Goal: Task Accomplishment & Management: Manage account settings

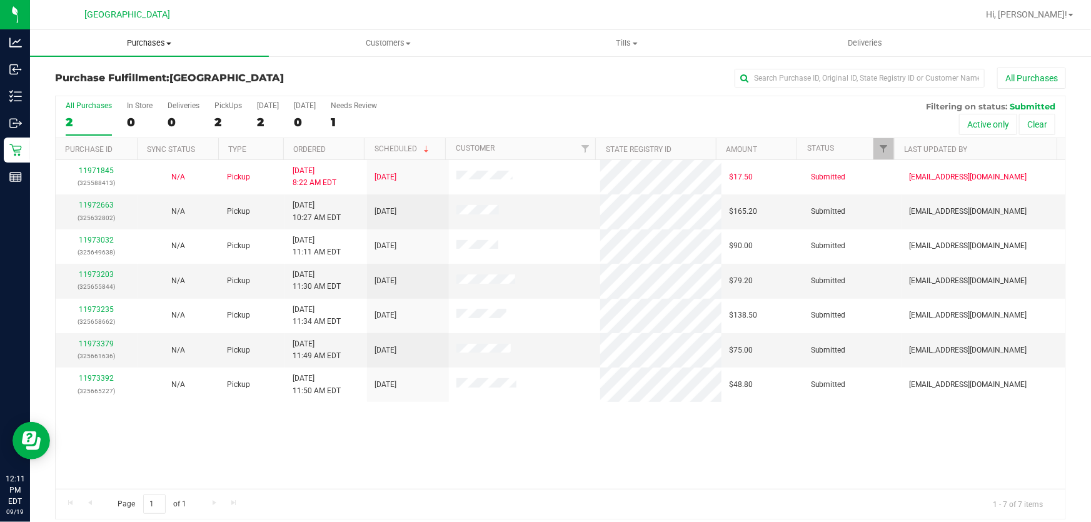
click at [149, 42] on span "Purchases" at bounding box center [149, 43] width 239 height 11
click at [63, 86] on span "Fulfillment" at bounding box center [69, 90] width 78 height 11
click at [319, 145] on link "Ordered" at bounding box center [309, 149] width 33 height 9
click at [104, 201] on link "11972663" at bounding box center [96, 205] width 35 height 9
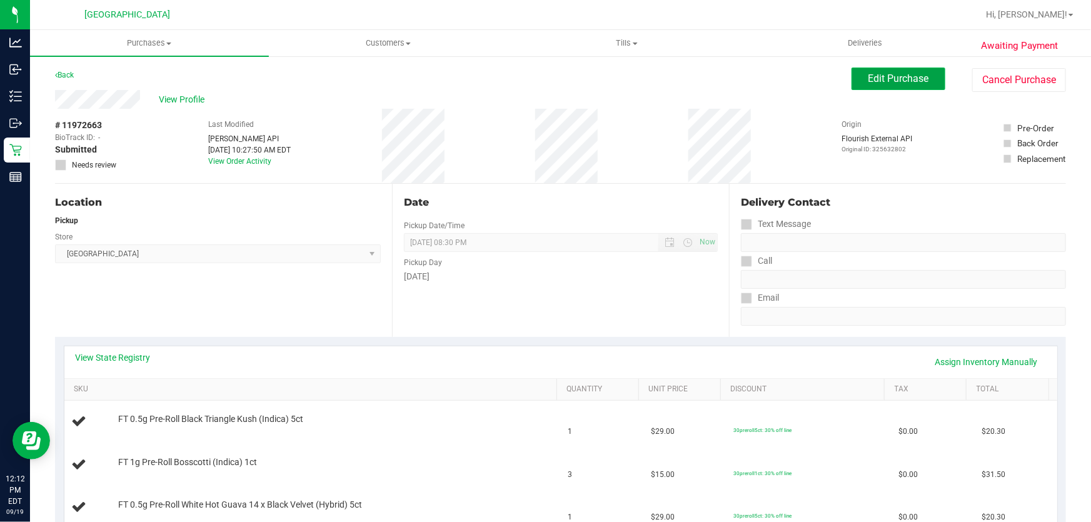
click at [900, 68] on button "Edit Purchase" at bounding box center [899, 79] width 94 height 23
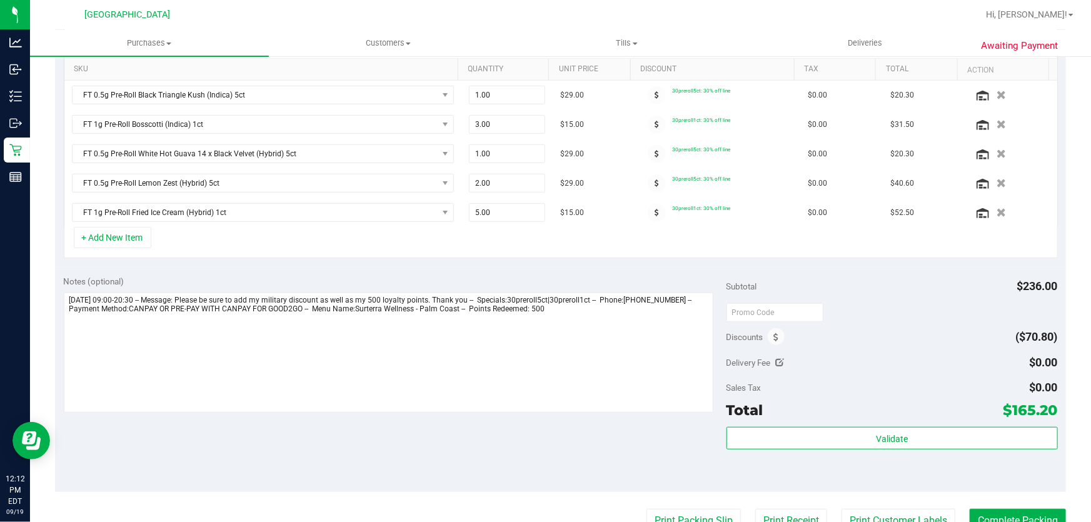
scroll to position [341, 0]
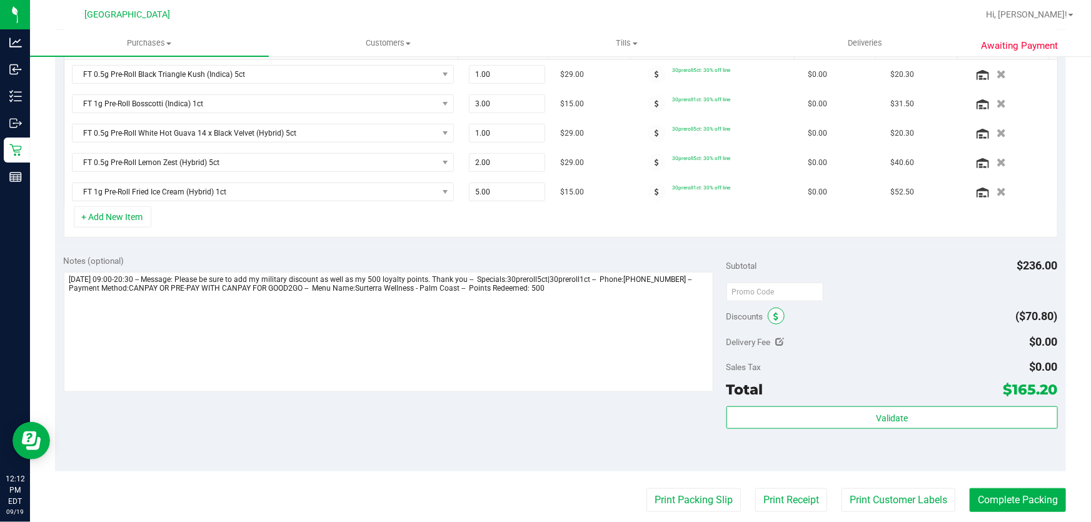
click at [774, 316] on icon at bounding box center [776, 317] width 5 height 9
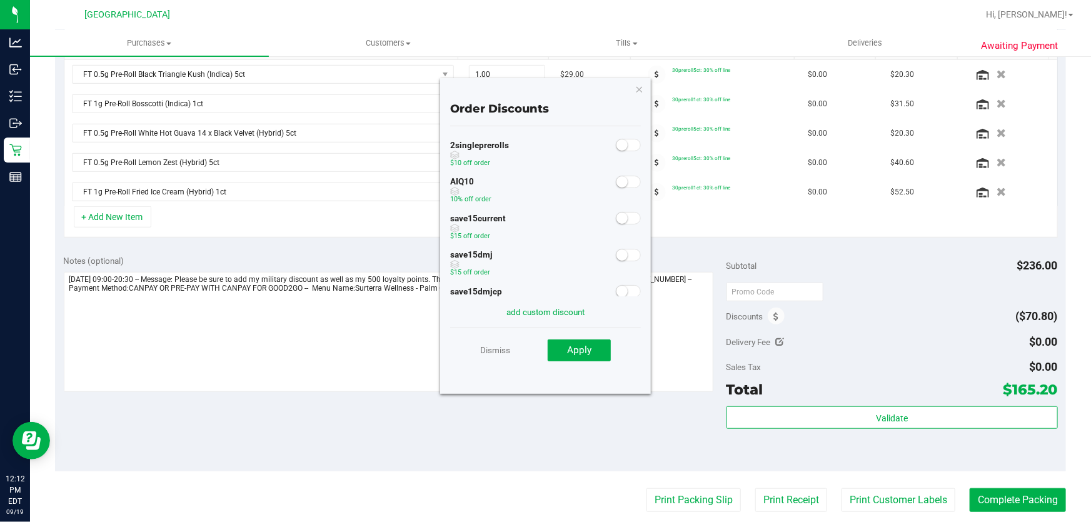
click at [620, 181] on span at bounding box center [628, 182] width 25 height 13
click at [583, 343] on button "Apply" at bounding box center [579, 351] width 63 height 23
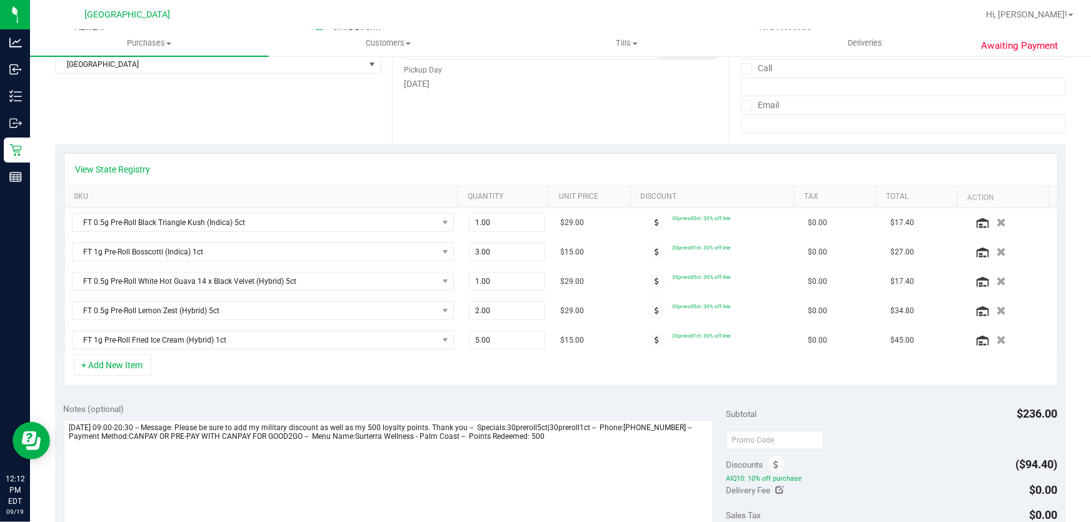
scroll to position [0, 0]
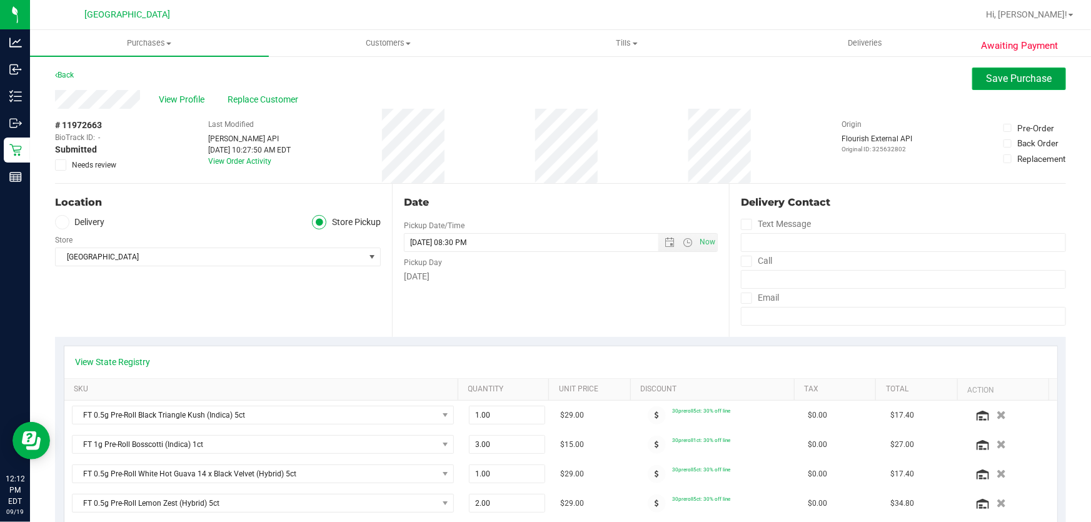
click at [1019, 81] on span "Save Purchase" at bounding box center [1020, 79] width 66 height 12
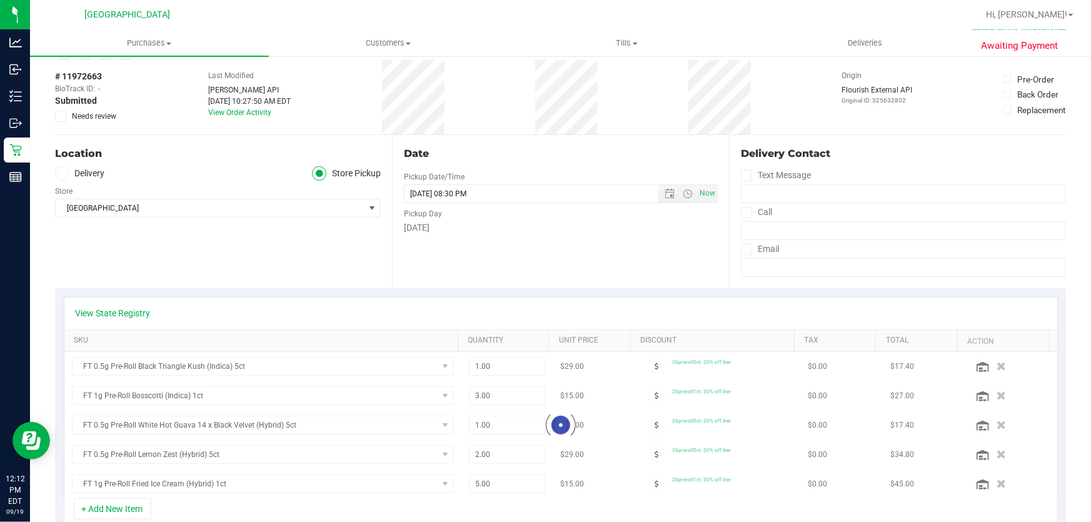
scroll to position [170, 0]
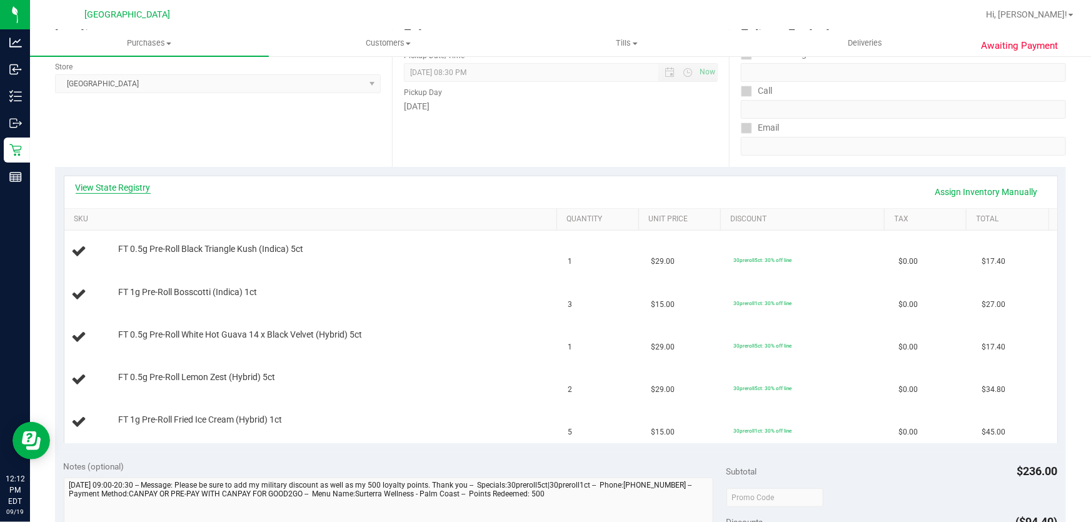
click at [103, 181] on link "View State Registry" at bounding box center [113, 187] width 75 height 13
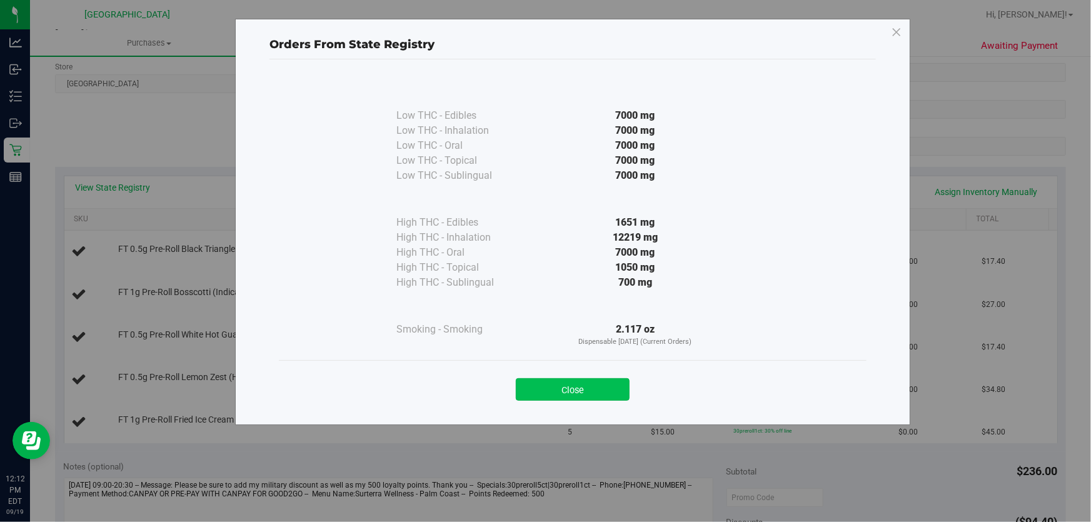
click at [575, 395] on button "Close" at bounding box center [573, 389] width 114 height 23
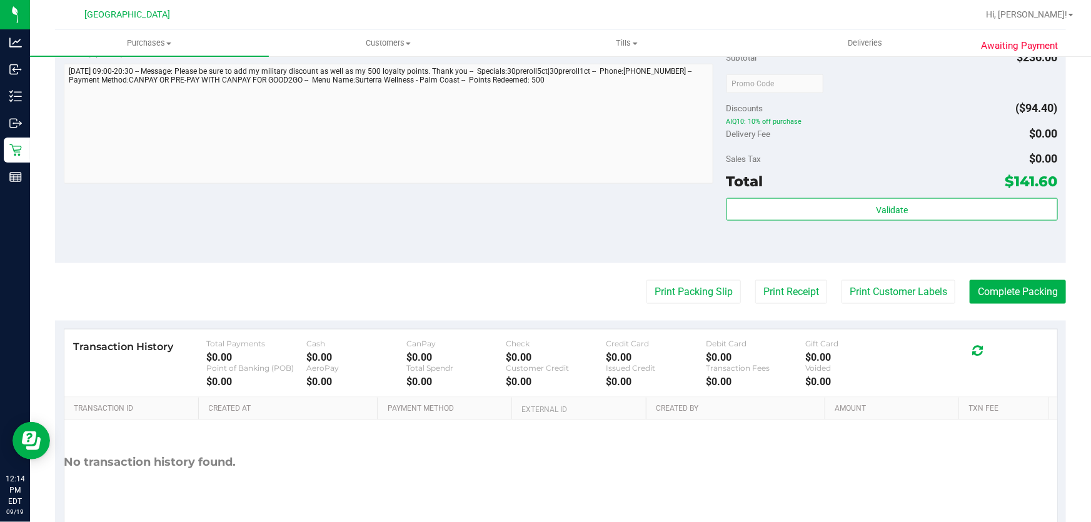
scroll to position [738, 0]
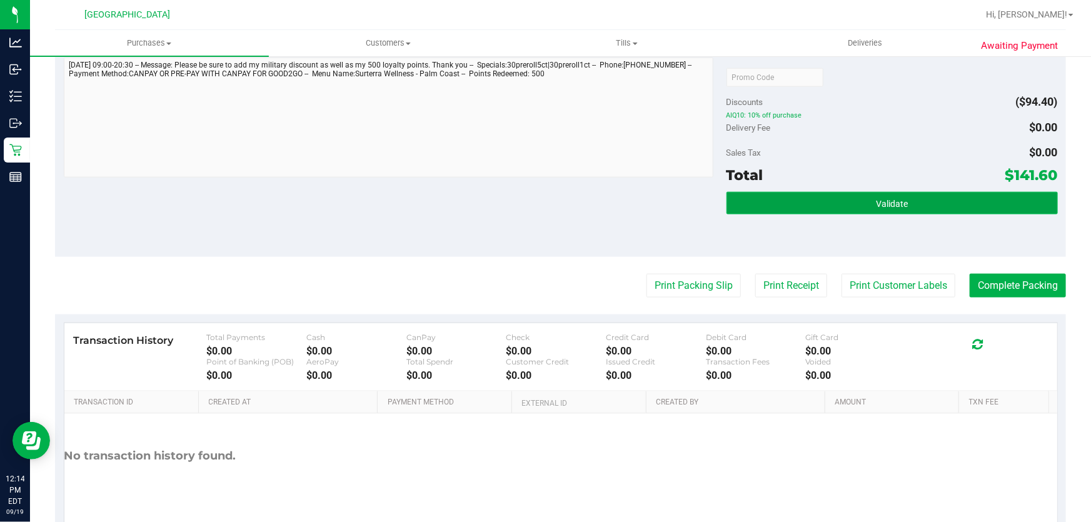
click at [825, 200] on button "Validate" at bounding box center [892, 203] width 331 height 23
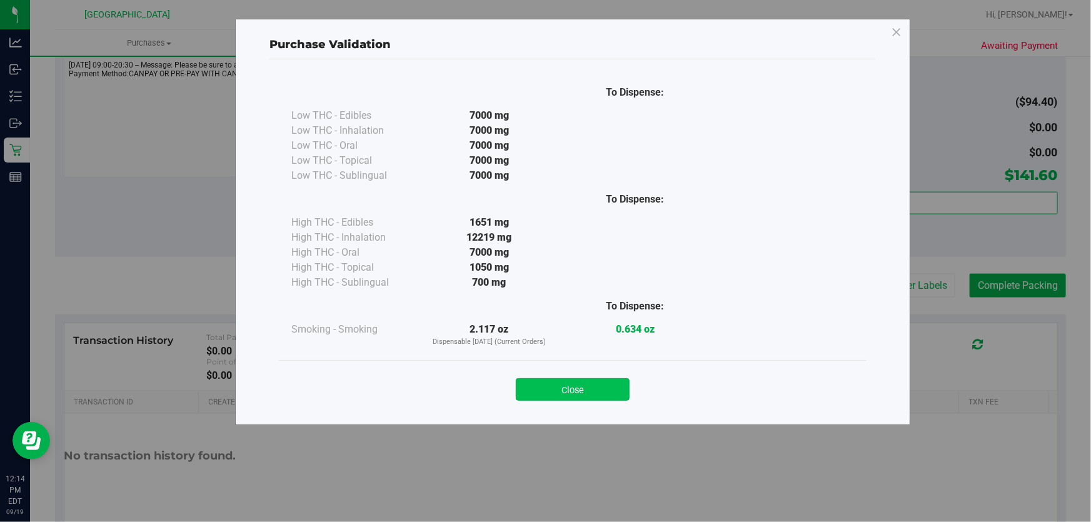
click at [557, 392] on button "Close" at bounding box center [573, 389] width 114 height 23
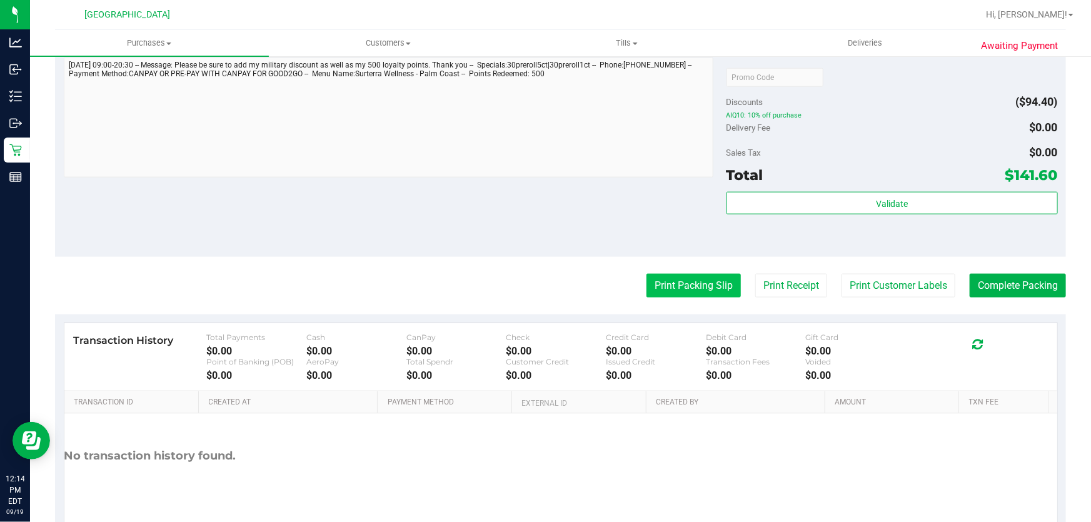
click at [683, 293] on button "Print Packing Slip" at bounding box center [694, 286] width 94 height 24
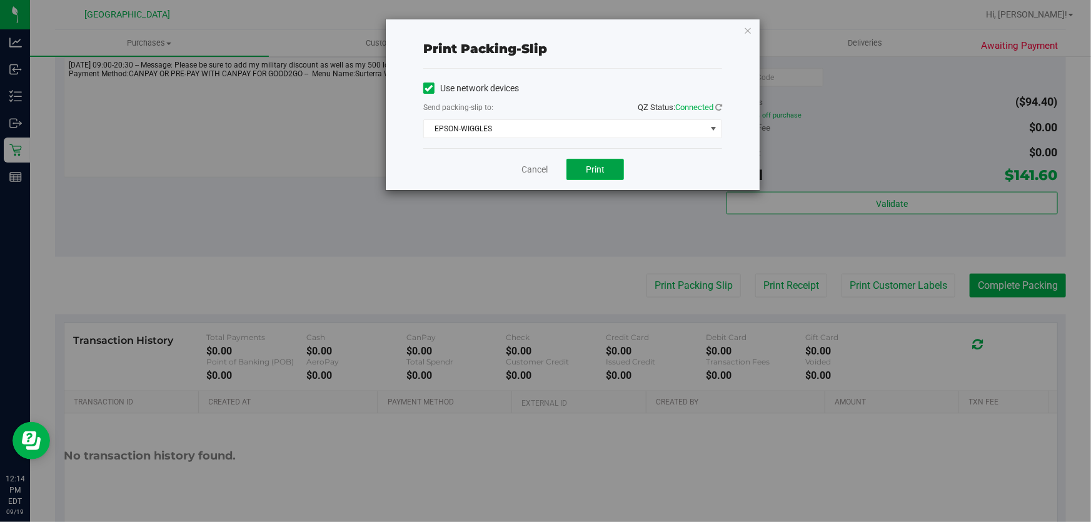
click at [597, 168] on span "Print" at bounding box center [595, 169] width 19 height 10
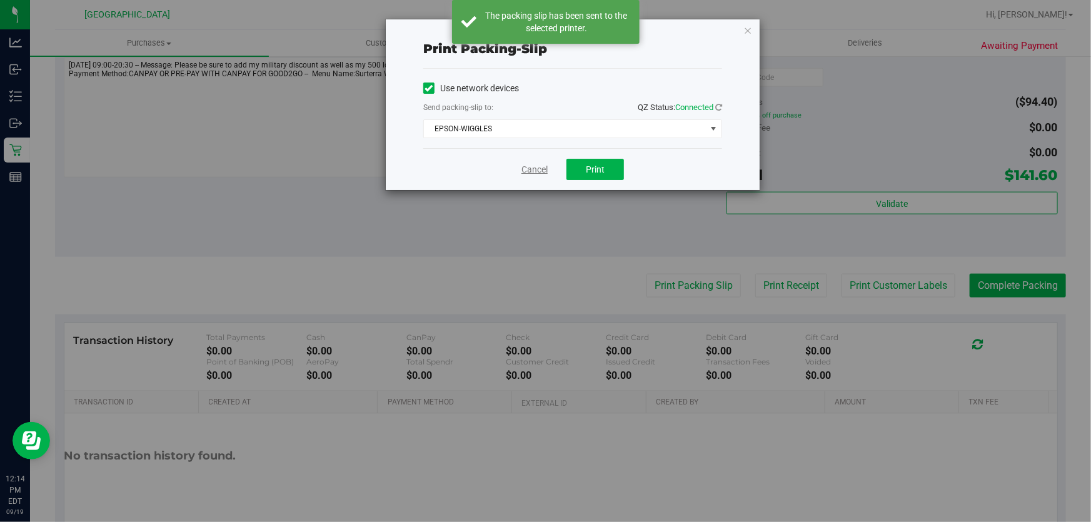
click at [540, 164] on link "Cancel" at bounding box center [534, 169] width 26 height 13
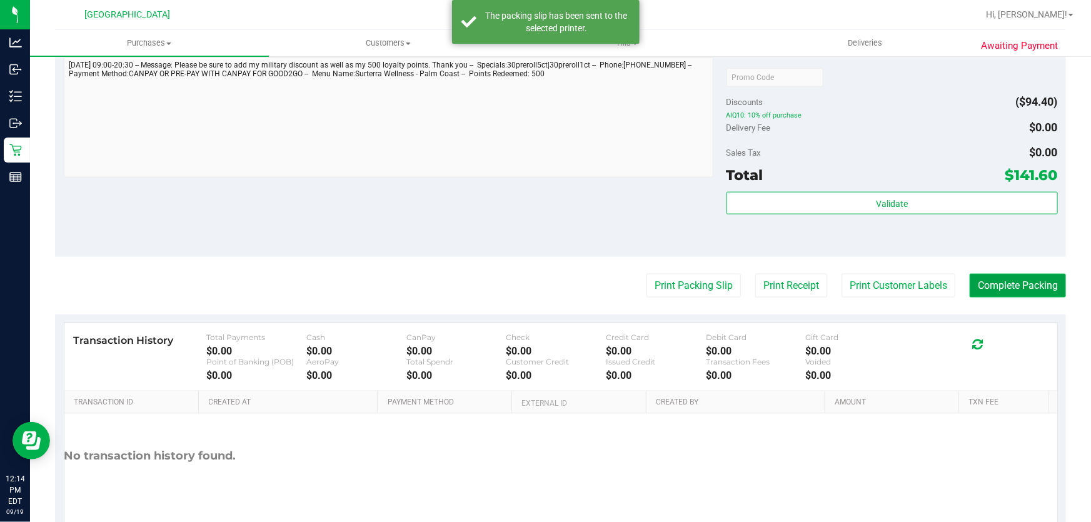
click at [993, 277] on button "Complete Packing" at bounding box center [1018, 286] width 96 height 24
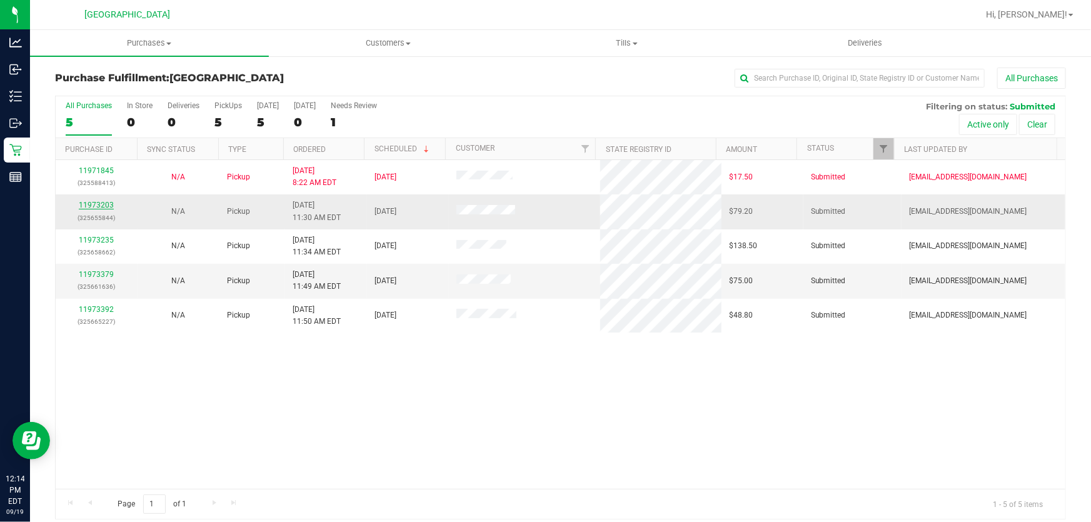
click at [106, 209] on link "11973203" at bounding box center [96, 205] width 35 height 9
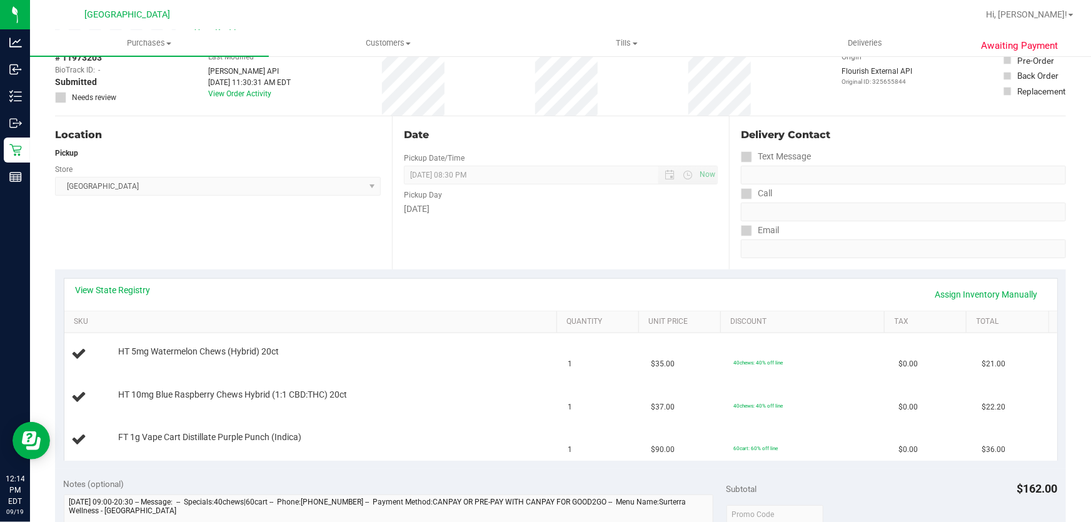
scroll to position [170, 0]
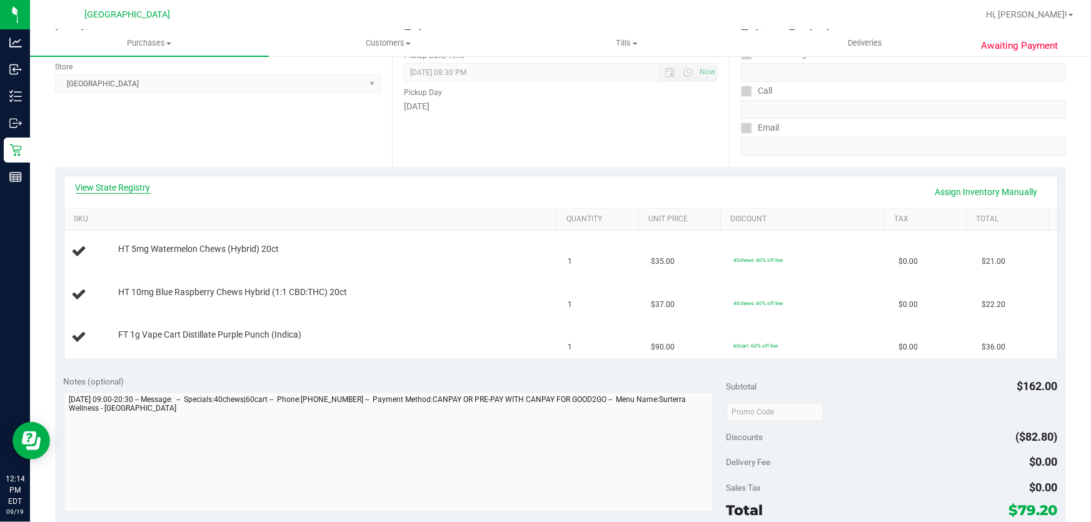
click at [121, 184] on link "View State Registry" at bounding box center [113, 187] width 75 height 13
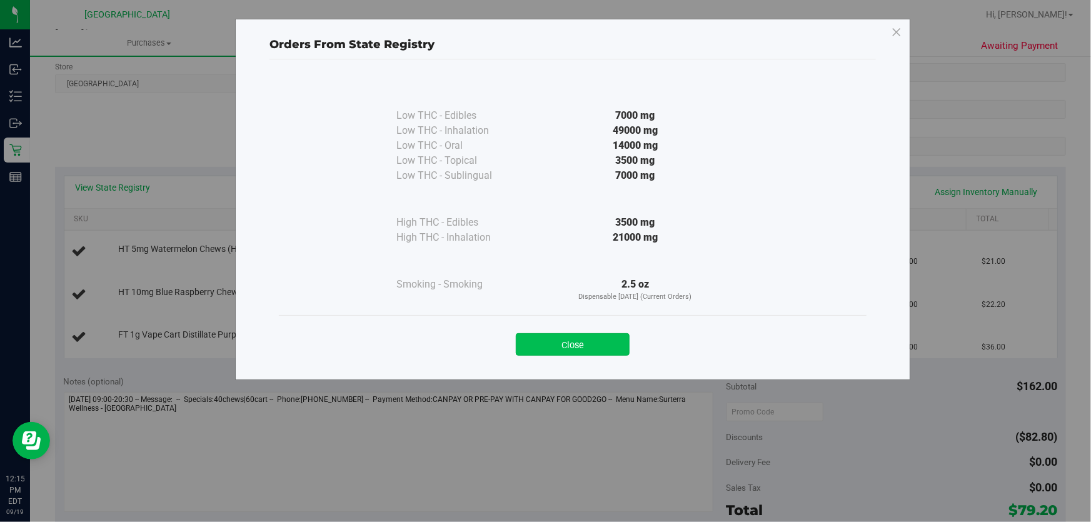
click at [580, 345] on button "Close" at bounding box center [573, 344] width 114 height 23
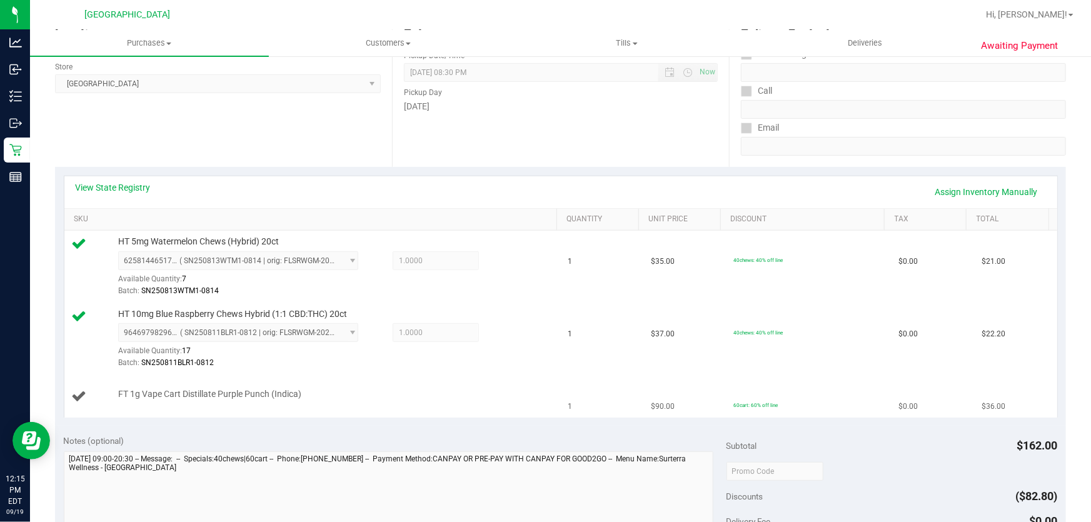
click at [283, 398] on span "FT 1g Vape Cart Distillate Purple Punch (Indica)" at bounding box center [209, 394] width 183 height 12
copy div "FT 1g Vape Cart Distillate Purple Punch (Indica)"
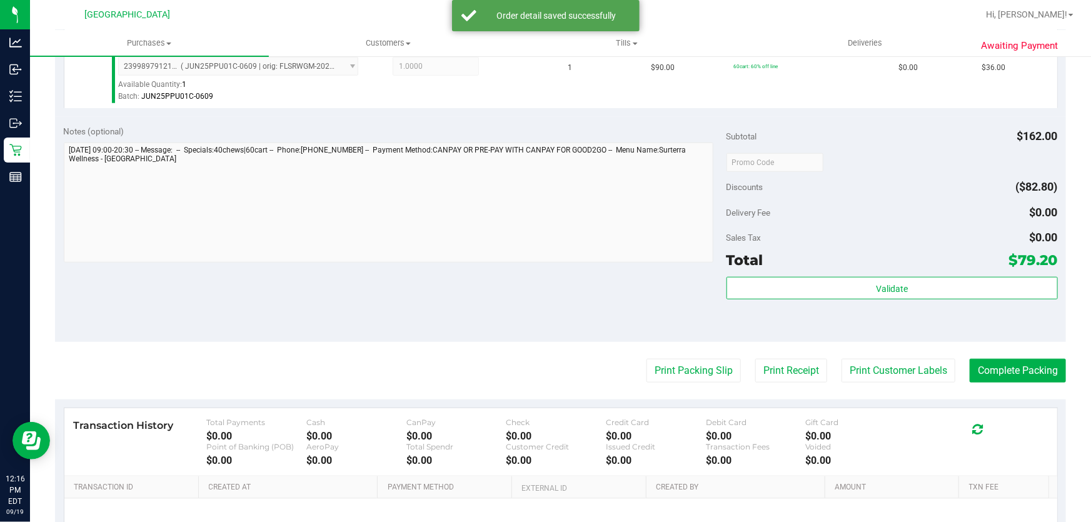
scroll to position [511, 0]
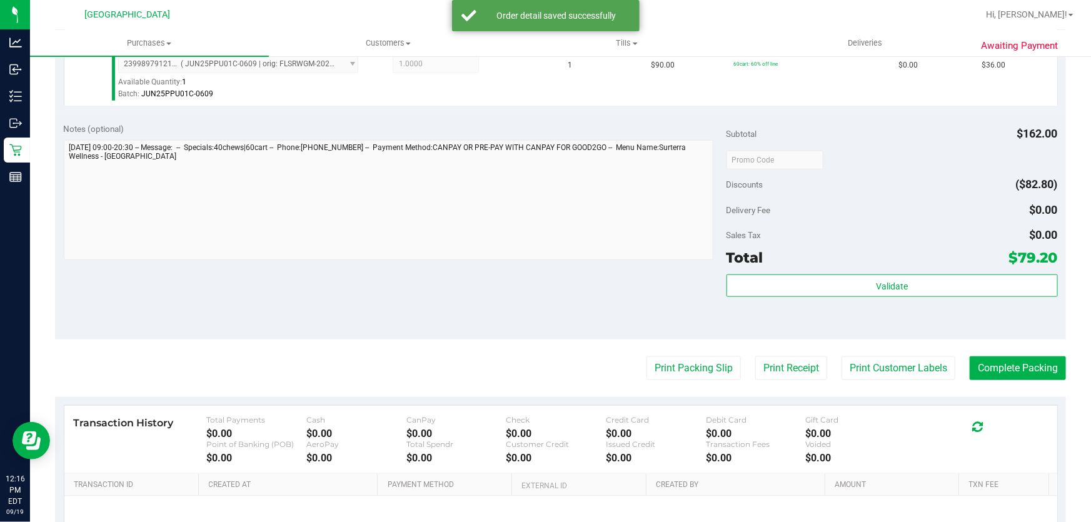
click at [784, 261] on div "Total $79.20" at bounding box center [892, 257] width 331 height 23
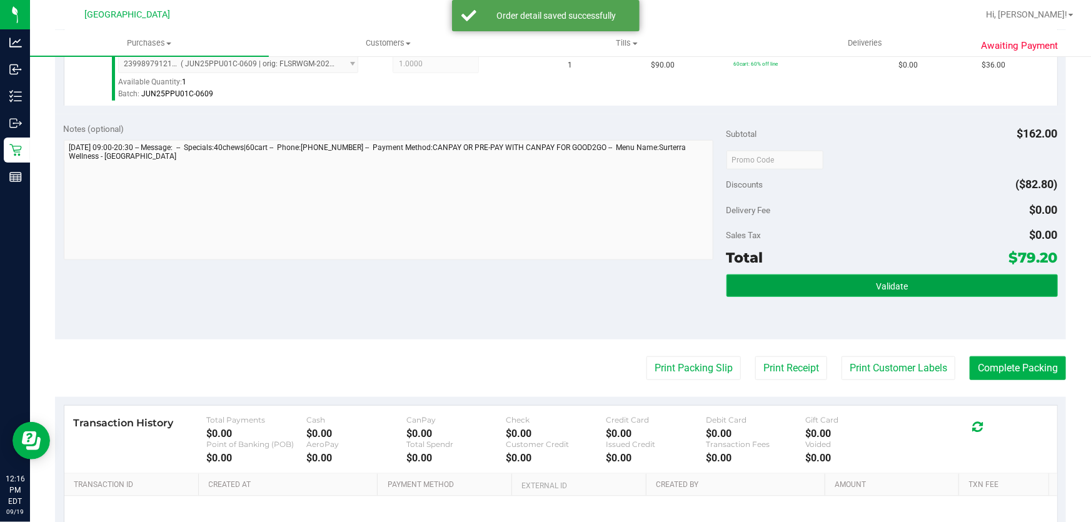
click at [783, 276] on button "Validate" at bounding box center [892, 286] width 331 height 23
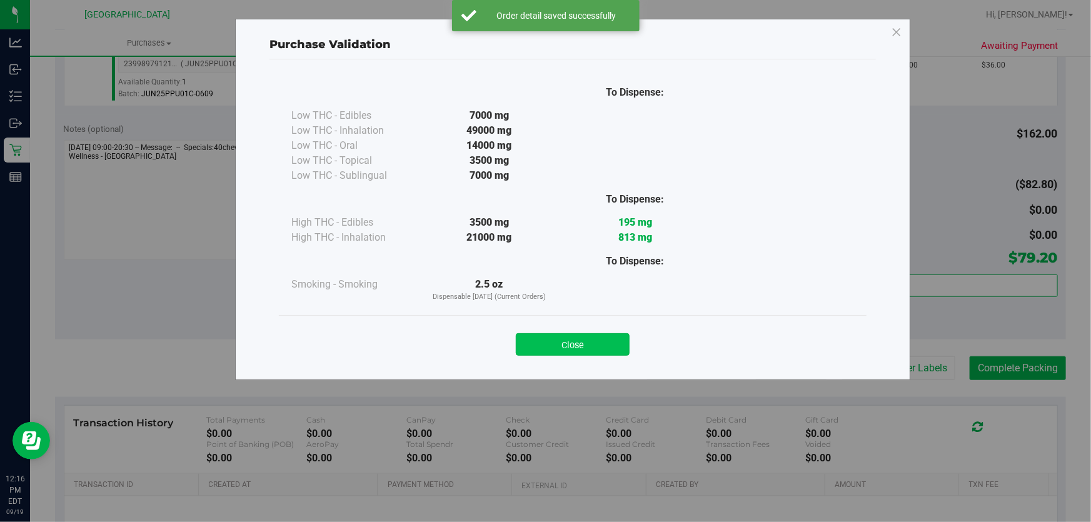
click at [584, 344] on button "Close" at bounding box center [573, 344] width 114 height 23
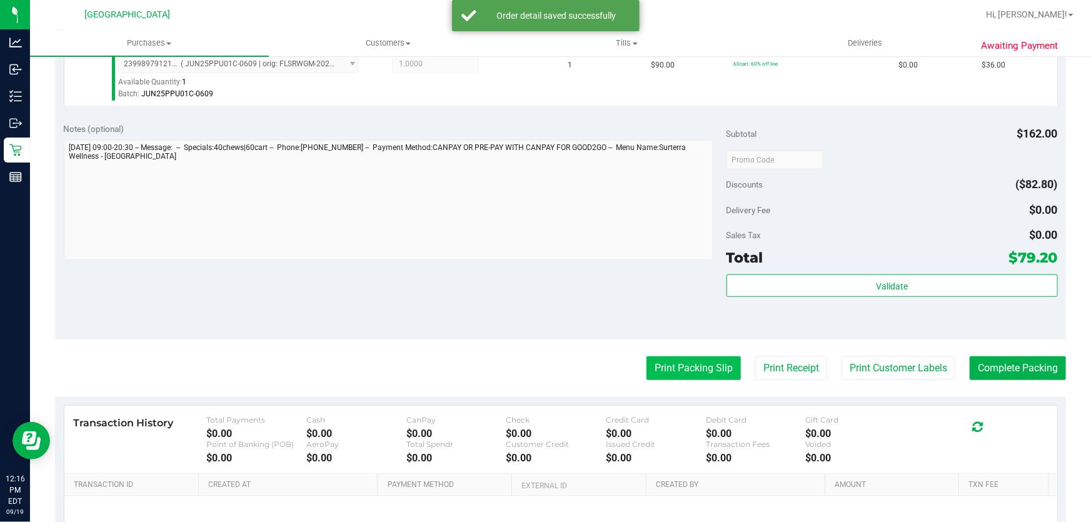
click at [700, 366] on button "Print Packing Slip" at bounding box center [694, 368] width 94 height 24
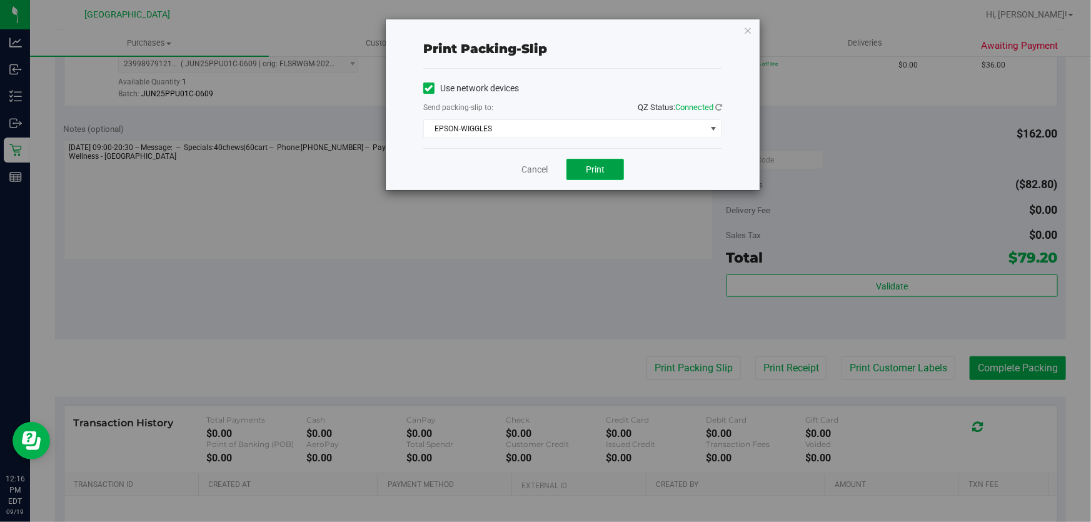
click at [578, 169] on button "Print" at bounding box center [596, 169] width 58 height 21
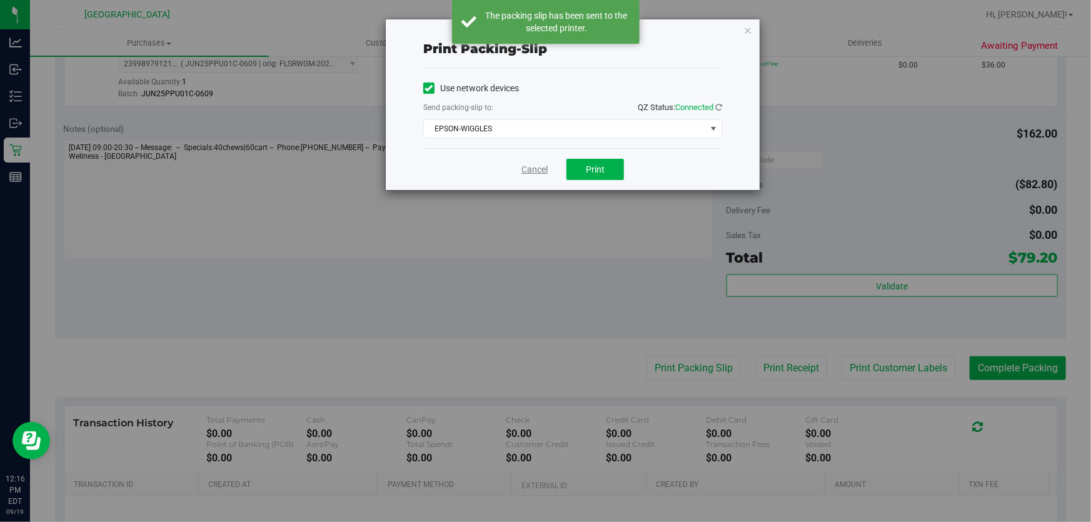
click at [537, 168] on link "Cancel" at bounding box center [534, 169] width 26 height 13
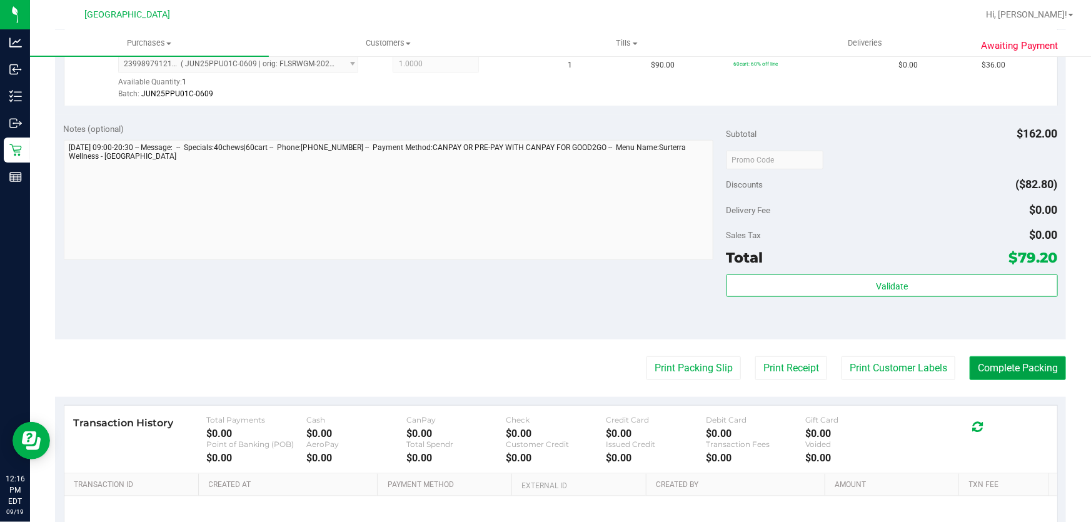
click at [1012, 375] on button "Complete Packing" at bounding box center [1018, 368] width 96 height 24
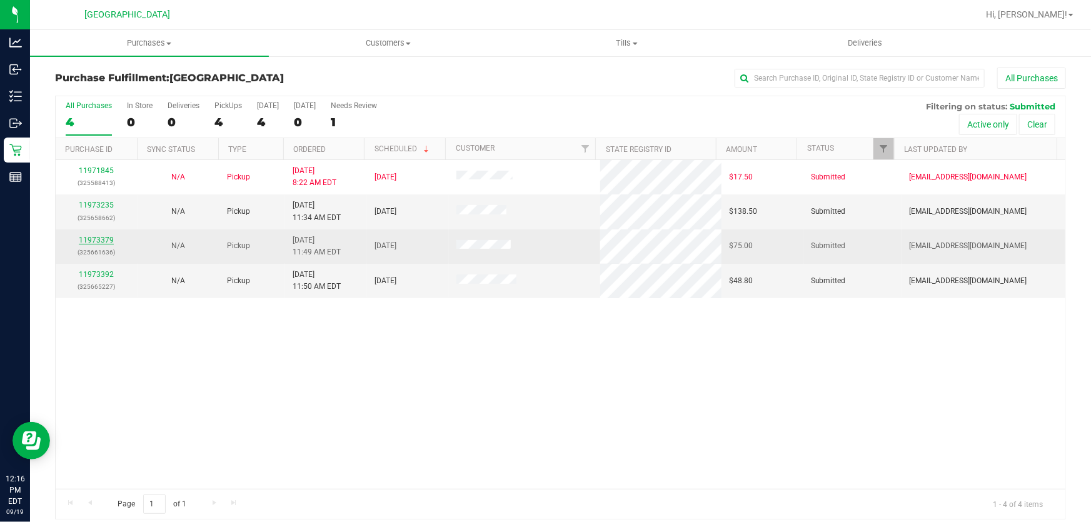
click at [94, 239] on link "11973379" at bounding box center [96, 240] width 35 height 9
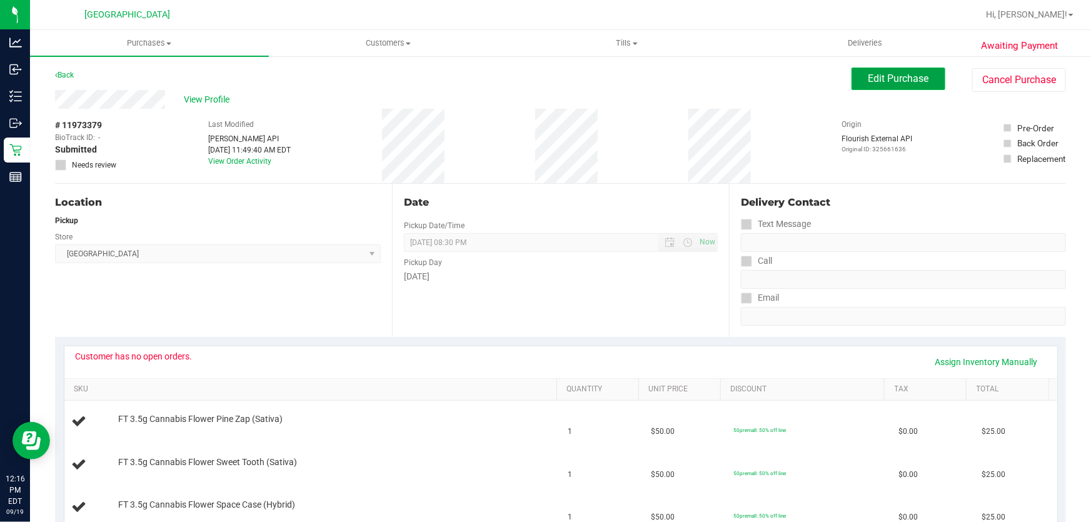
click at [915, 83] on span "Edit Purchase" at bounding box center [899, 79] width 61 height 12
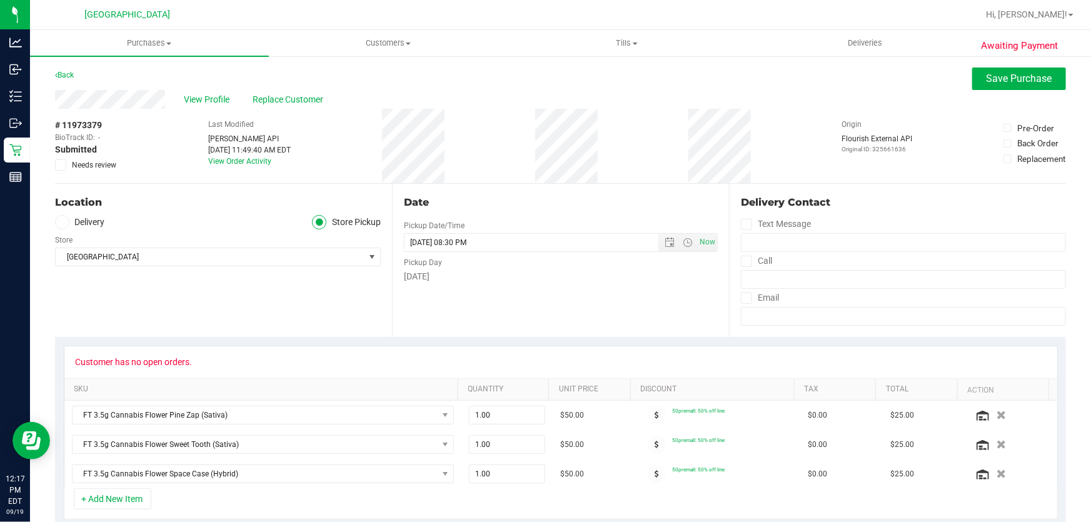
click at [101, 161] on span "Needs review" at bounding box center [94, 164] width 44 height 11
click at [0, 0] on input "Needs review" at bounding box center [0, 0] width 0 height 0
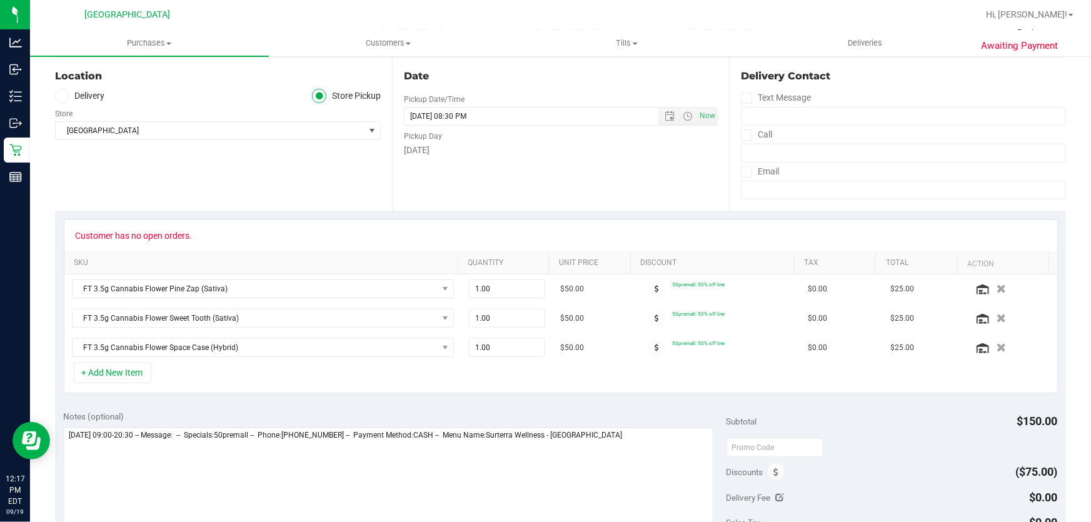
scroll to position [284, 0]
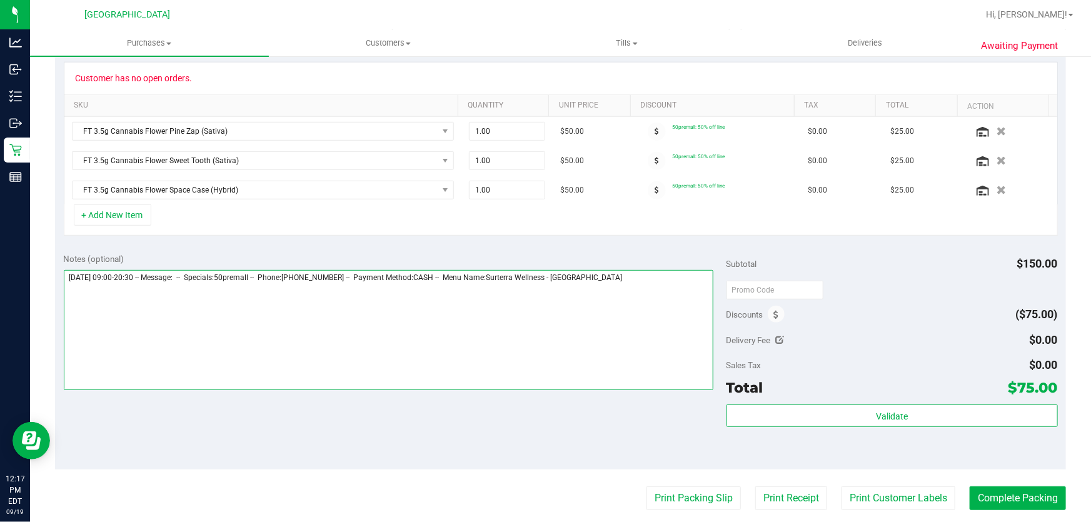
click at [595, 286] on textarea at bounding box center [389, 330] width 650 height 120
click at [627, 294] on textarea at bounding box center [389, 330] width 650 height 120
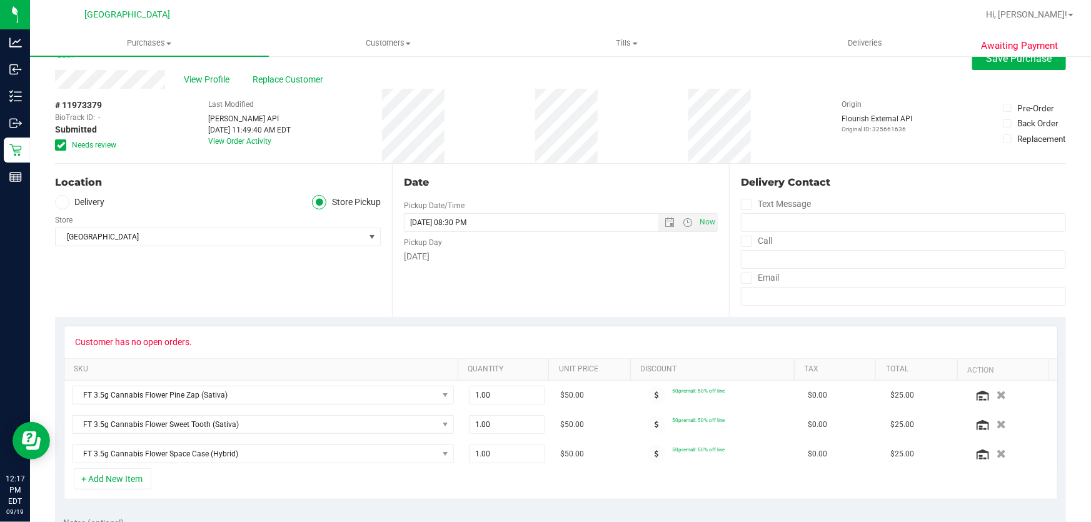
scroll to position [0, 0]
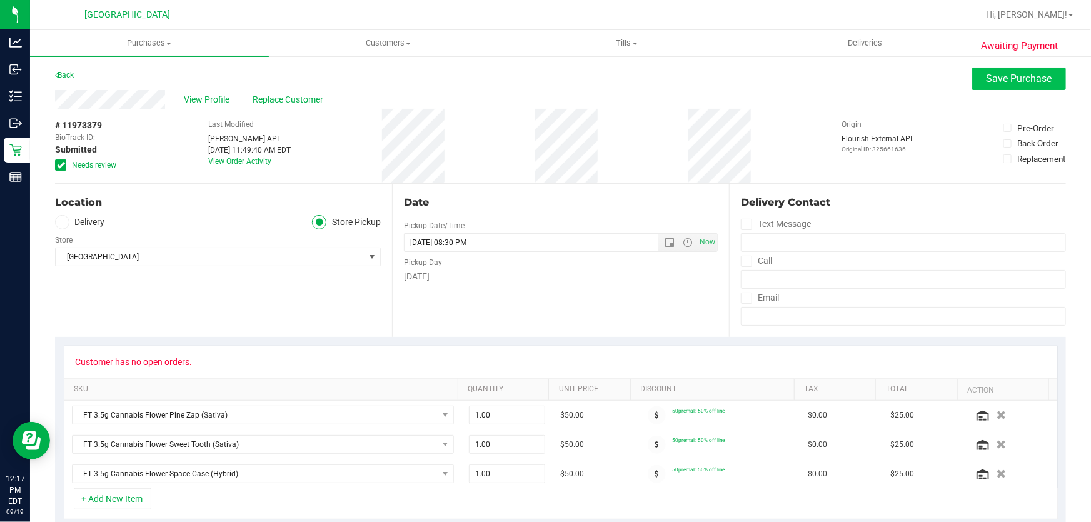
type textarea "[DATE] 09:00-20:30 -- Message: -- Specials:50premall -- Phone:[PHONE_NUMBER] --…"
click at [1012, 74] on span "Save Purchase" at bounding box center [1020, 79] width 66 height 12
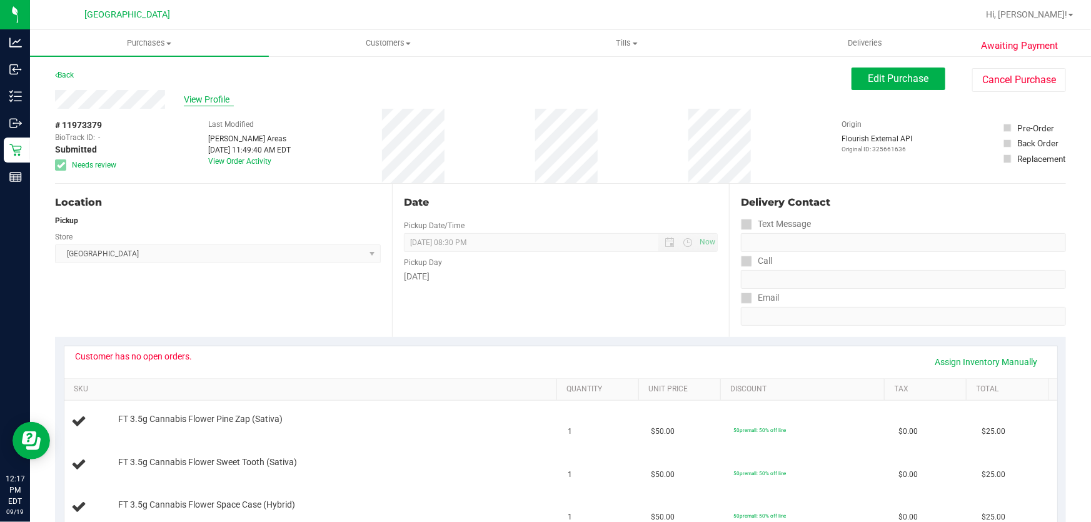
click at [213, 99] on span "View Profile" at bounding box center [209, 99] width 50 height 13
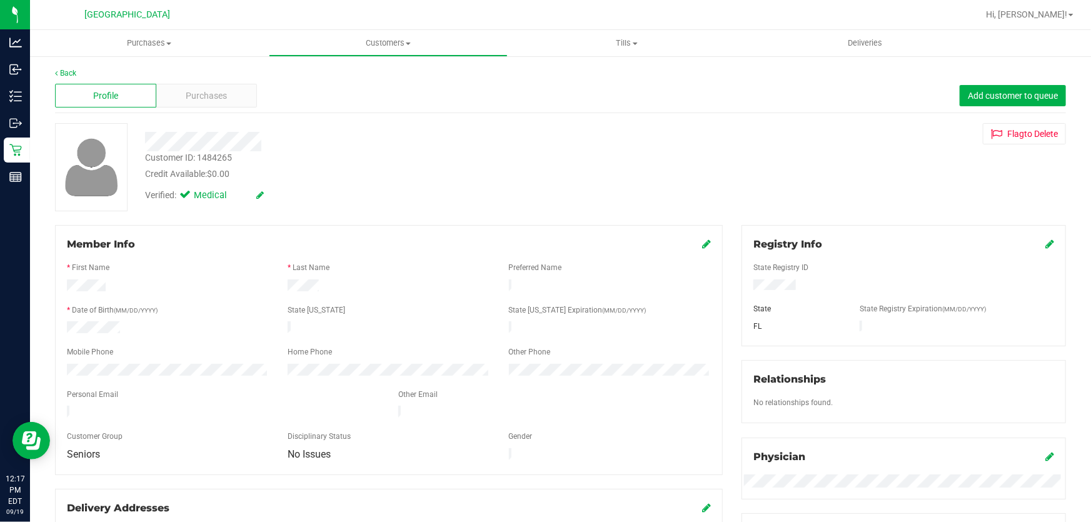
click at [219, 158] on div "Customer ID: 1484265" at bounding box center [188, 157] width 87 height 13
copy div "1484265"
click at [472, 171] on div "Credit Available: $0.00" at bounding box center [393, 174] width 496 height 13
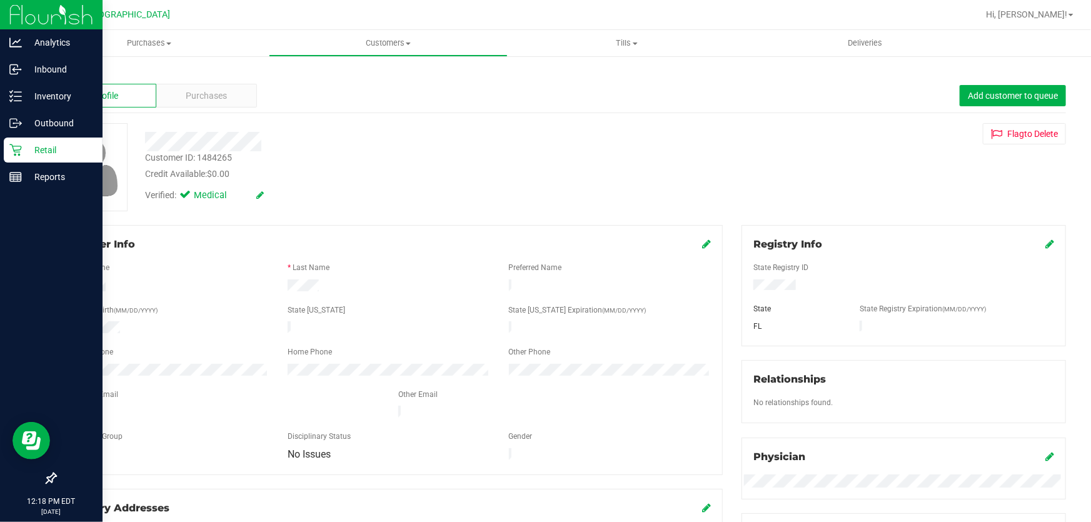
click at [16, 151] on icon at bounding box center [15, 150] width 12 height 12
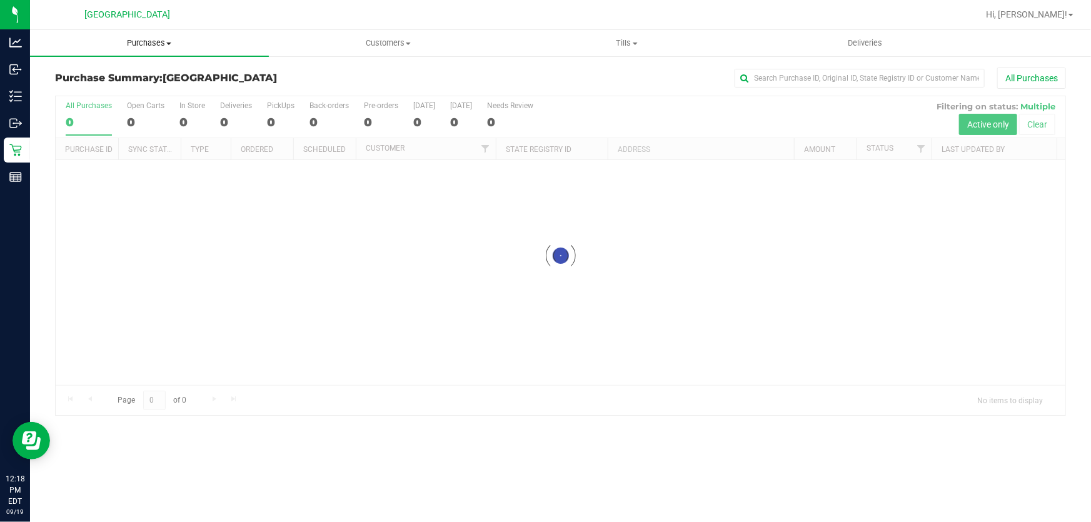
click at [130, 41] on span "Purchases" at bounding box center [149, 43] width 239 height 11
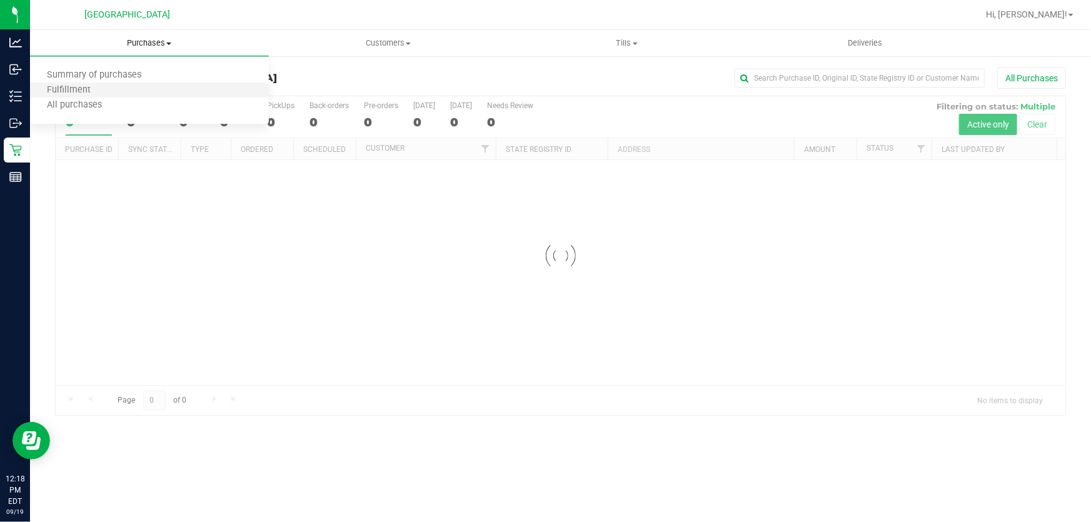
click at [119, 88] on li "Fulfillment" at bounding box center [149, 90] width 239 height 15
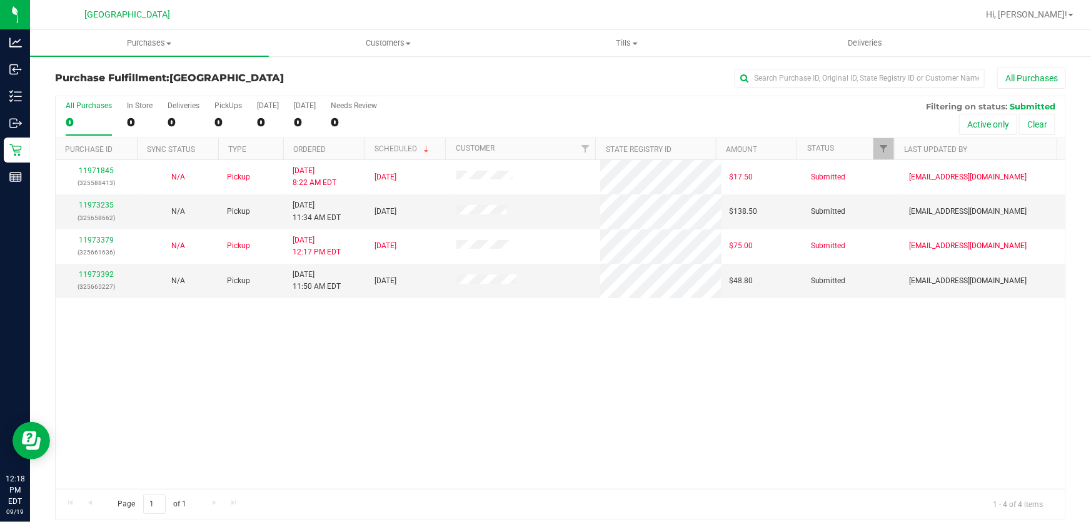
click at [263, 401] on div "11971845 (325588413) N/A Pickup [DATE] 8:22 AM EDT 9/19/2025 $17.50 Submitted […" at bounding box center [561, 324] width 1010 height 329
click at [94, 275] on link "11973392" at bounding box center [96, 274] width 35 height 9
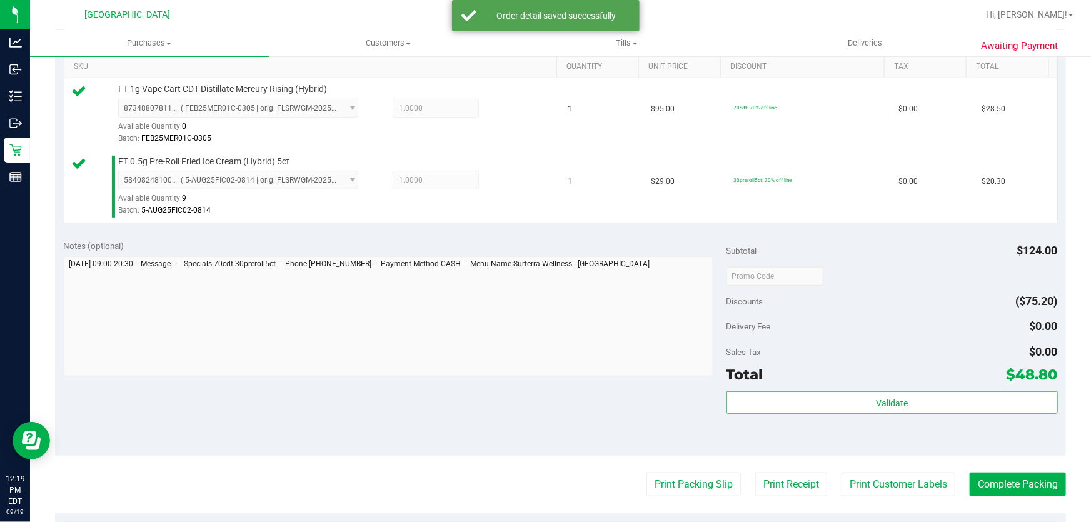
scroll to position [455, 0]
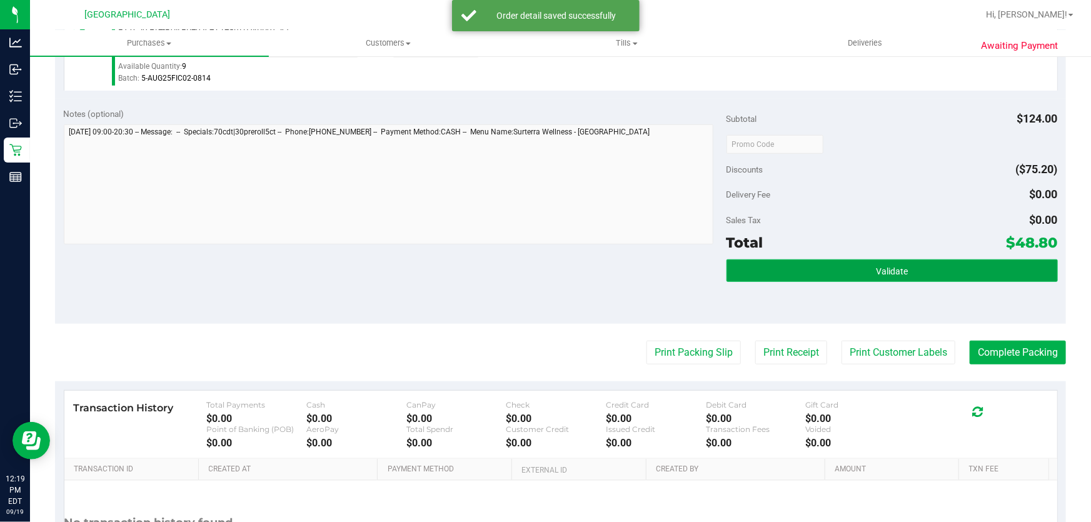
click at [955, 261] on button "Validate" at bounding box center [892, 270] width 331 height 23
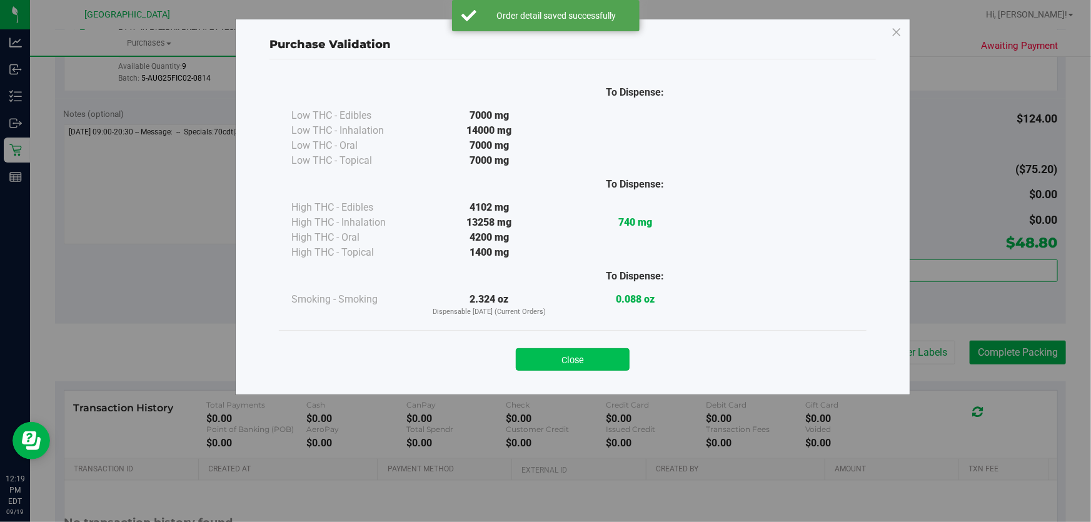
click at [587, 356] on button "Close" at bounding box center [573, 359] width 114 height 23
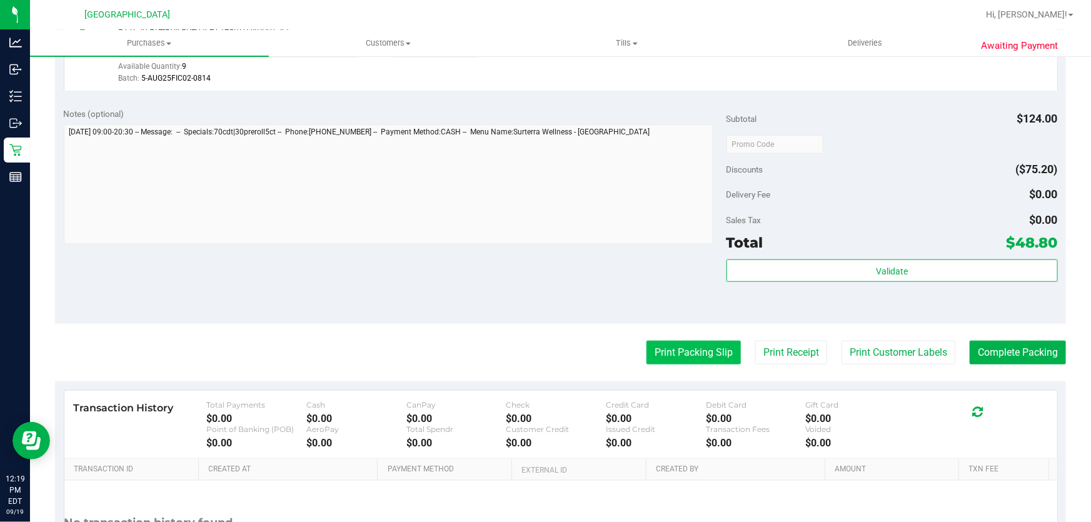
click at [718, 353] on button "Print Packing Slip" at bounding box center [694, 353] width 94 height 24
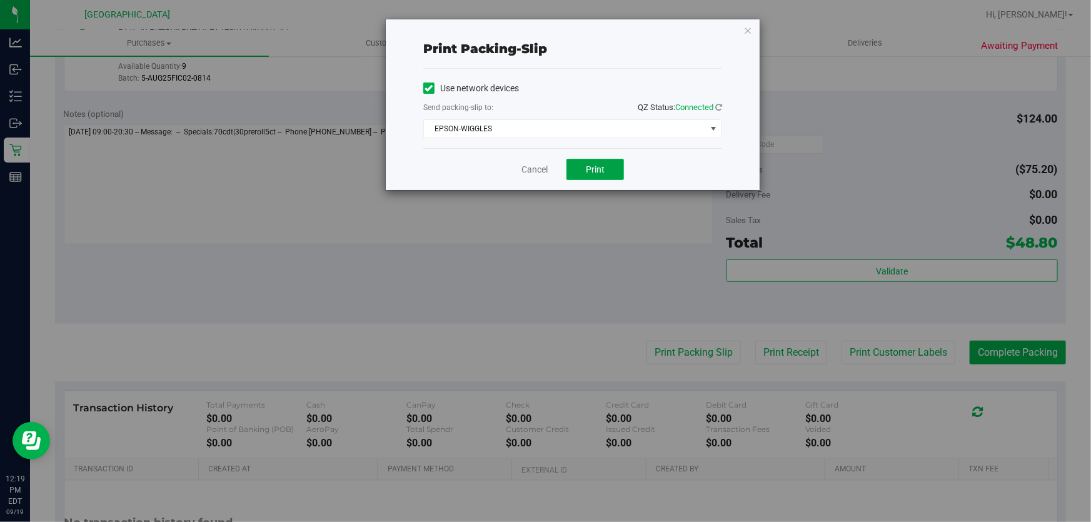
click at [585, 171] on button "Print" at bounding box center [596, 169] width 58 height 21
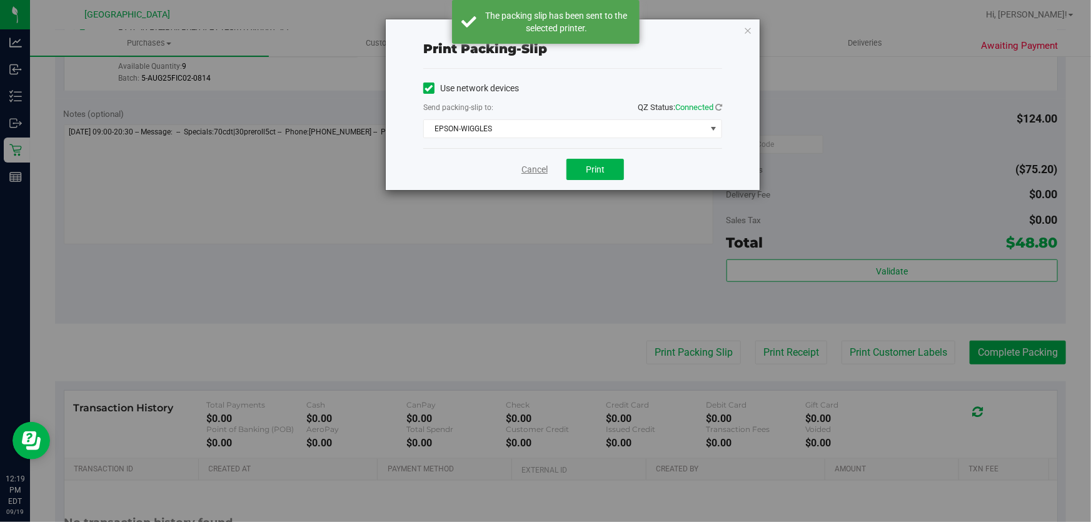
click at [540, 171] on link "Cancel" at bounding box center [534, 169] width 26 height 13
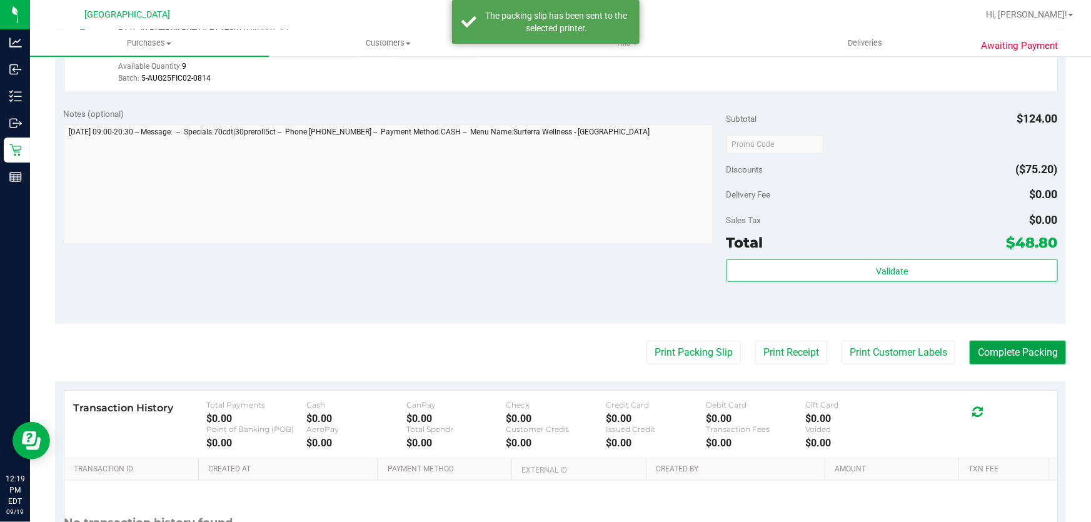
click at [983, 360] on button "Complete Packing" at bounding box center [1018, 353] width 96 height 24
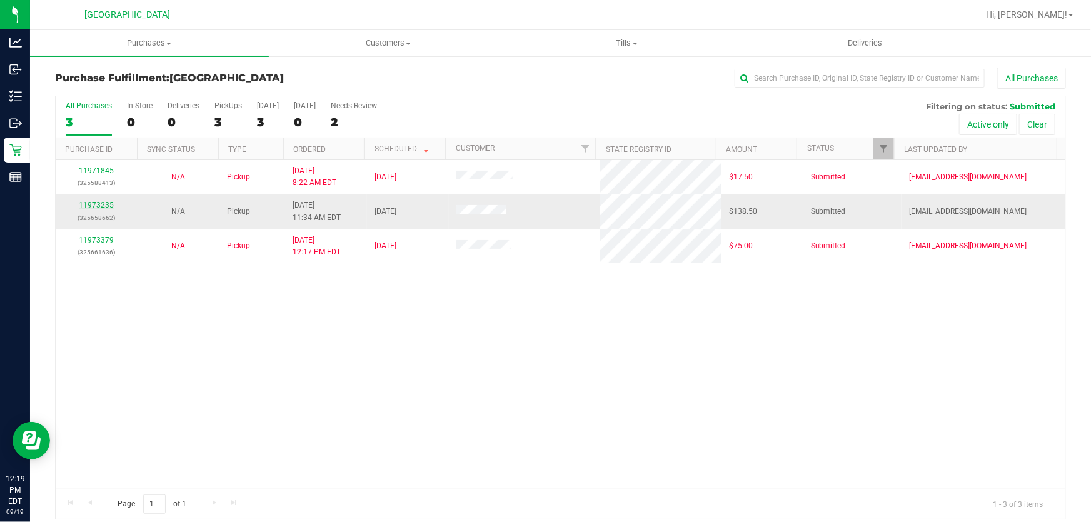
click at [99, 208] on link "11973235" at bounding box center [96, 205] width 35 height 9
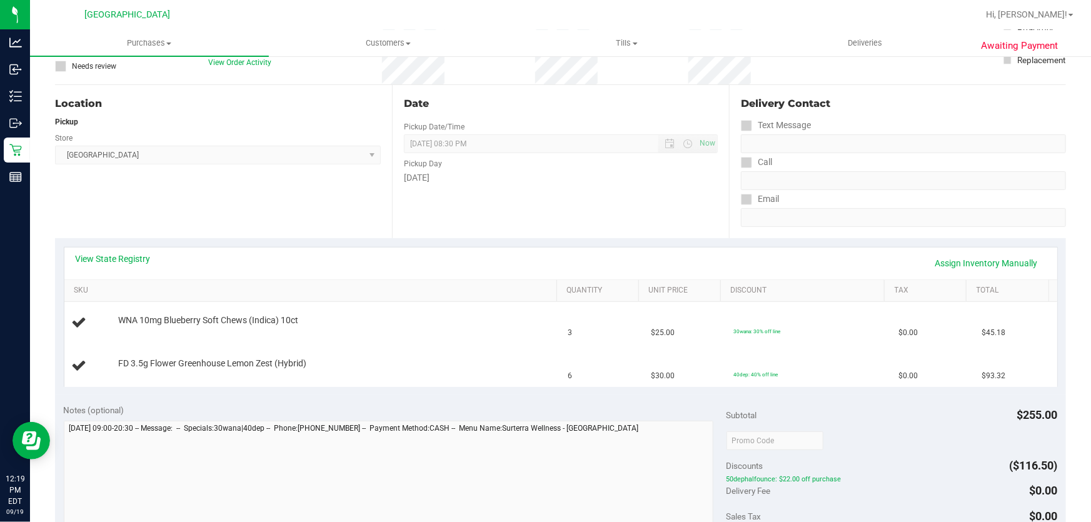
scroll to position [113, 0]
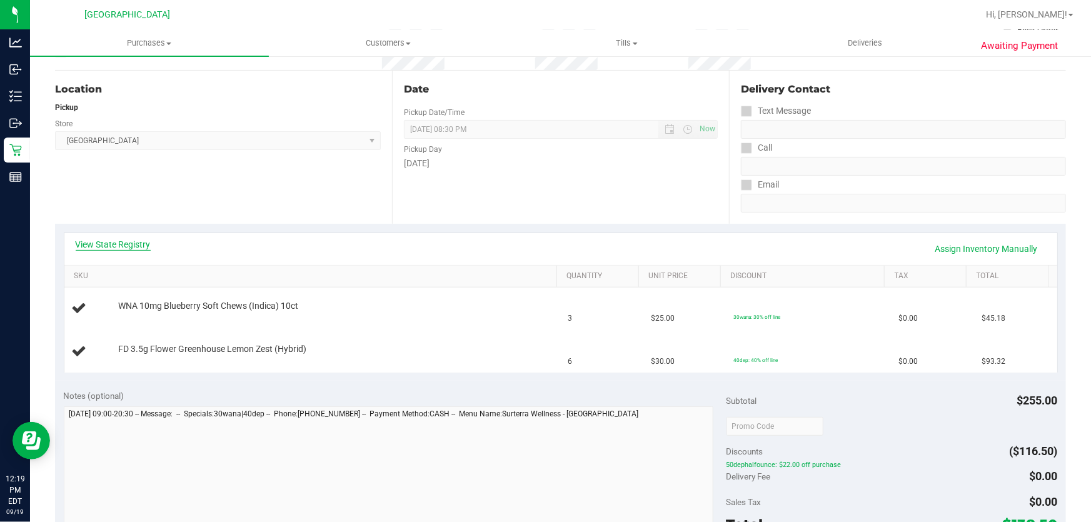
click at [129, 243] on link "View State Registry" at bounding box center [113, 244] width 75 height 13
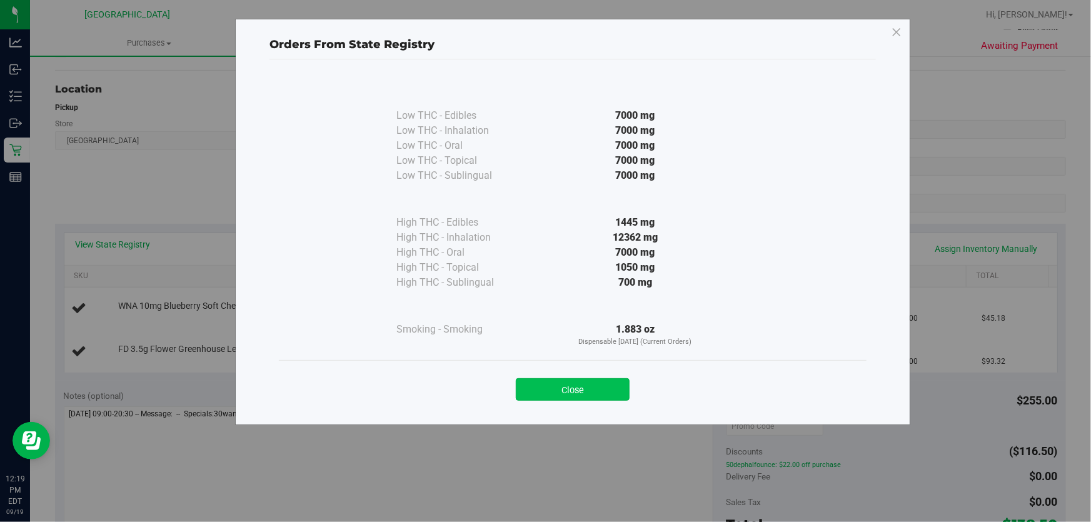
click at [585, 381] on button "Close" at bounding box center [573, 389] width 114 height 23
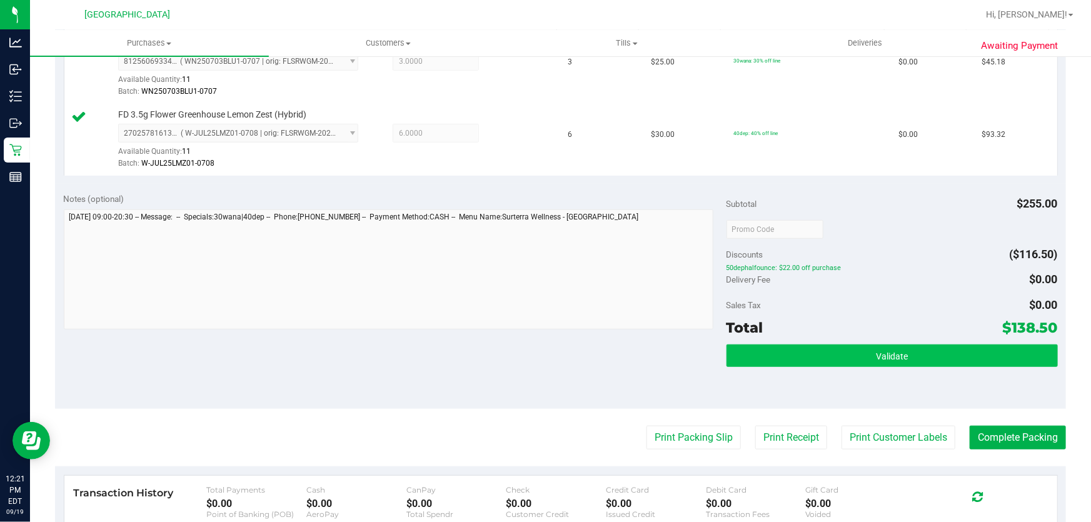
scroll to position [398, 0]
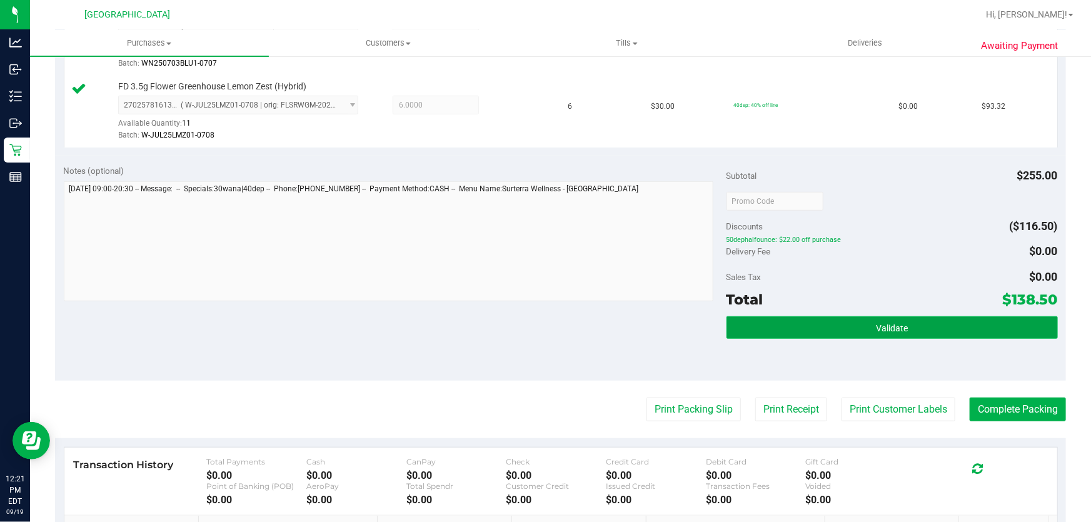
click at [888, 320] on button "Validate" at bounding box center [892, 327] width 331 height 23
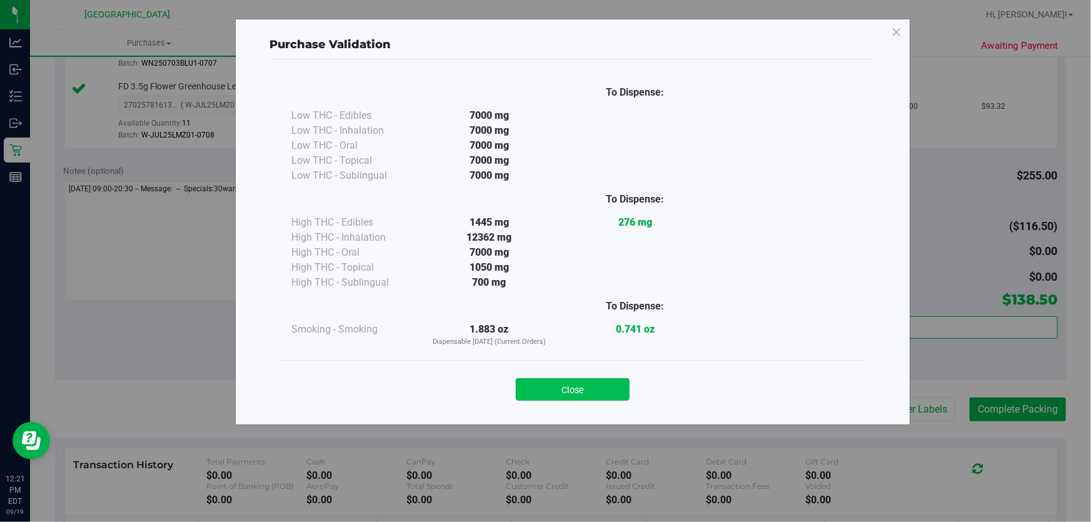
click at [590, 383] on button "Close" at bounding box center [573, 389] width 114 height 23
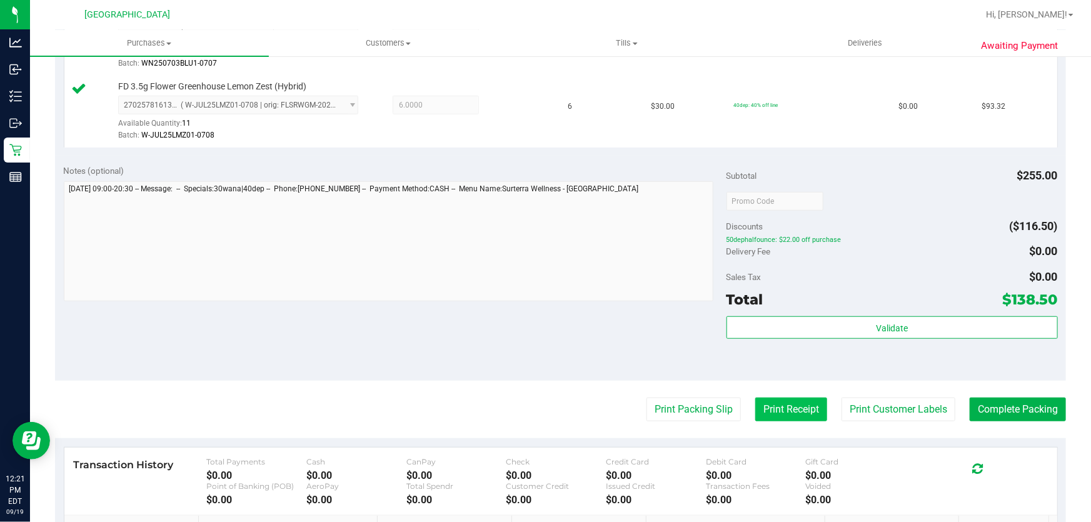
click at [760, 406] on button "Print Receipt" at bounding box center [791, 410] width 72 height 24
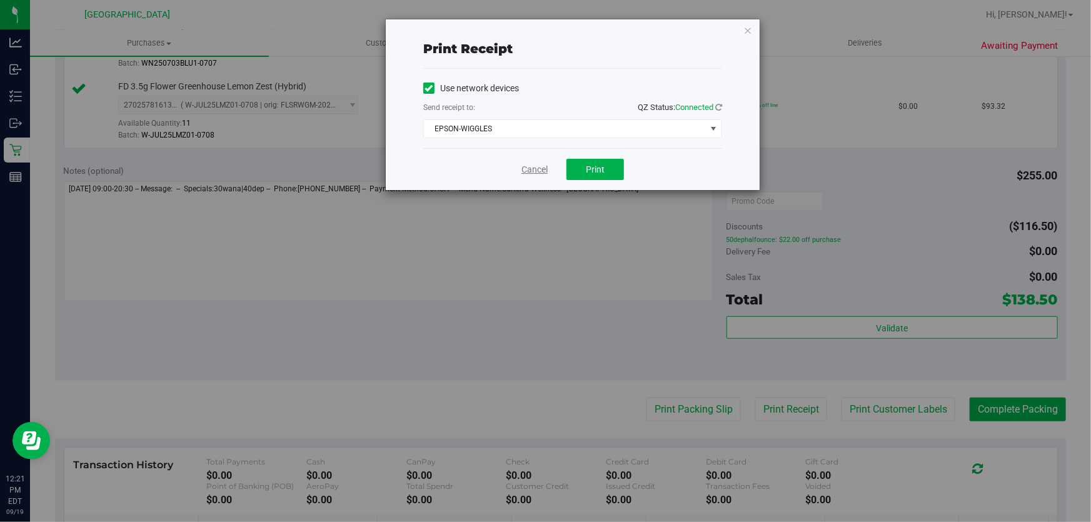
click at [538, 169] on link "Cancel" at bounding box center [534, 169] width 26 height 13
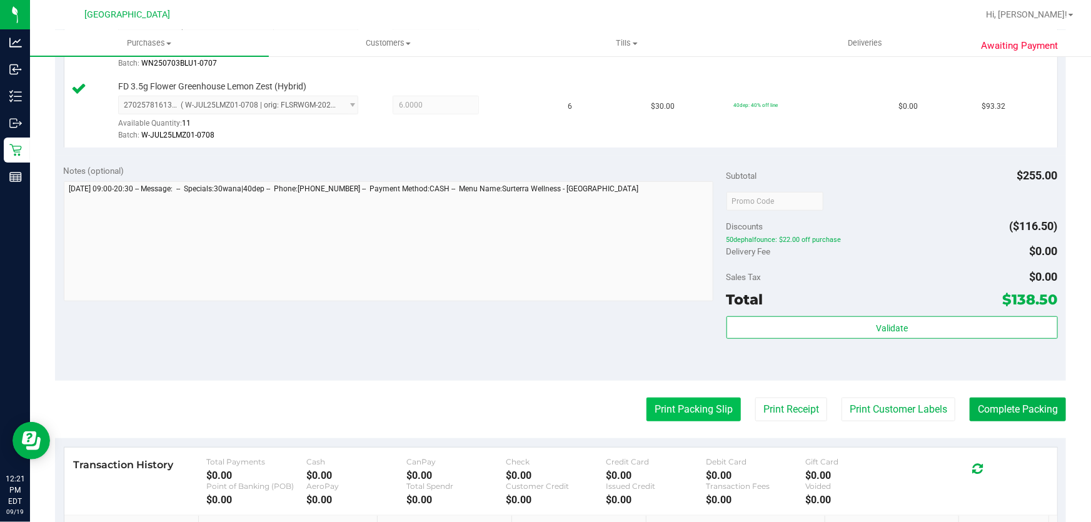
click at [698, 413] on button "Print Packing Slip" at bounding box center [694, 410] width 94 height 24
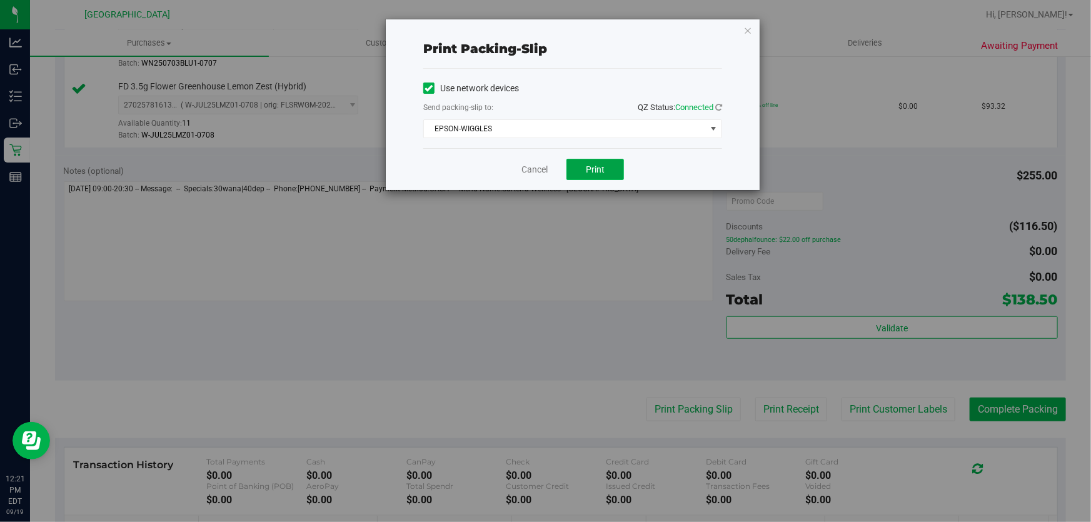
click at [577, 168] on button "Print" at bounding box center [596, 169] width 58 height 21
click at [540, 163] on link "Cancel" at bounding box center [534, 169] width 26 height 13
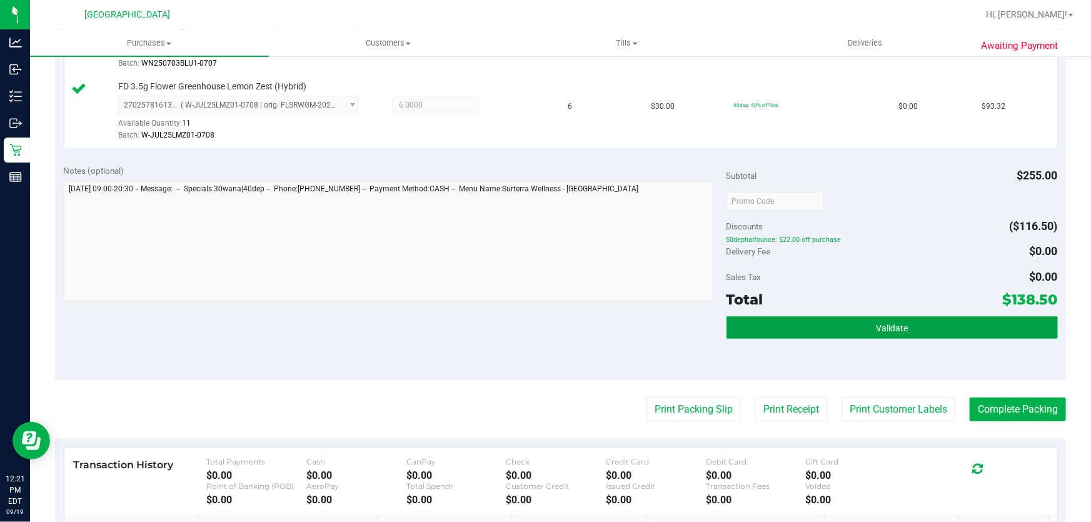
click at [928, 330] on button "Validate" at bounding box center [892, 327] width 331 height 23
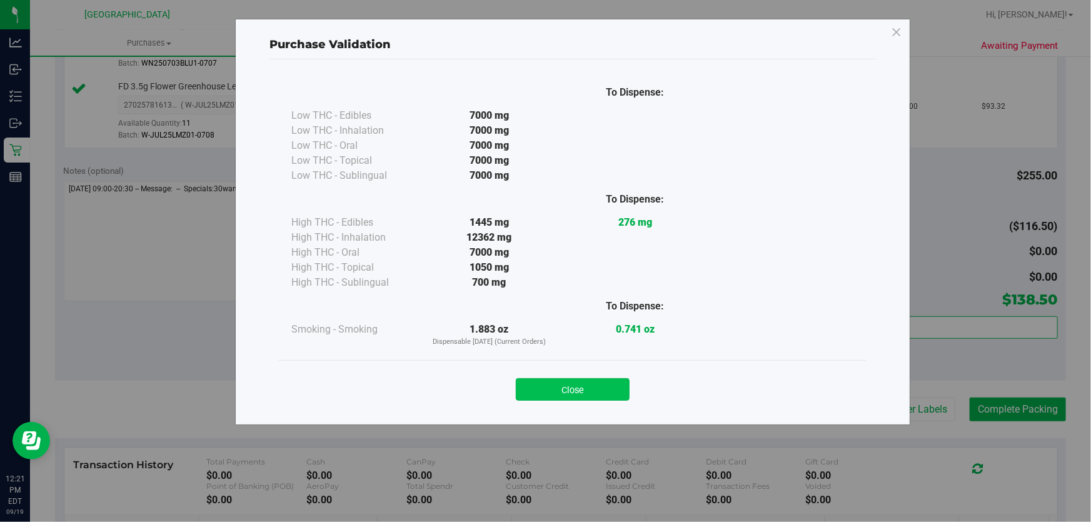
click at [593, 388] on button "Close" at bounding box center [573, 389] width 114 height 23
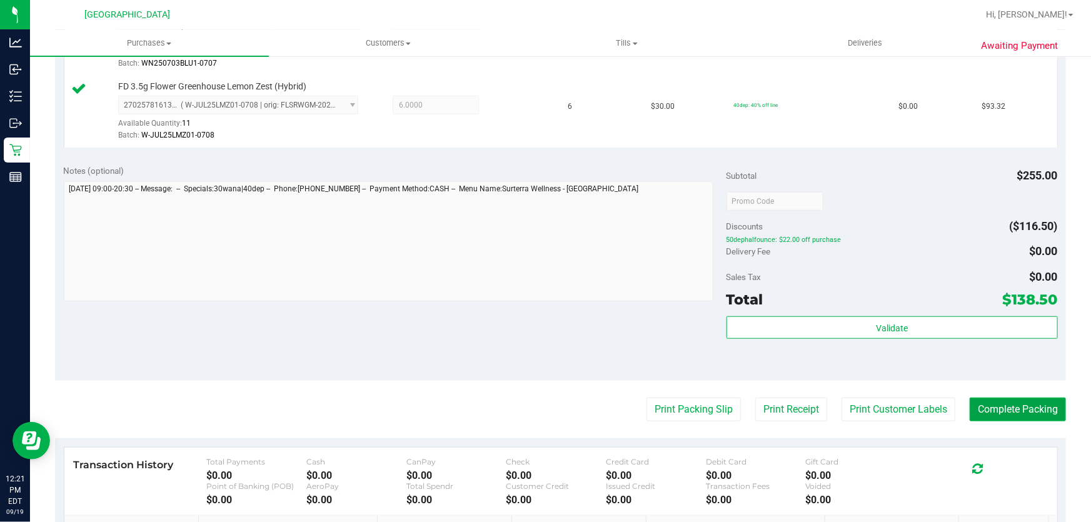
click at [1004, 409] on button "Complete Packing" at bounding box center [1018, 410] width 96 height 24
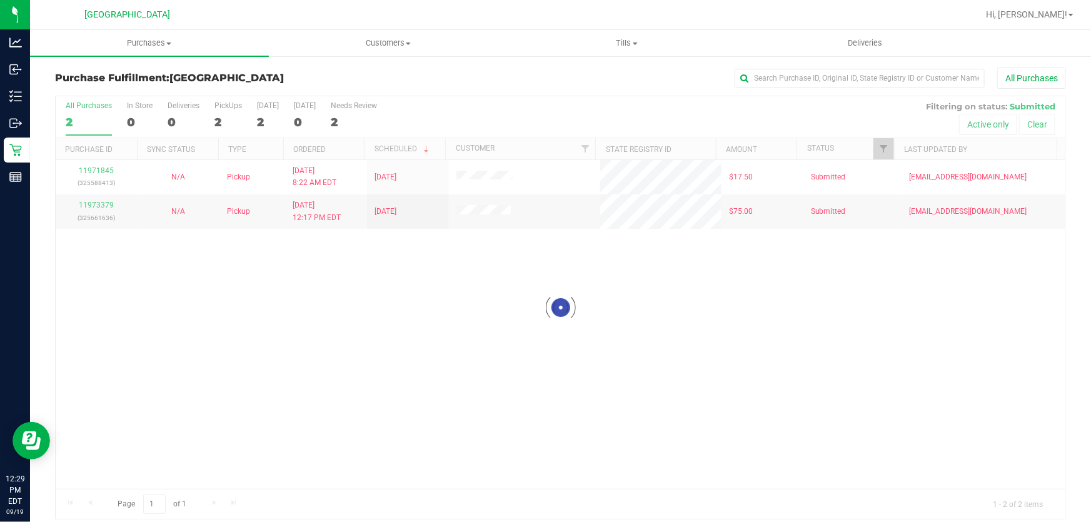
click at [408, 294] on div at bounding box center [561, 307] width 1010 height 423
click at [408, 294] on div "11971845 (325588413) N/A Pickup [DATE] 8:22 AM EDT 9/19/2025 $17.50 Submitted […" at bounding box center [561, 324] width 1010 height 329
click at [611, 41] on span "Tills" at bounding box center [627, 43] width 238 height 11
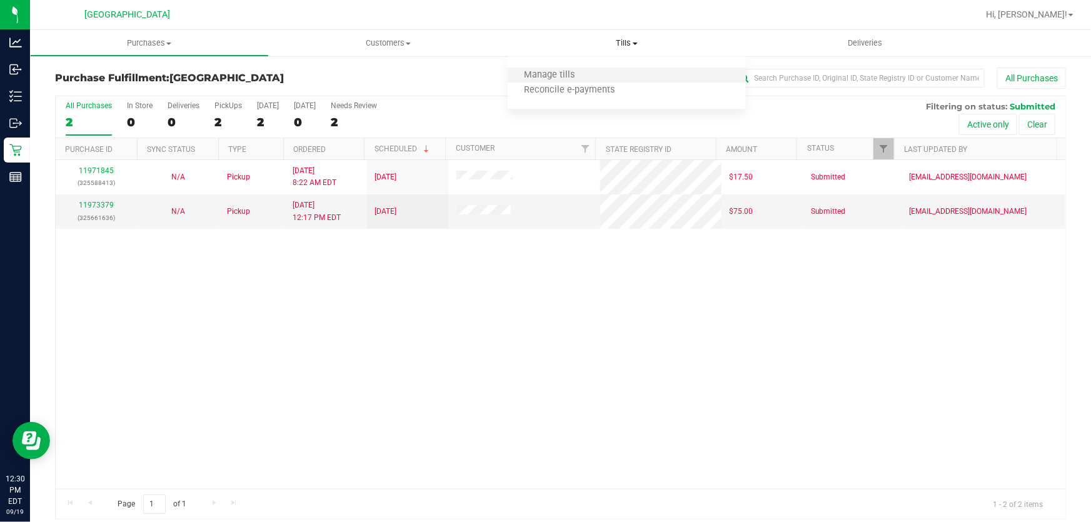
click at [600, 74] on li "Manage tills" at bounding box center [627, 75] width 239 height 15
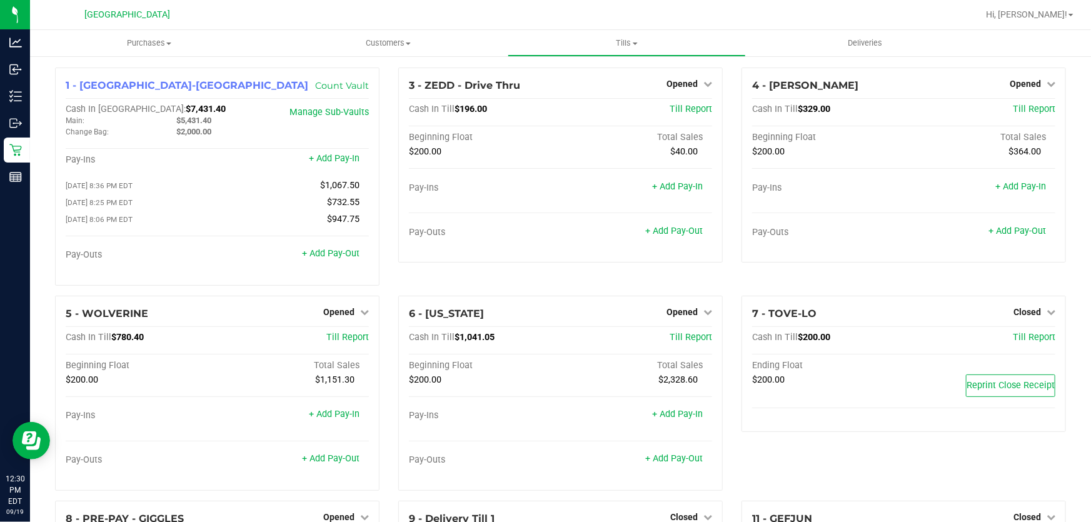
click at [582, 275] on div "3 - ZEDD - Drive Thru Opened Close Till Cash In Till $196.00 Till Report Beginn…" at bounding box center [560, 182] width 343 height 228
click at [159, 48] on span "Purchases" at bounding box center [149, 43] width 239 height 11
click at [125, 88] on li "Fulfillment" at bounding box center [149, 90] width 239 height 15
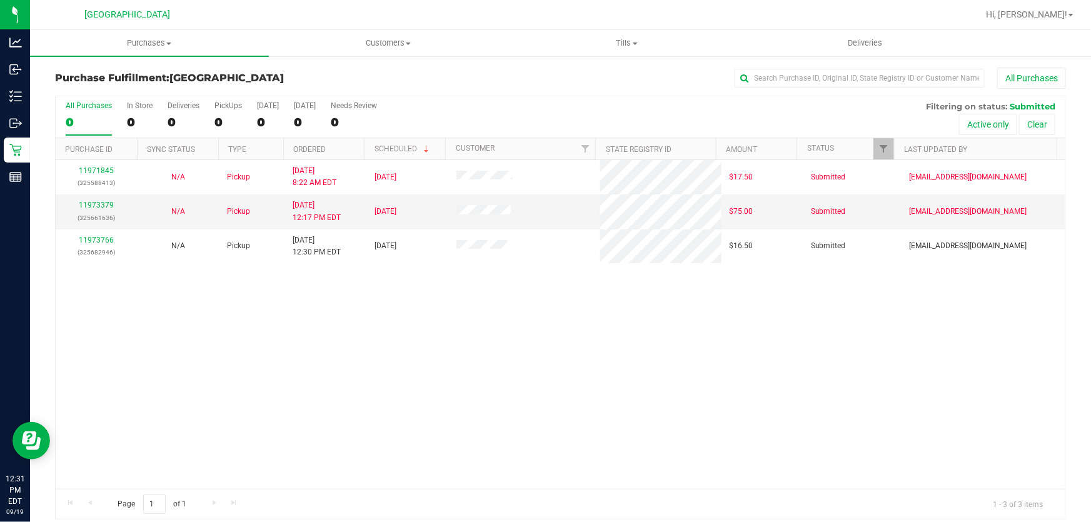
click at [520, 408] on div "11971845 (325588413) N/A Pickup [DATE] 8:22 AM EDT 9/19/2025 $17.50 Submitted […" at bounding box center [561, 324] width 1010 height 329
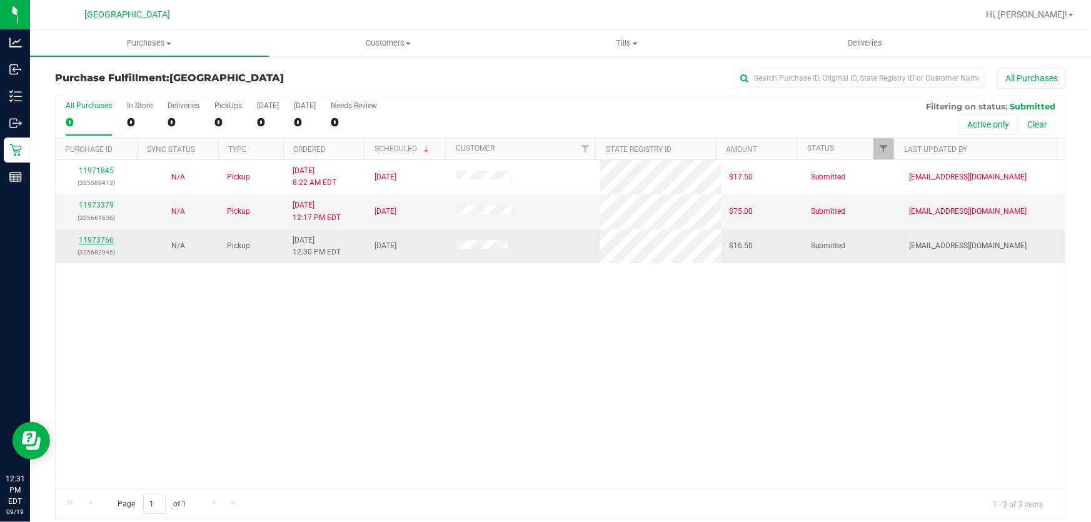
click at [107, 239] on link "11973766" at bounding box center [96, 240] width 35 height 9
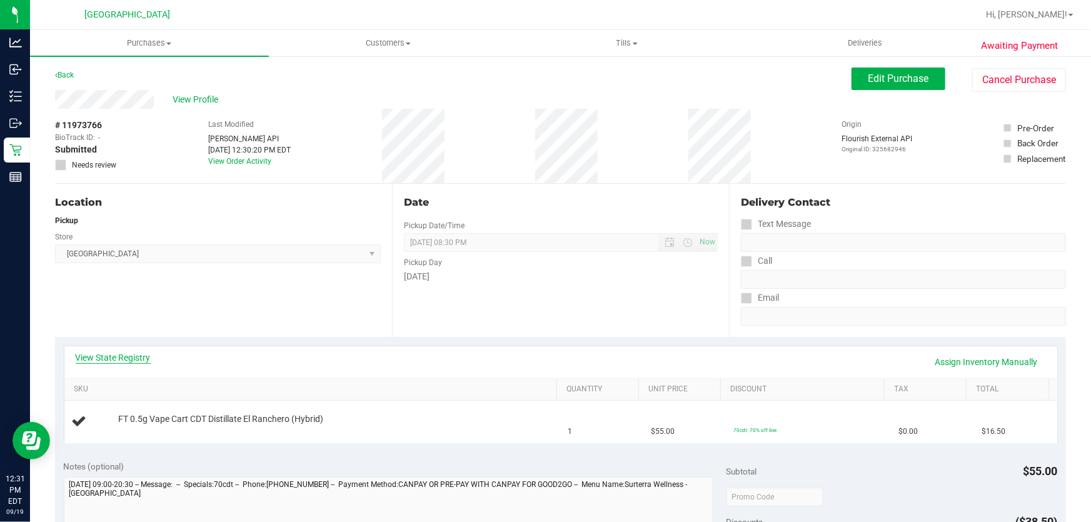
click at [104, 359] on link "View State Registry" at bounding box center [113, 357] width 75 height 13
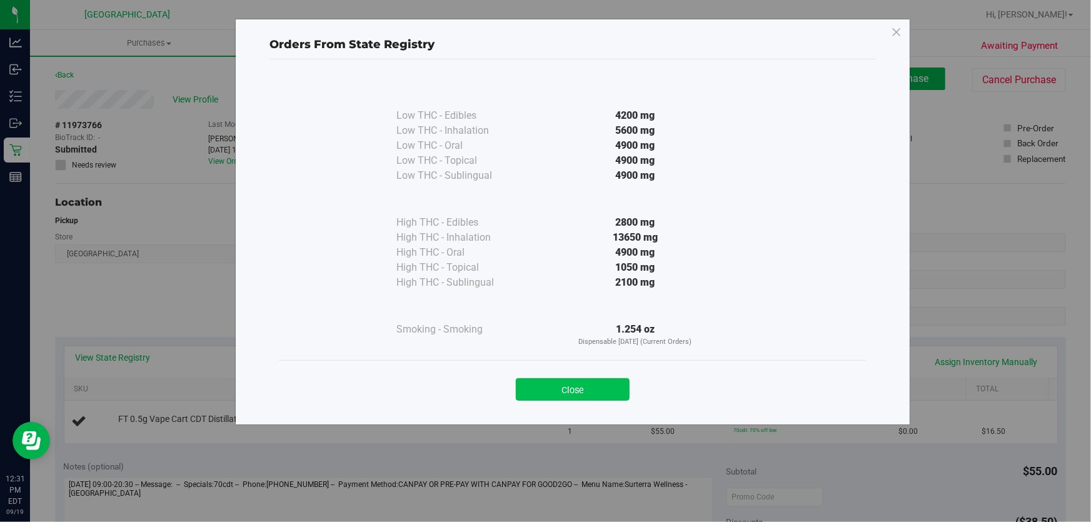
click at [568, 385] on button "Close" at bounding box center [573, 389] width 114 height 23
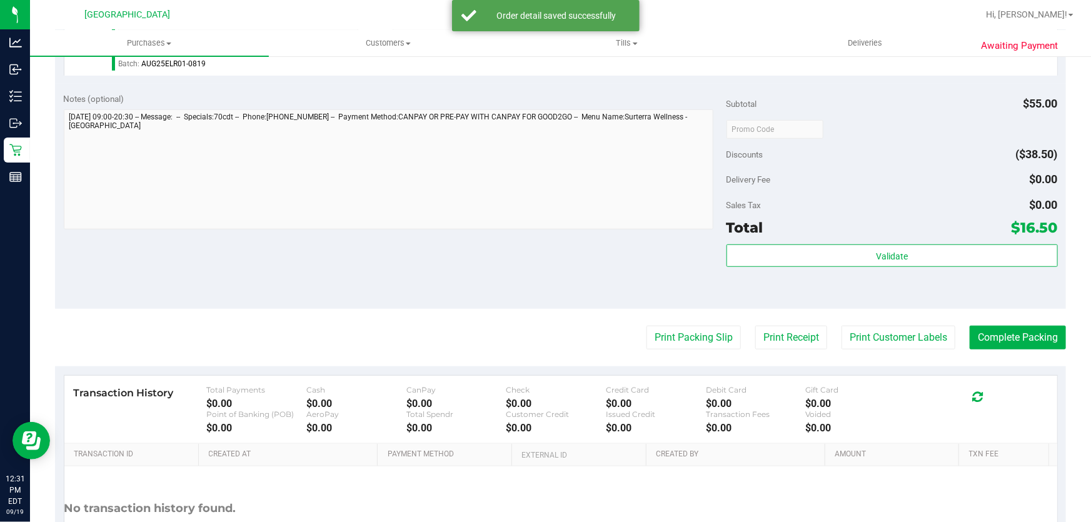
scroll to position [398, 0]
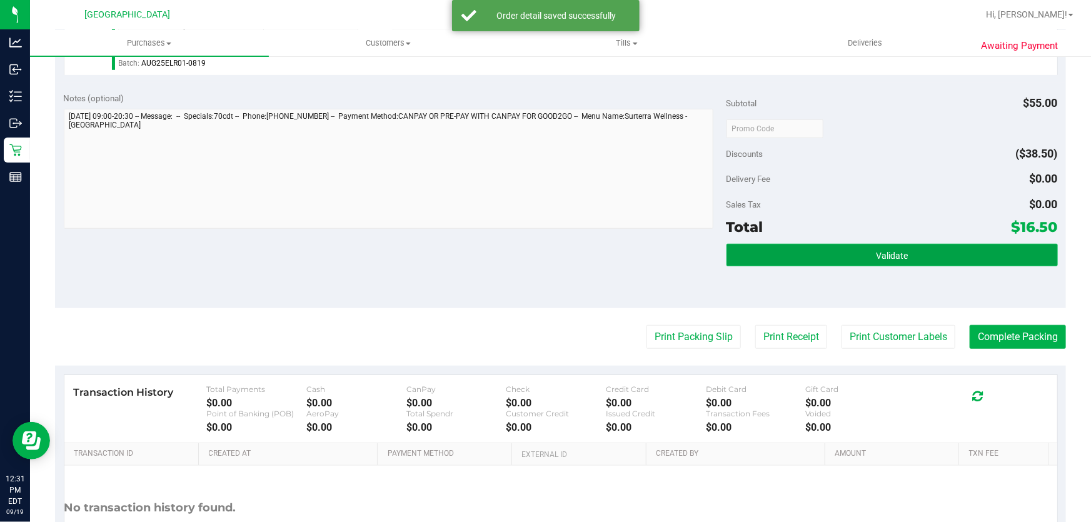
click at [809, 252] on button "Validate" at bounding box center [892, 255] width 331 height 23
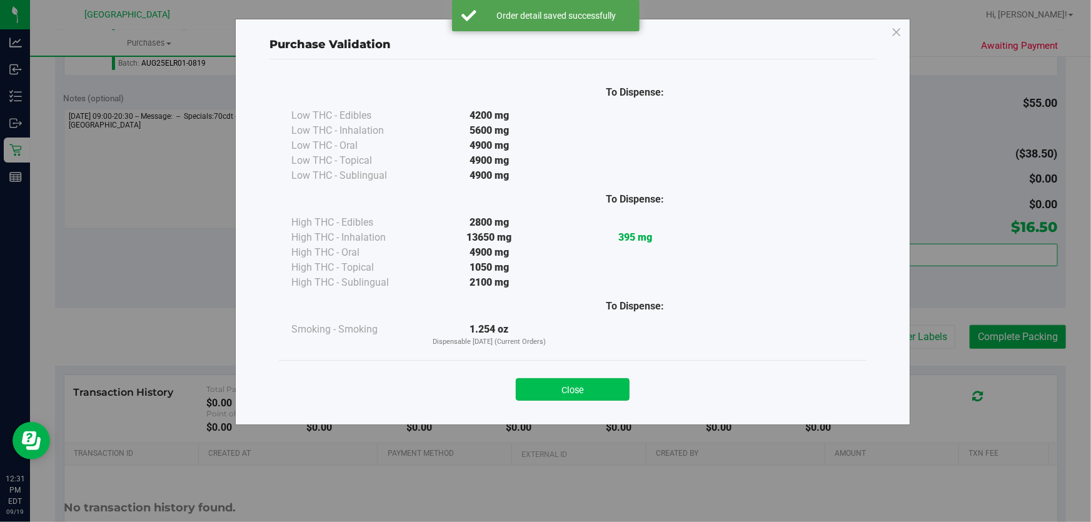
click at [612, 386] on button "Close" at bounding box center [573, 389] width 114 height 23
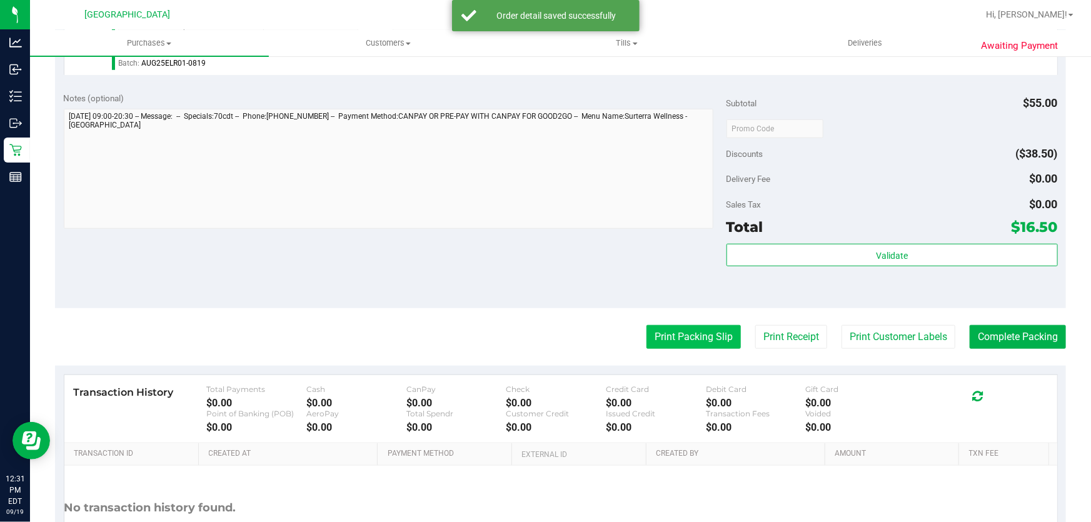
click at [663, 330] on button "Print Packing Slip" at bounding box center [694, 337] width 94 height 24
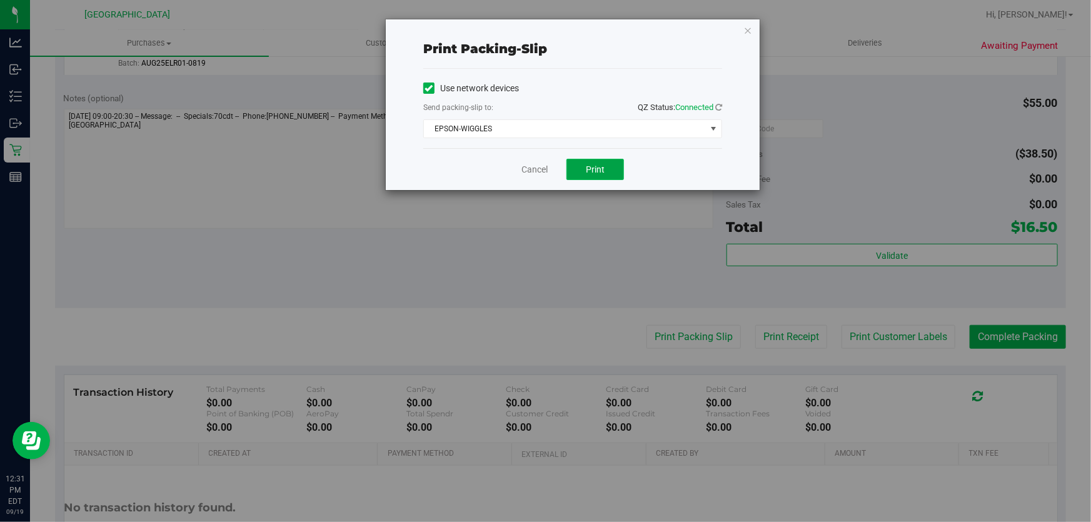
click at [592, 170] on span "Print" at bounding box center [595, 169] width 19 height 10
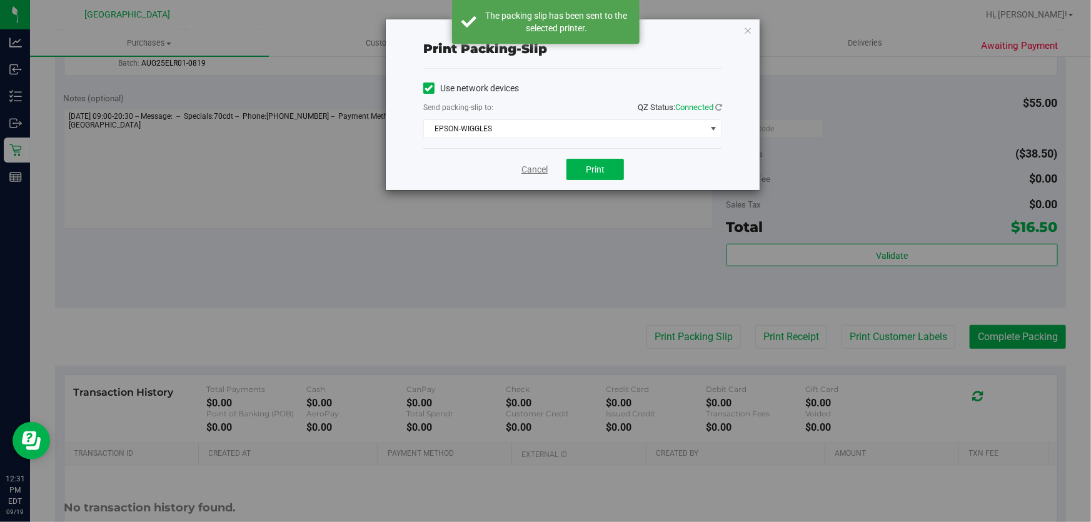
click at [537, 172] on link "Cancel" at bounding box center [534, 169] width 26 height 13
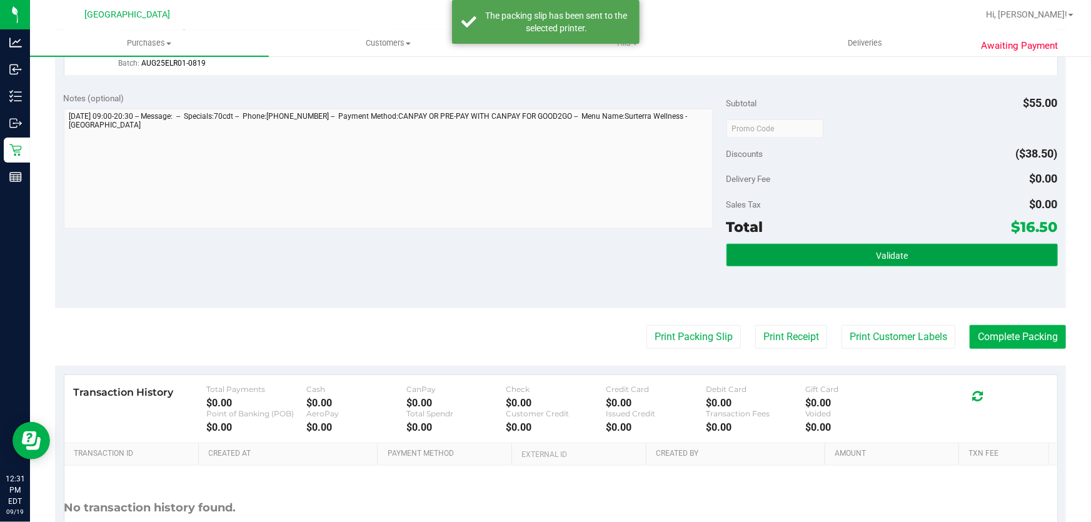
click at [750, 264] on button "Validate" at bounding box center [892, 255] width 331 height 23
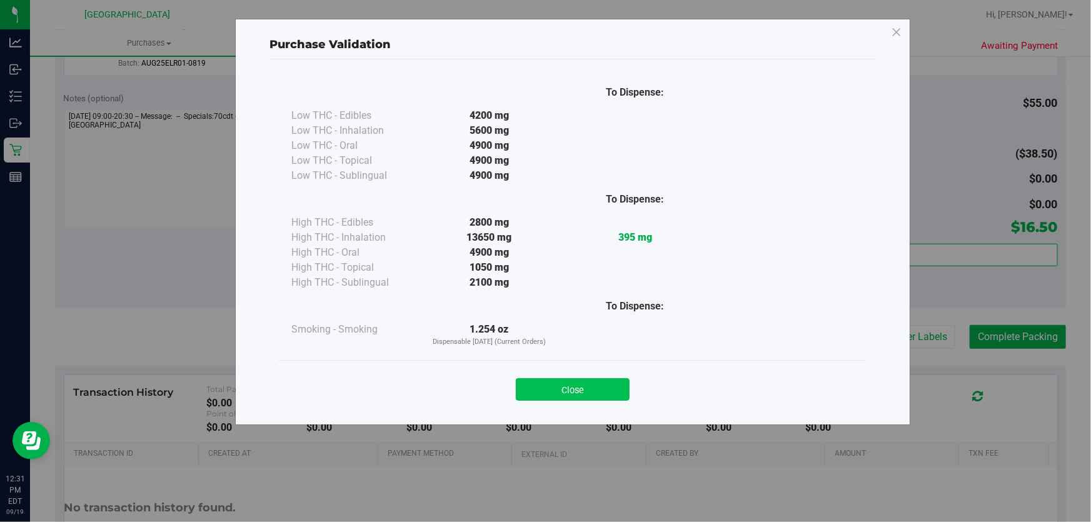
click at [581, 388] on button "Close" at bounding box center [573, 389] width 114 height 23
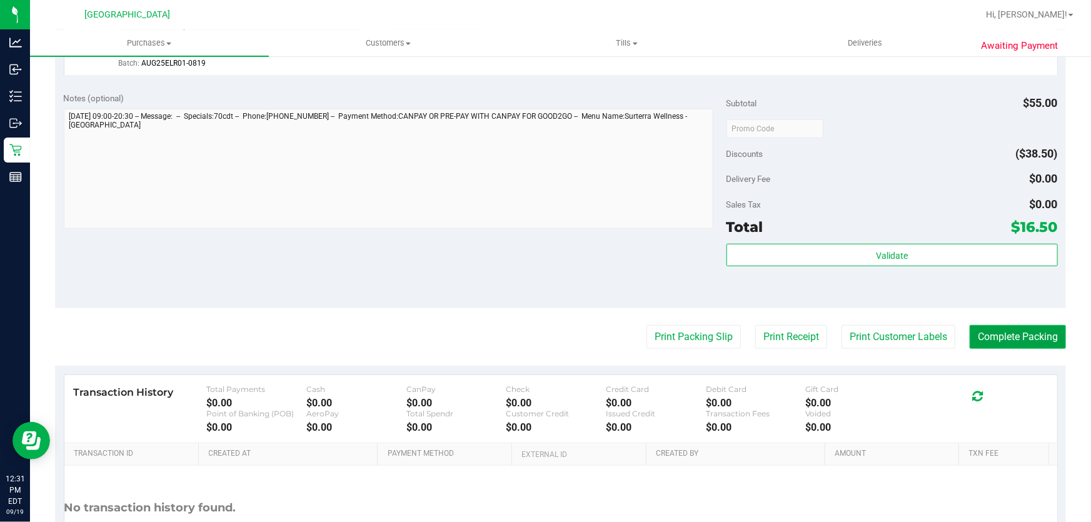
click at [989, 338] on button "Complete Packing" at bounding box center [1018, 337] width 96 height 24
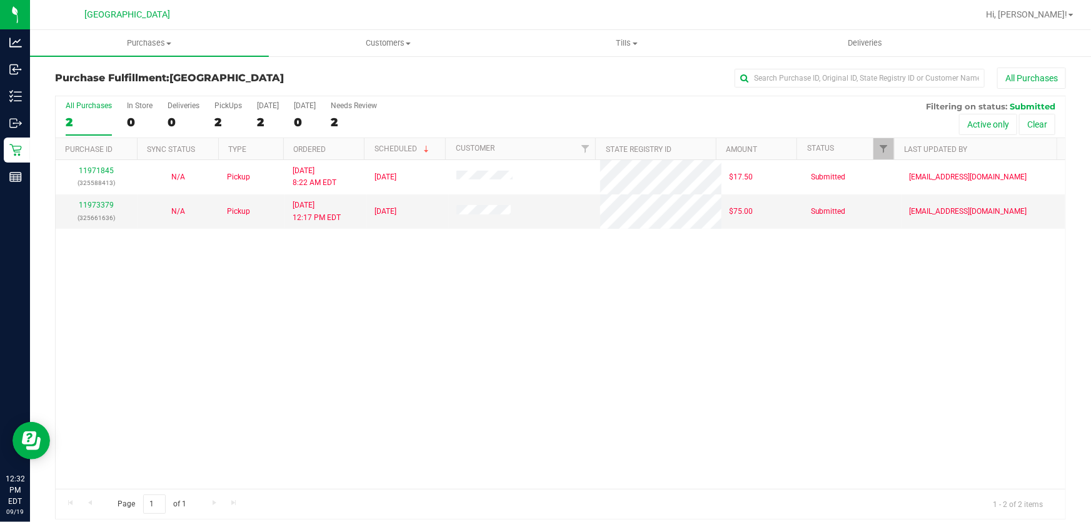
click at [485, 327] on div "11971845 (325588413) N/A Pickup [DATE] 8:22 AM EDT 9/19/2025 $17.50 Submitted […" at bounding box center [561, 324] width 1010 height 329
click at [506, 356] on div "11971845 (325588413) N/A Pickup [DATE] 8:22 AM EDT 9/19/2025 $17.50 Submitted […" at bounding box center [561, 324] width 1010 height 329
click at [263, 278] on div "11971845 (325588413) N/A Pickup [DATE] 8:22 AM EDT 9/19/2025 $17.50 Submitted […" at bounding box center [561, 324] width 1010 height 329
click at [338, 318] on div "11971845 (325588413) N/A Pickup [DATE] 8:22 AM EDT 9/19/2025 $17.50 Submitted […" at bounding box center [561, 324] width 1010 height 329
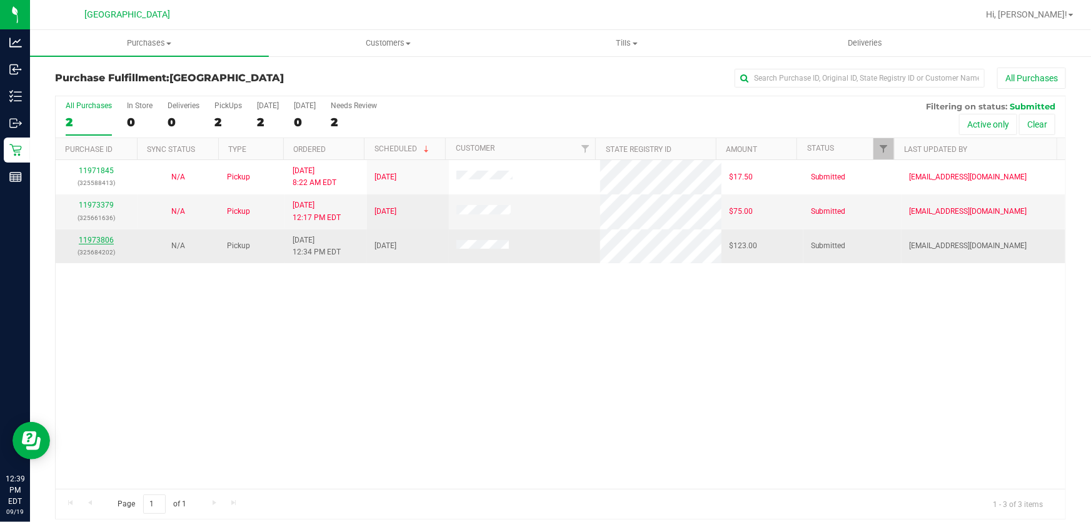
click at [110, 239] on link "11973806" at bounding box center [96, 240] width 35 height 9
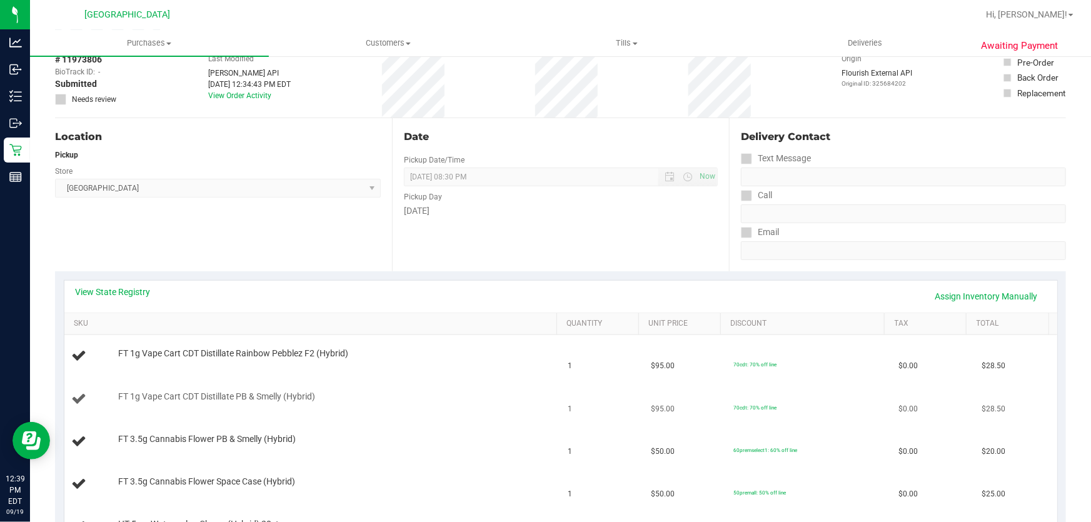
scroll to position [227, 0]
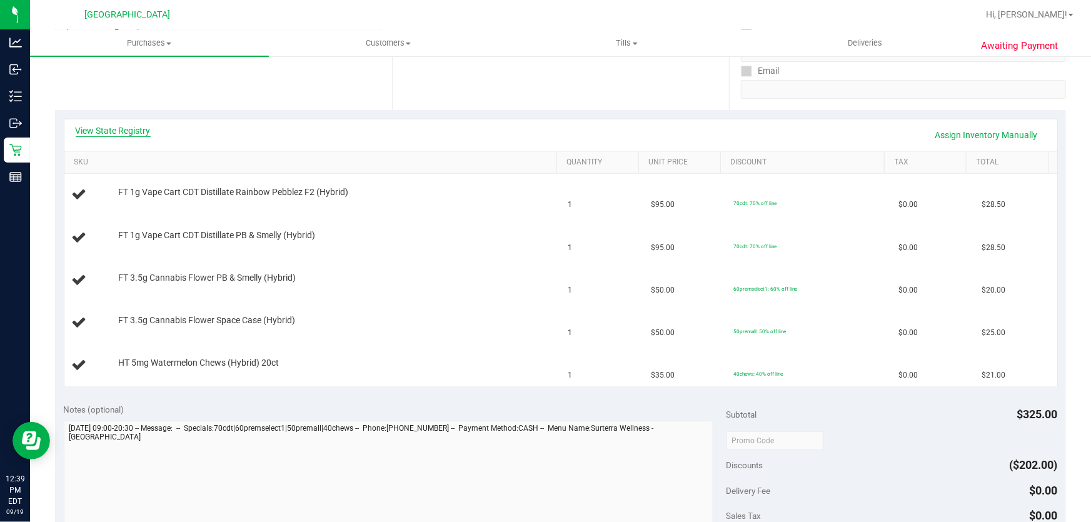
click at [106, 126] on link "View State Registry" at bounding box center [113, 130] width 75 height 13
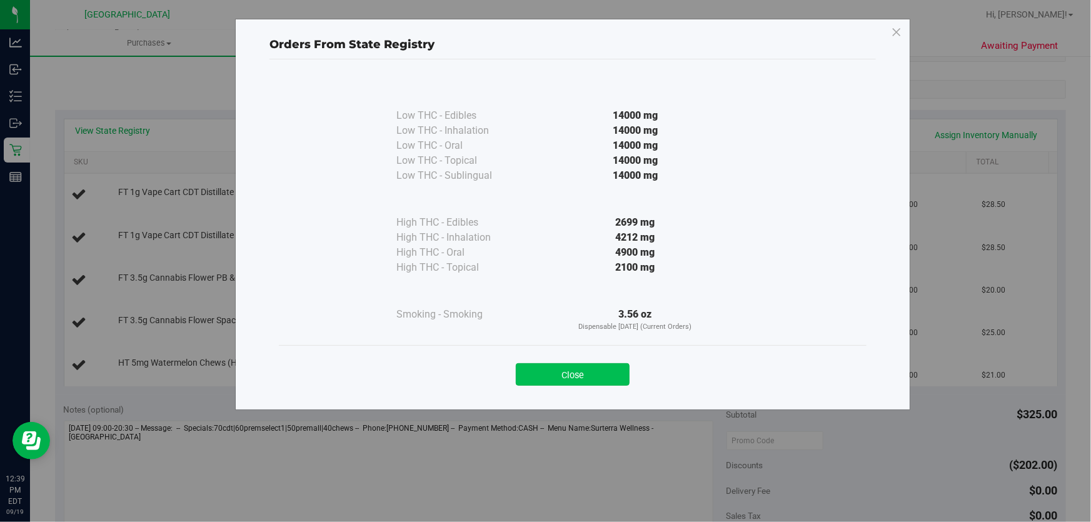
click at [572, 370] on button "Close" at bounding box center [573, 374] width 114 height 23
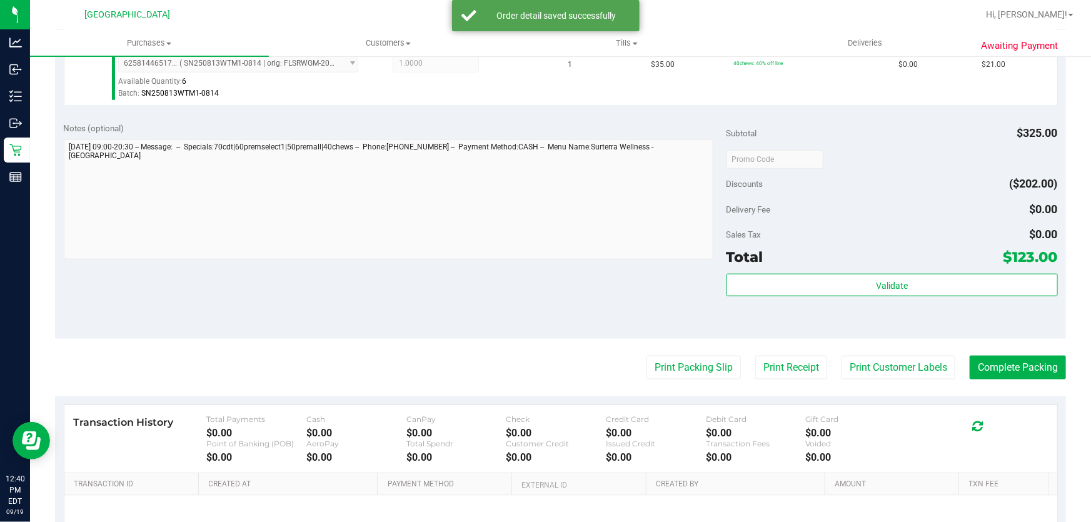
scroll to position [682, 0]
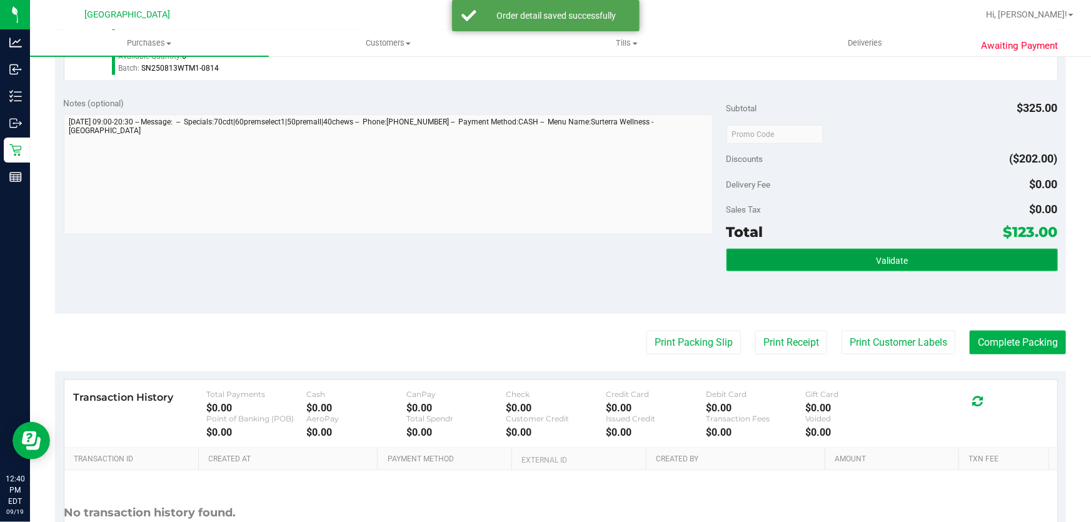
click at [825, 256] on button "Validate" at bounding box center [892, 260] width 331 height 23
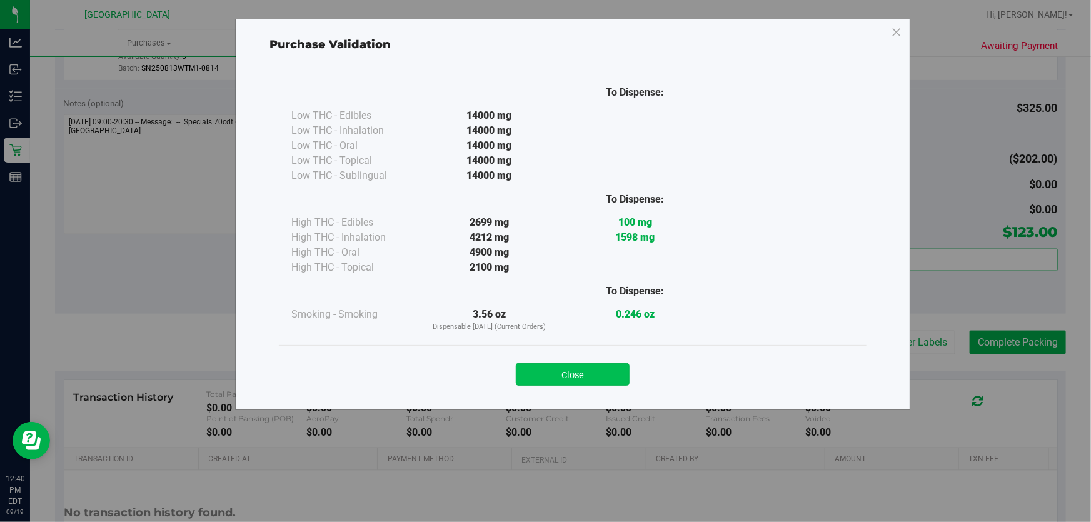
click at [611, 369] on button "Close" at bounding box center [573, 374] width 114 height 23
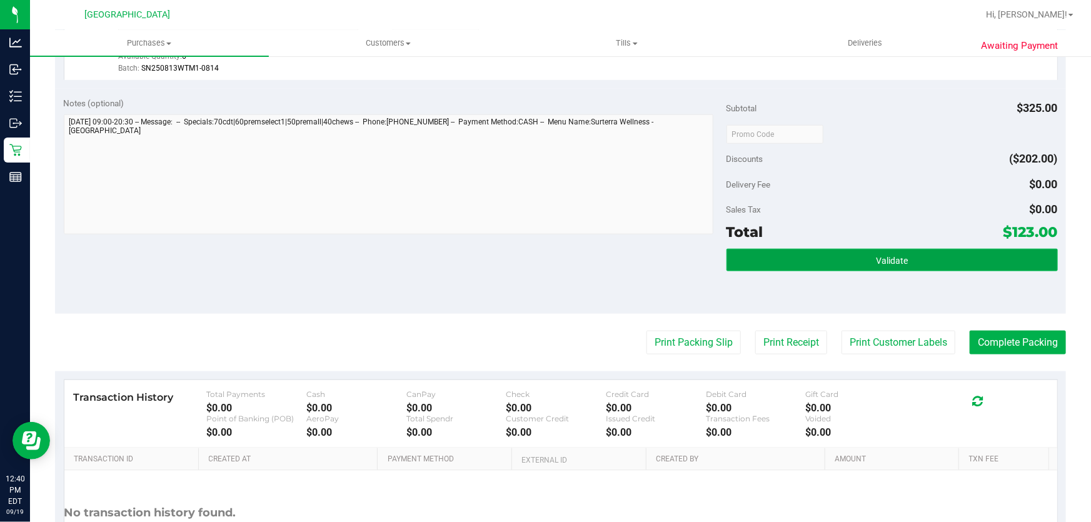
click at [785, 256] on button "Validate" at bounding box center [892, 260] width 331 height 23
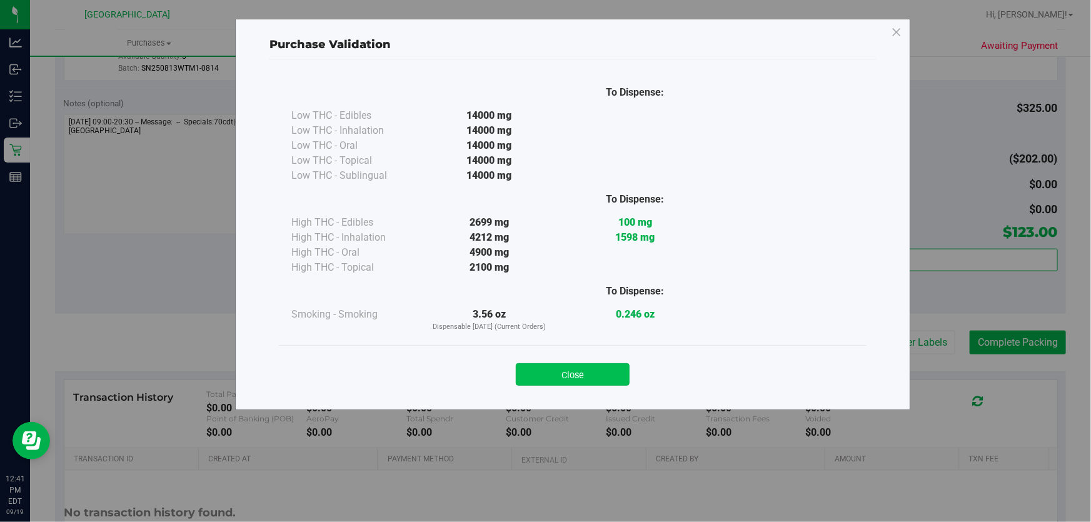
click at [533, 375] on button "Close" at bounding box center [573, 374] width 114 height 23
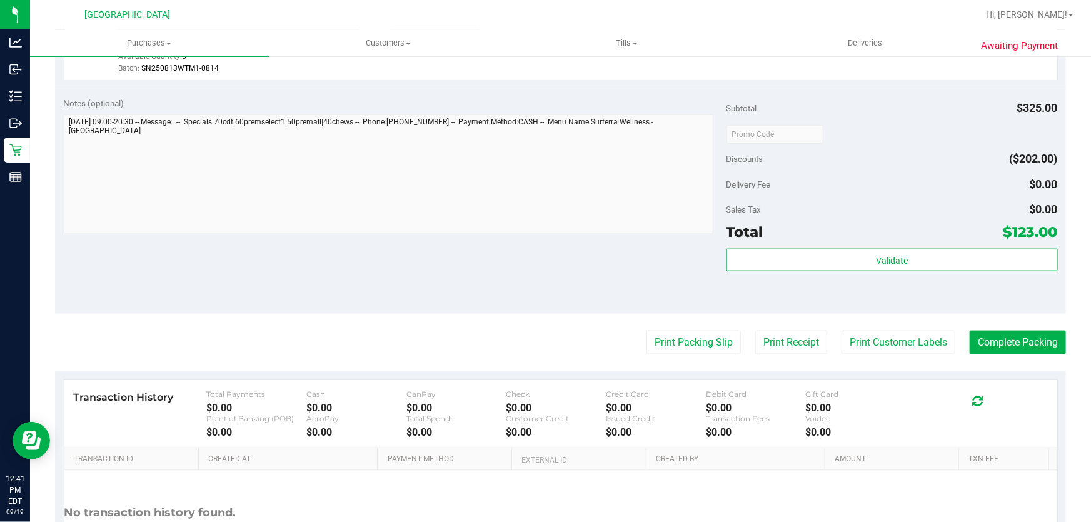
click at [667, 338] on button "Print Packing Slip" at bounding box center [694, 343] width 94 height 24
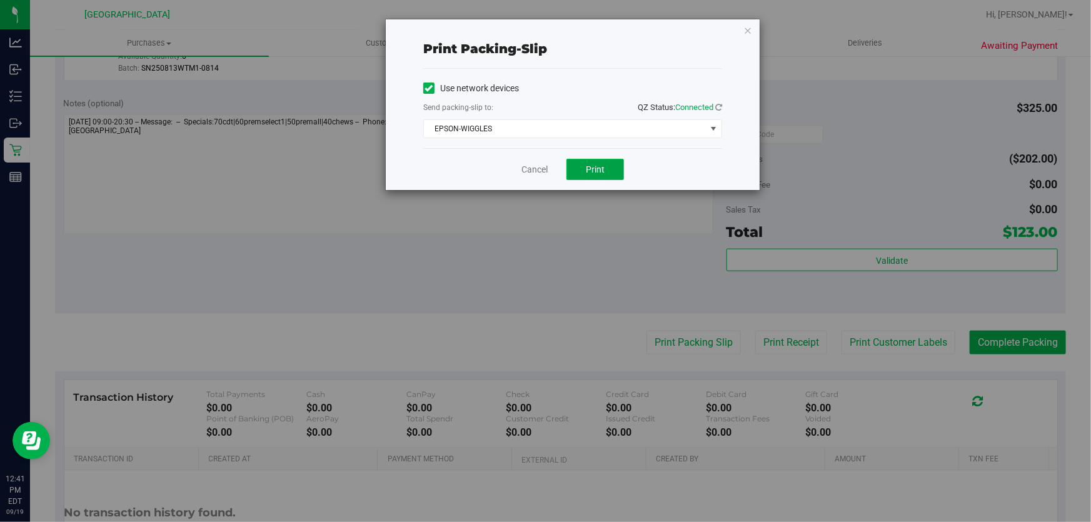
click at [592, 164] on span "Print" at bounding box center [595, 169] width 19 height 10
click at [542, 166] on link "Cancel" at bounding box center [534, 169] width 26 height 13
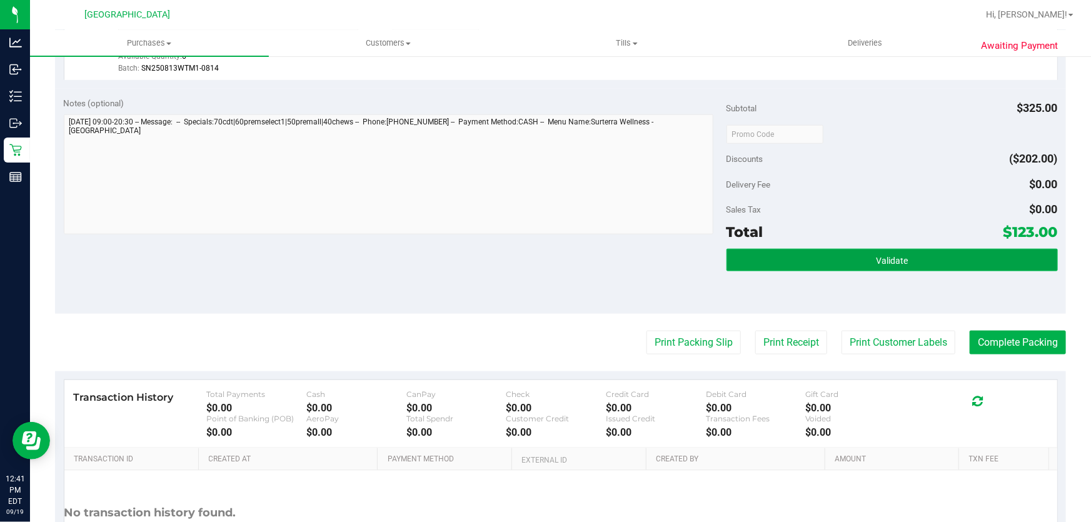
click at [824, 249] on button "Validate" at bounding box center [892, 260] width 331 height 23
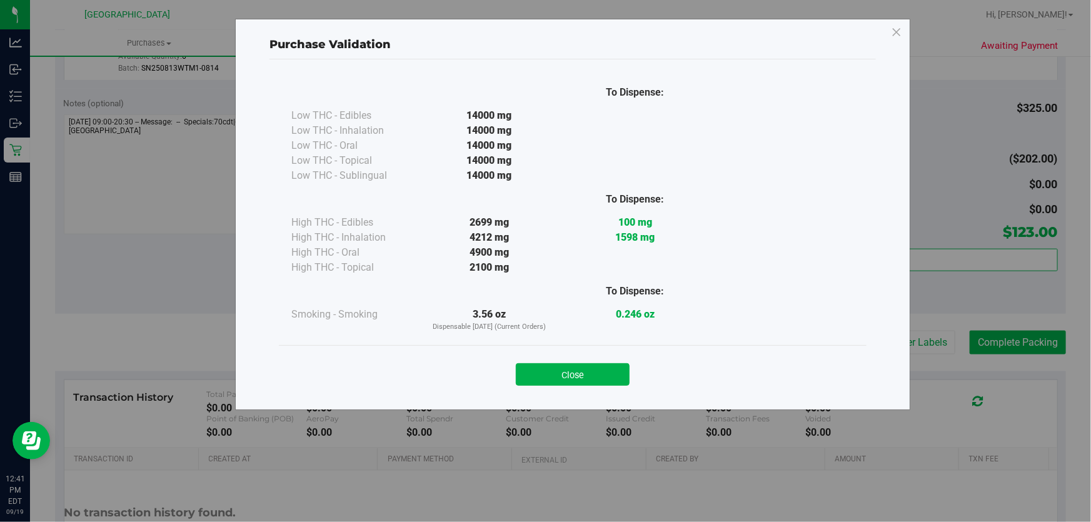
click at [558, 375] on button "Close" at bounding box center [573, 374] width 114 height 23
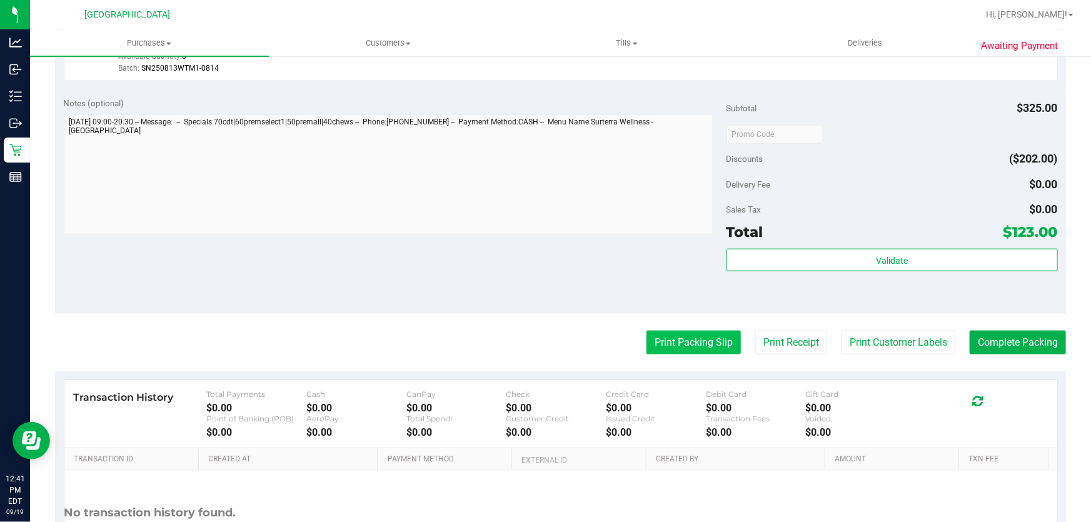
click at [688, 335] on button "Print Packing Slip" at bounding box center [694, 343] width 94 height 24
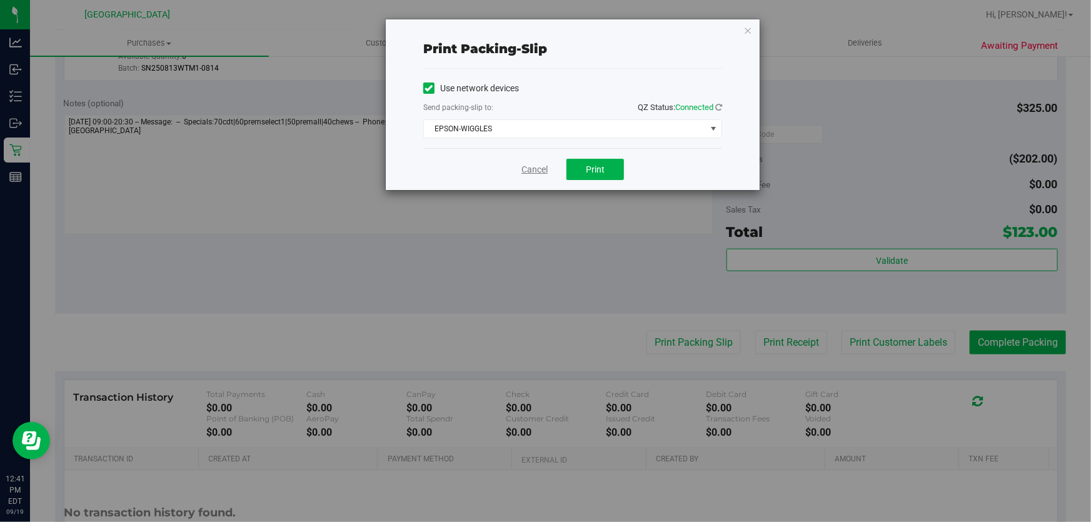
click at [543, 164] on link "Cancel" at bounding box center [534, 169] width 26 height 13
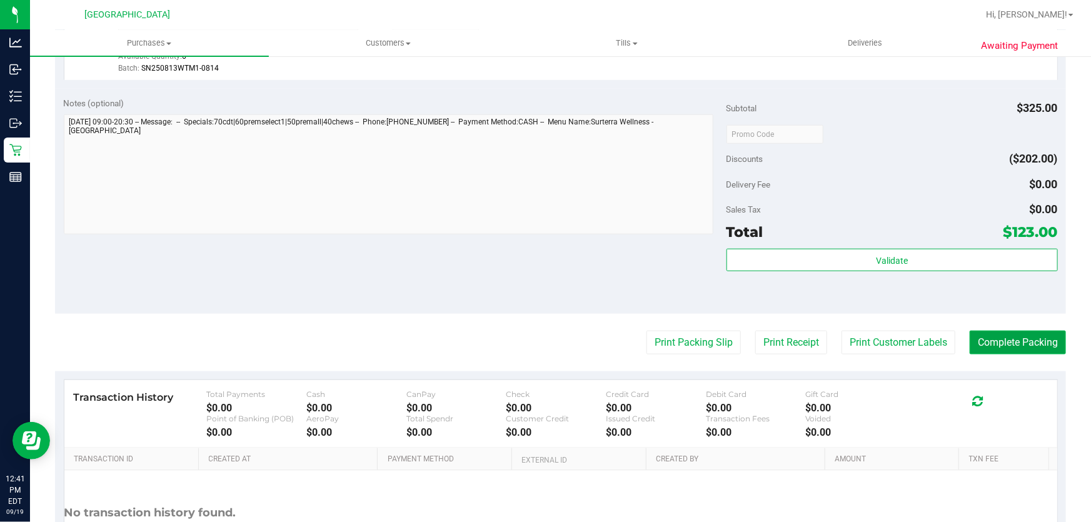
click at [1020, 341] on button "Complete Packing" at bounding box center [1018, 343] width 96 height 24
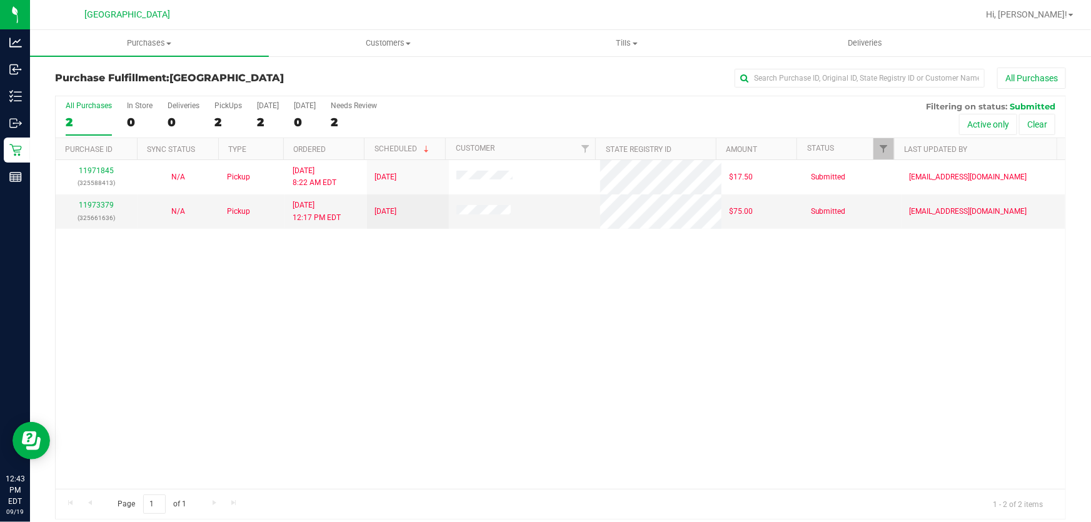
click at [458, 301] on div "11971845 (325588413) N/A Pickup [DATE] 8:22 AM EDT 9/19/2025 $17.50 Submitted […" at bounding box center [561, 324] width 1010 height 329
click at [416, 376] on div "11971845 (325588413) N/A Pickup [DATE] 8:22 AM EDT 9/19/2025 $17.50 Submitted […" at bounding box center [561, 324] width 1010 height 329
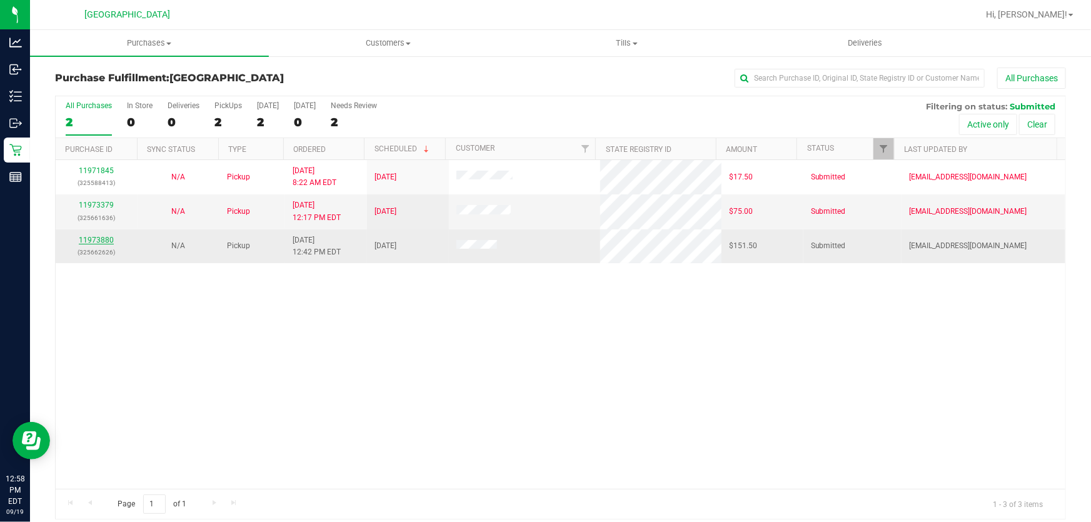
click at [99, 237] on link "11973880" at bounding box center [96, 240] width 35 height 9
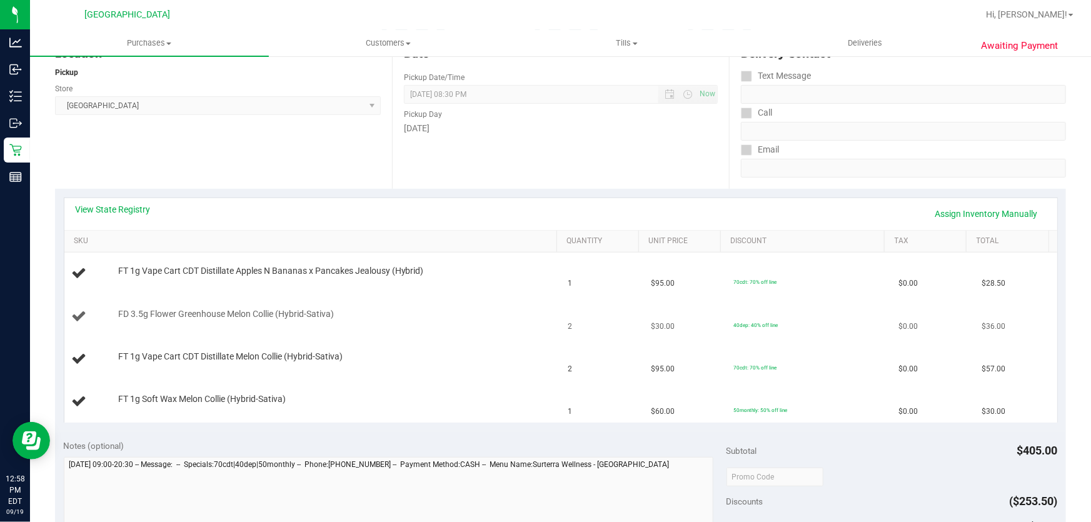
scroll to position [170, 0]
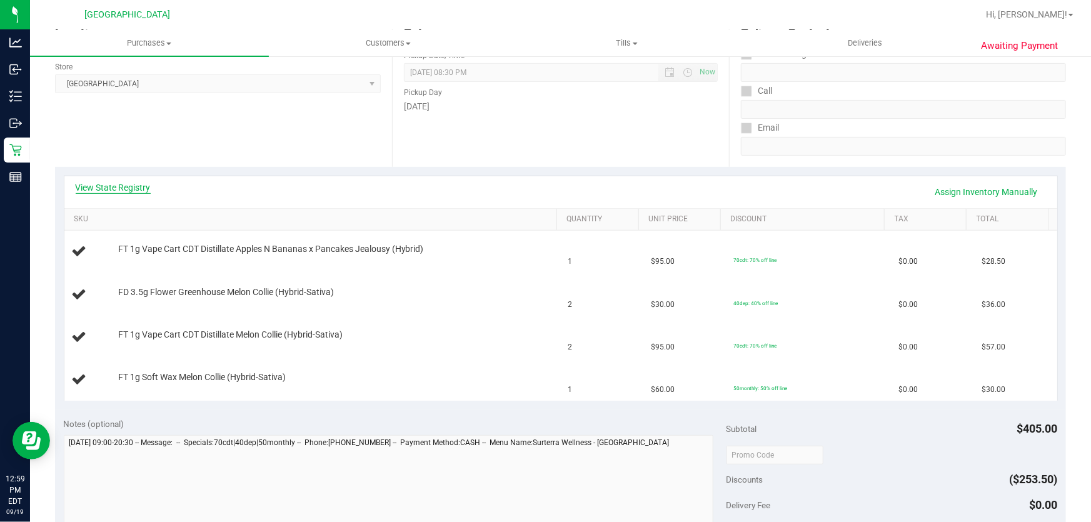
click at [114, 189] on link "View State Registry" at bounding box center [113, 187] width 75 height 13
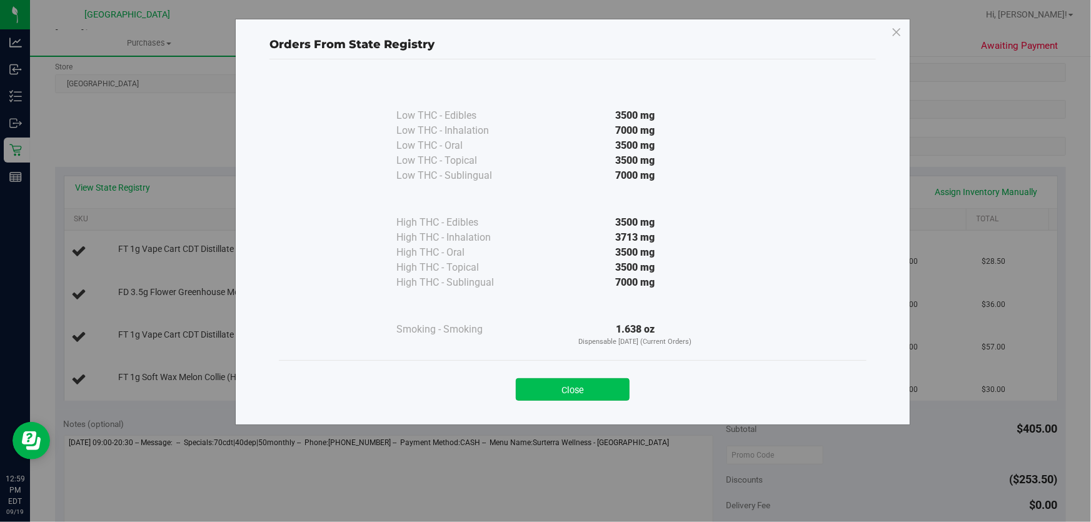
click at [598, 388] on button "Close" at bounding box center [573, 389] width 114 height 23
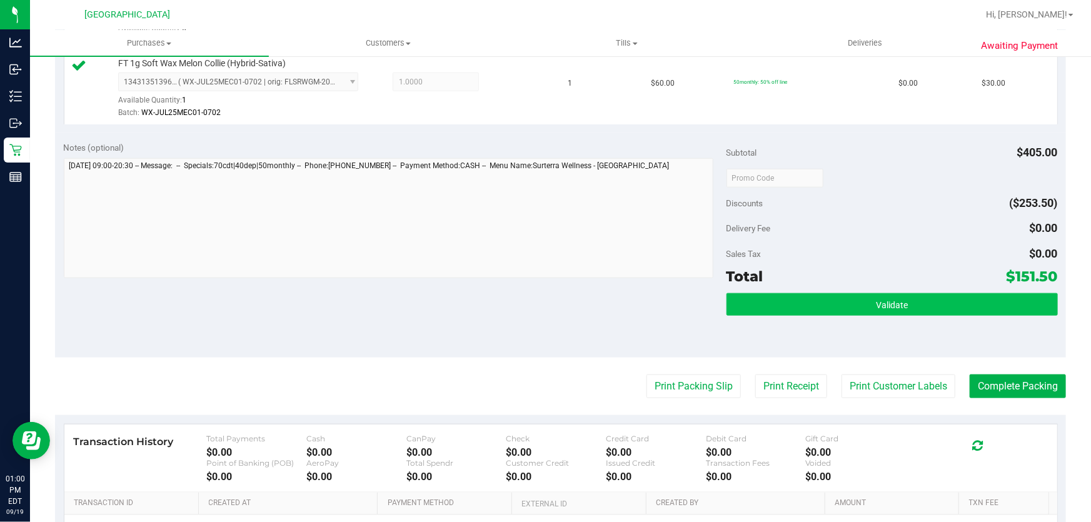
scroll to position [568, 0]
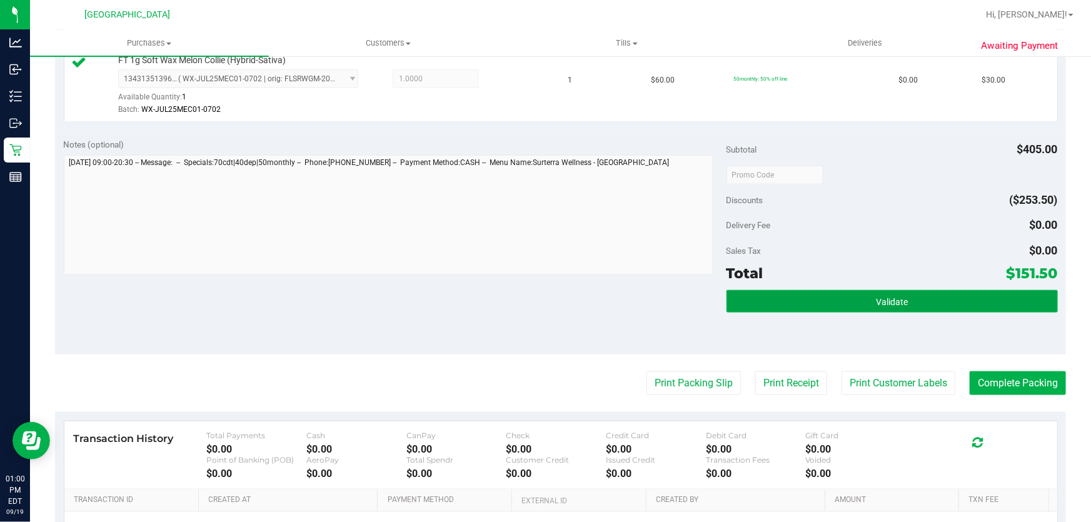
click at [900, 303] on span "Validate" at bounding box center [892, 302] width 32 height 10
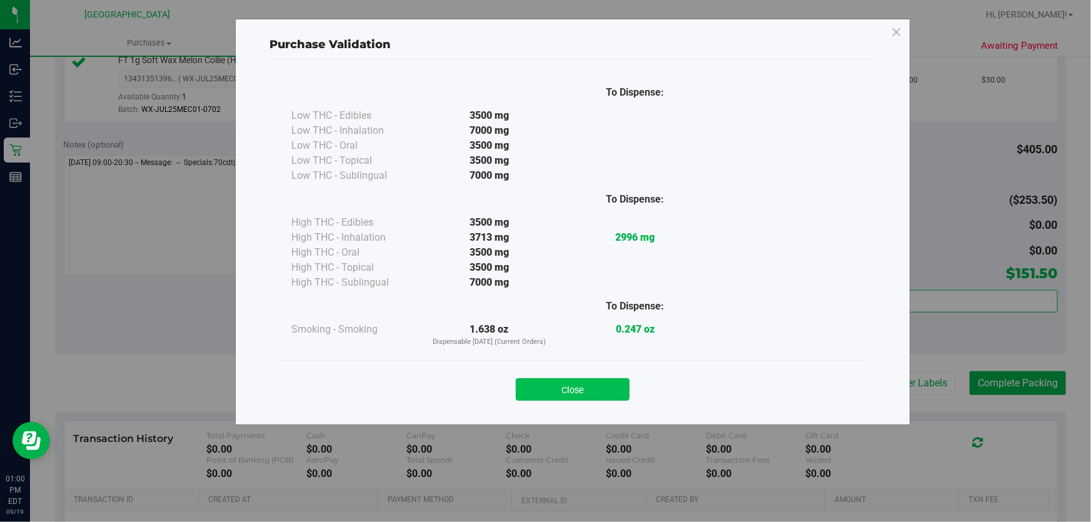
click at [561, 390] on button "Close" at bounding box center [573, 389] width 114 height 23
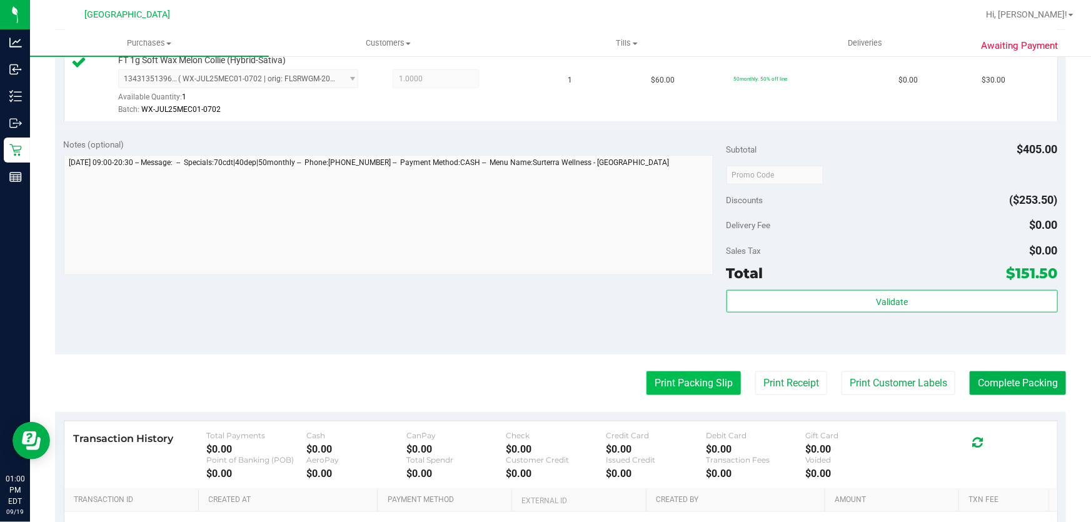
click at [722, 378] on button "Print Packing Slip" at bounding box center [694, 383] width 94 height 24
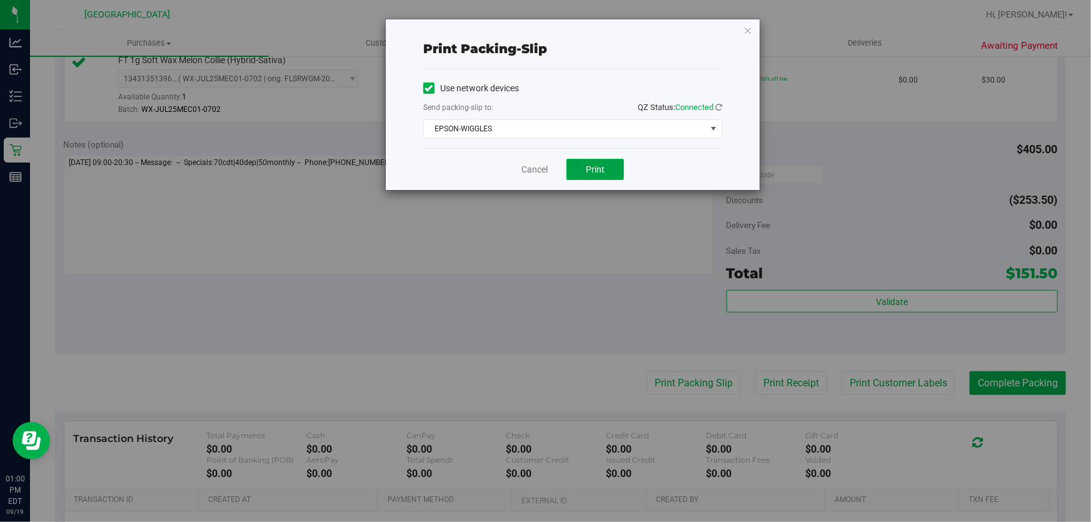
click at [581, 168] on button "Print" at bounding box center [596, 169] width 58 height 21
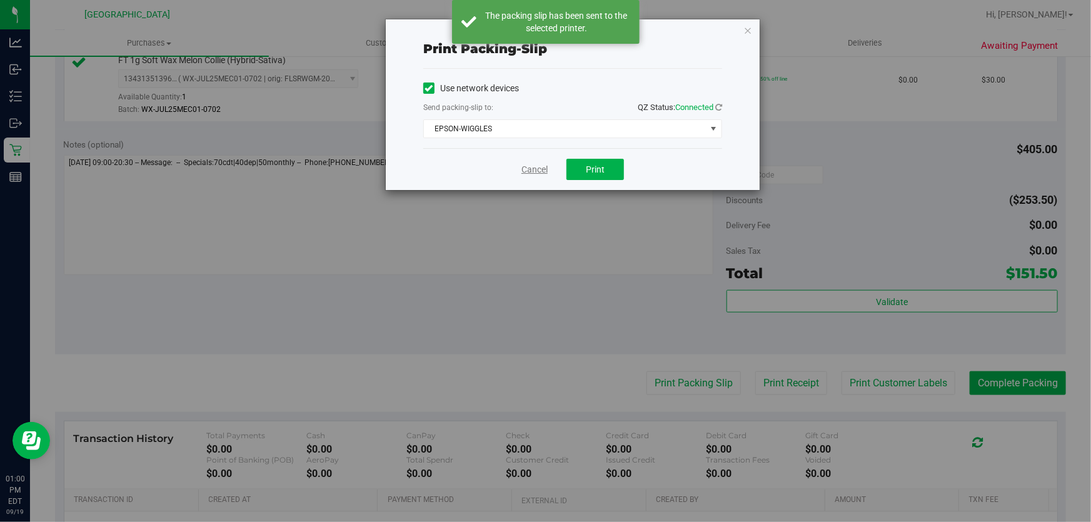
click at [525, 164] on link "Cancel" at bounding box center [534, 169] width 26 height 13
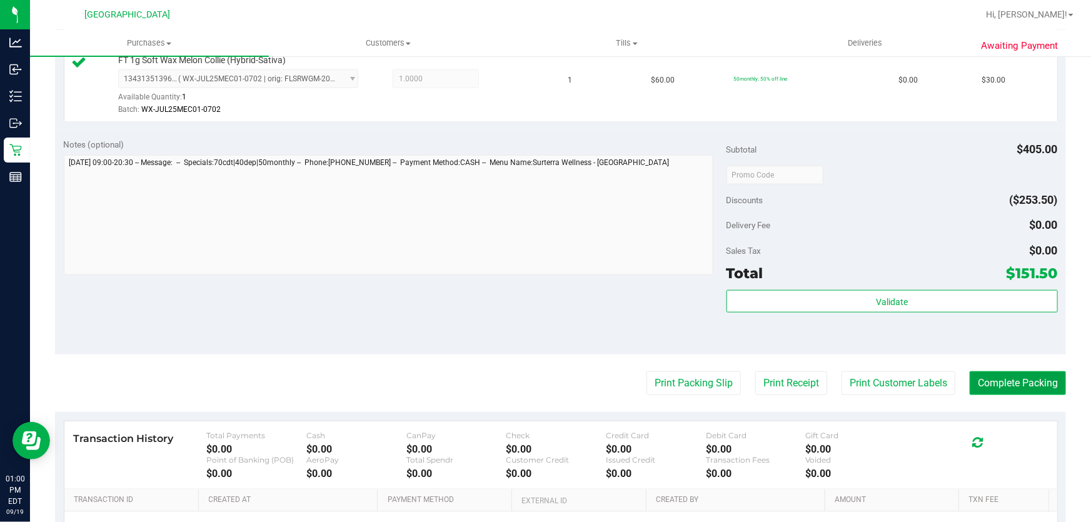
click at [1015, 388] on button "Complete Packing" at bounding box center [1018, 383] width 96 height 24
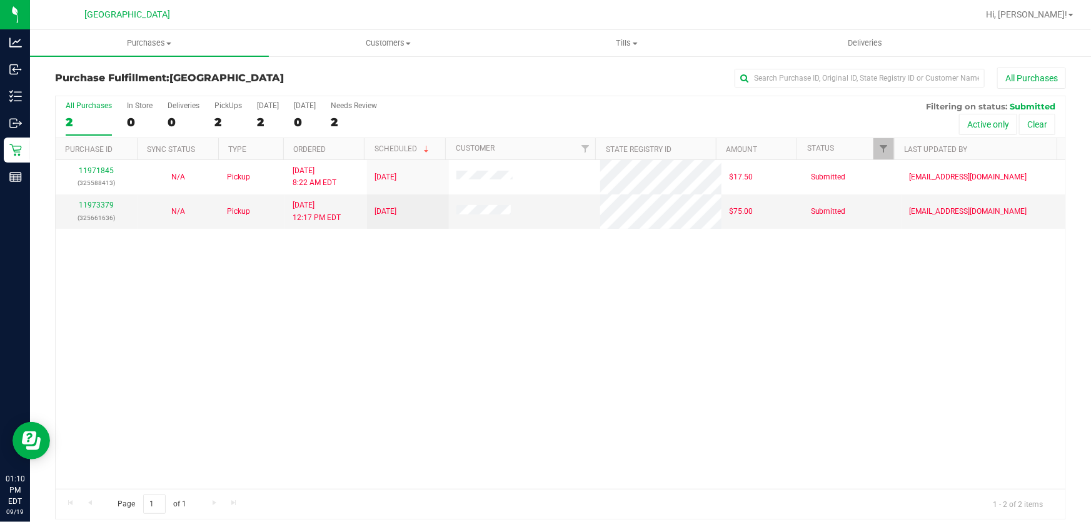
click at [538, 356] on div "11971845 (325588413) N/A Pickup [DATE] 8:22 AM EDT 9/19/2025 $17.50 Submitted […" at bounding box center [561, 324] width 1010 height 329
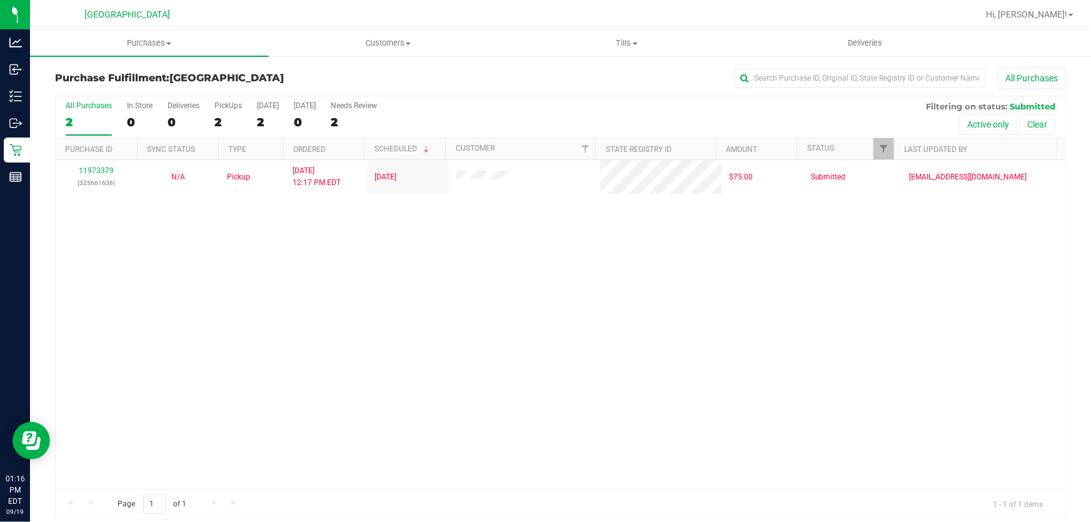
click at [538, 356] on div "11973379 (325661636) N/A Pickup [DATE] 12:17 PM EDT 9/19/2025 $75.00 Submitted …" at bounding box center [561, 324] width 1010 height 329
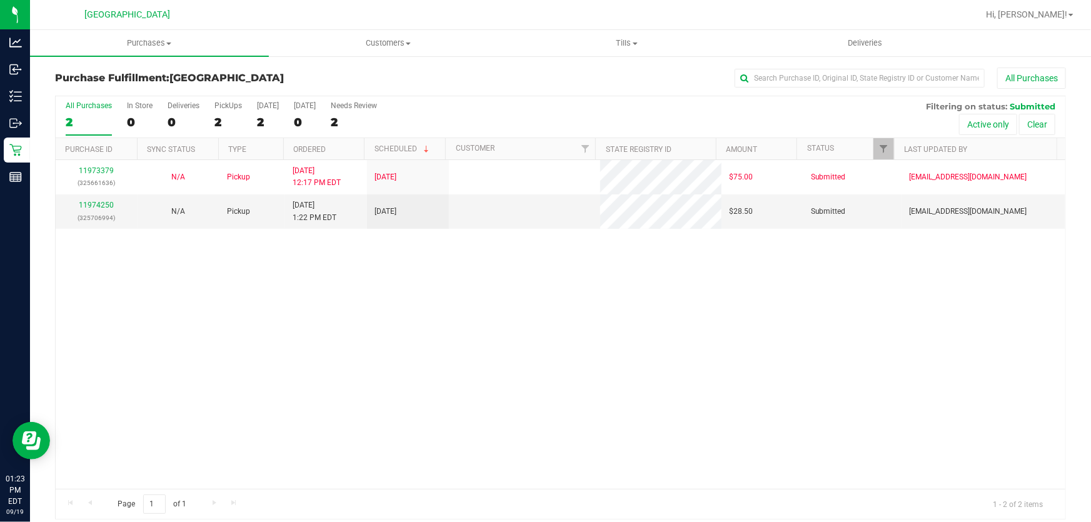
click at [356, 256] on div "11973379 (325661636) N/A Pickup [DATE] 12:17 PM EDT 9/19/2025 $75.00 Submitted …" at bounding box center [561, 324] width 1010 height 329
click at [98, 208] on link "11974250" at bounding box center [96, 205] width 35 height 9
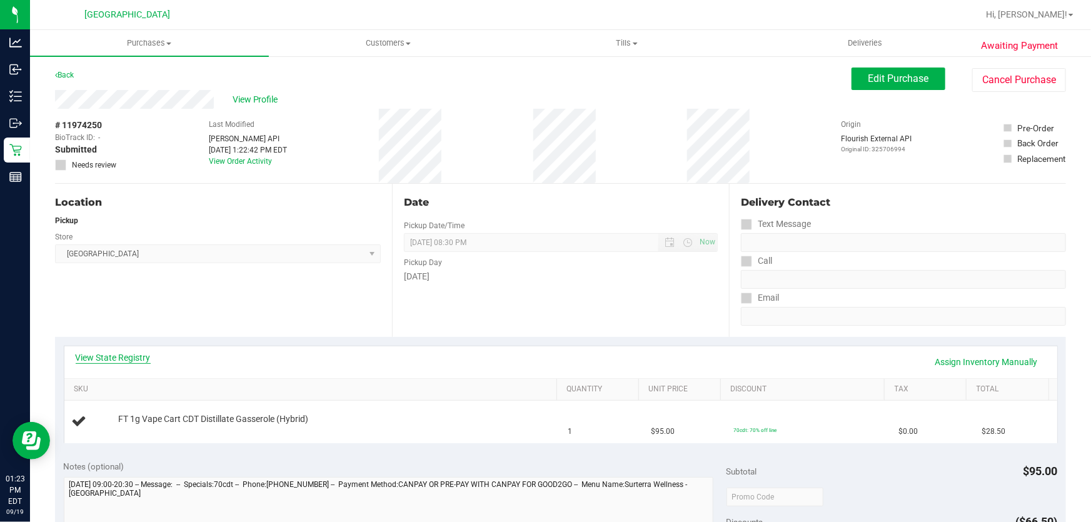
click at [128, 360] on link "View State Registry" at bounding box center [113, 357] width 75 height 13
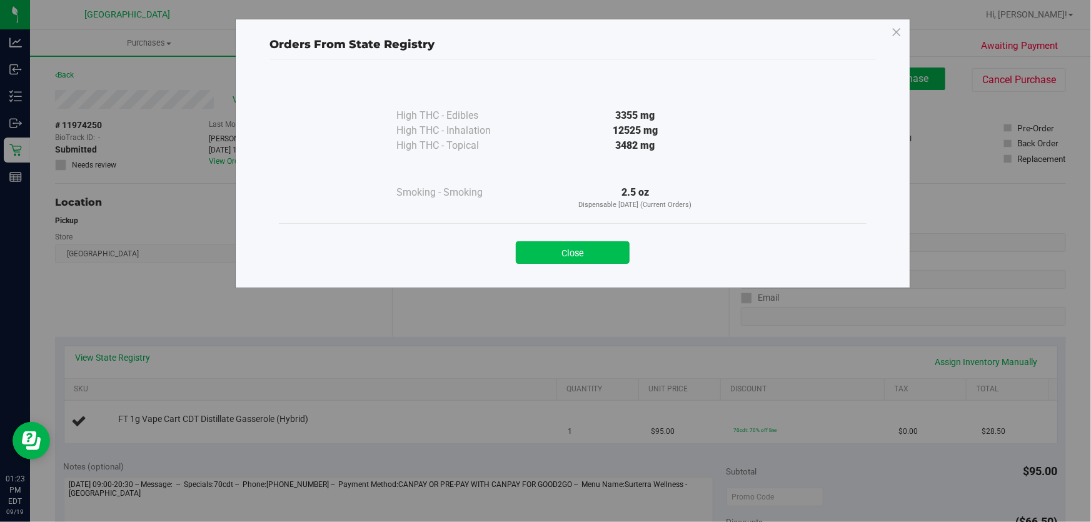
click at [559, 258] on button "Close" at bounding box center [573, 252] width 114 height 23
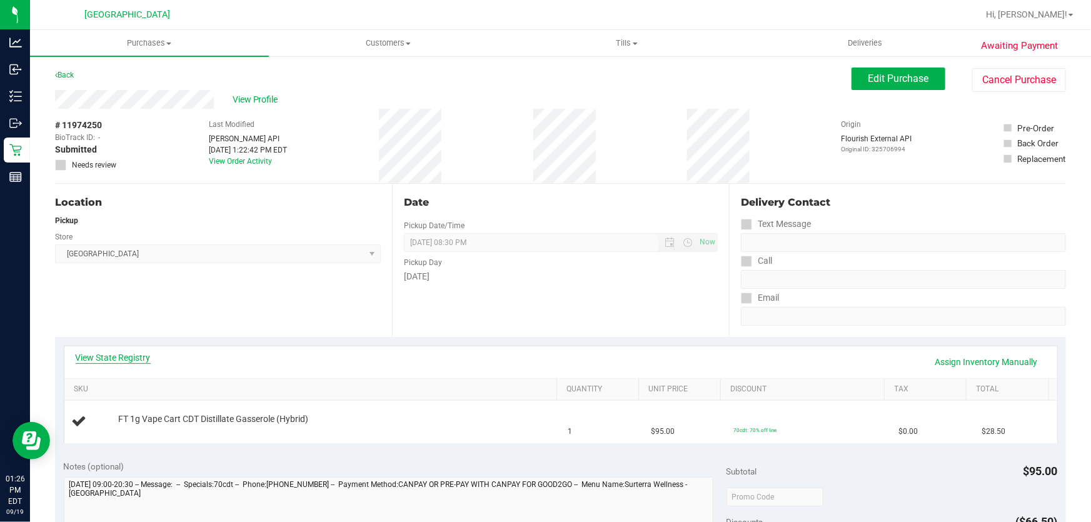
click at [113, 352] on link "View State Registry" at bounding box center [113, 357] width 75 height 13
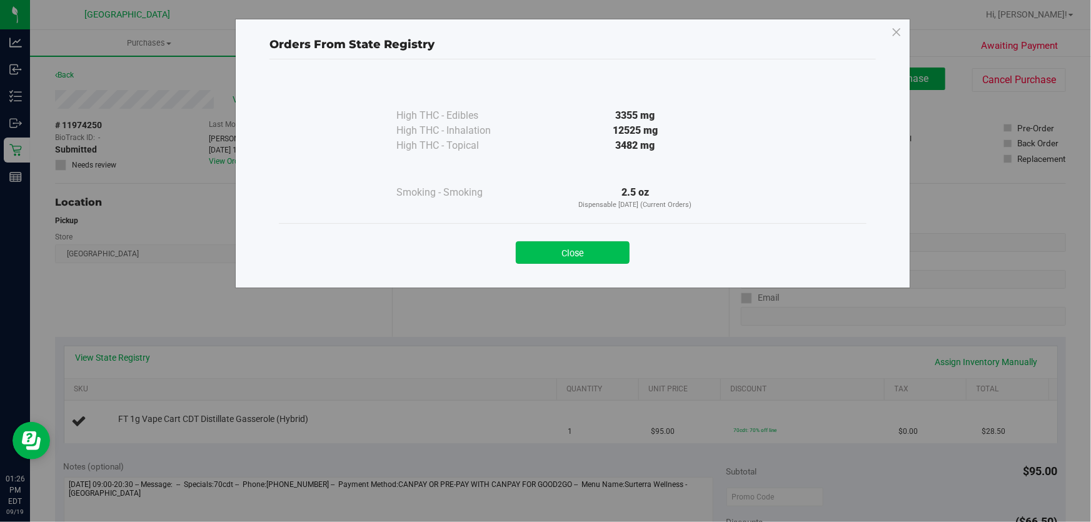
click at [587, 256] on button "Close" at bounding box center [573, 252] width 114 height 23
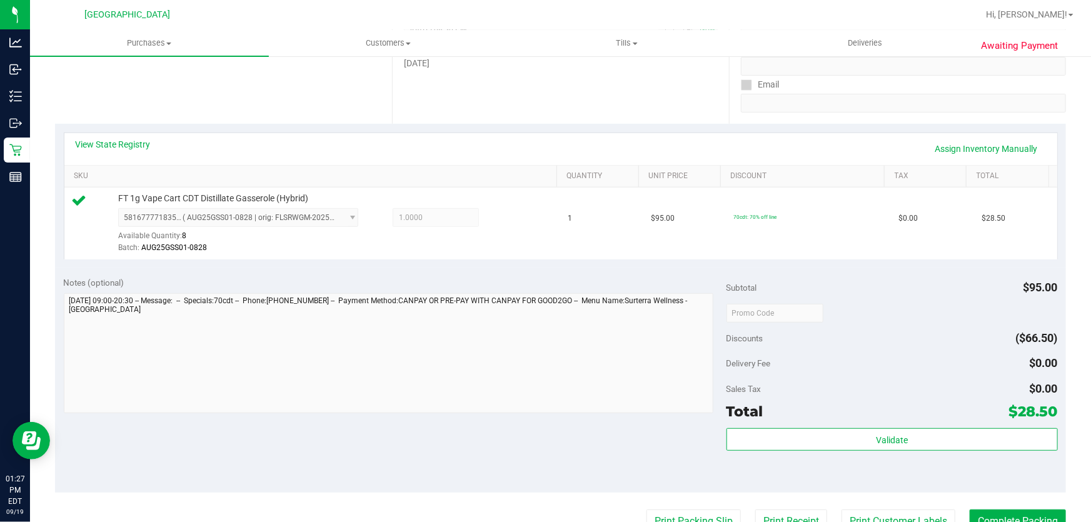
scroll to position [227, 0]
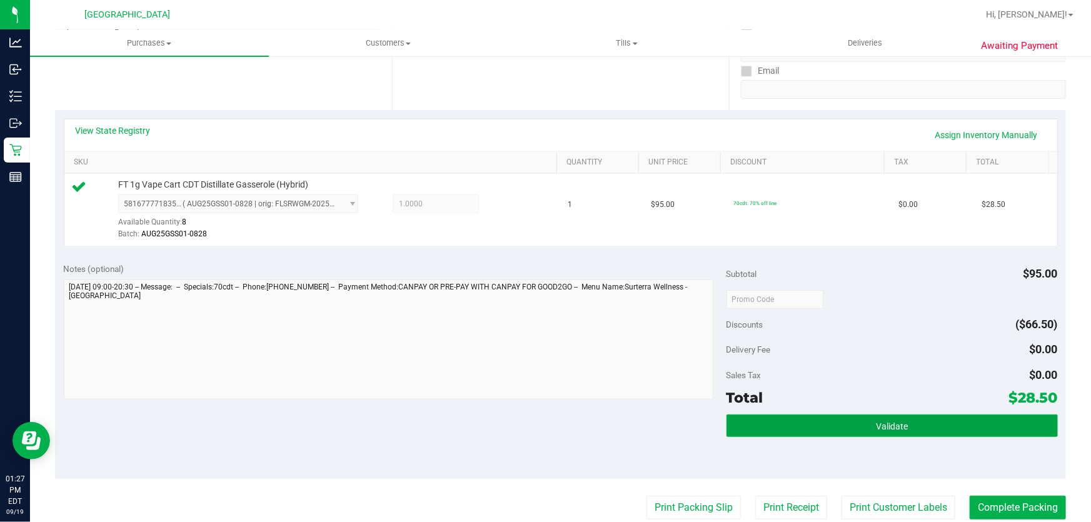
click at [857, 433] on button "Validate" at bounding box center [892, 426] width 331 height 23
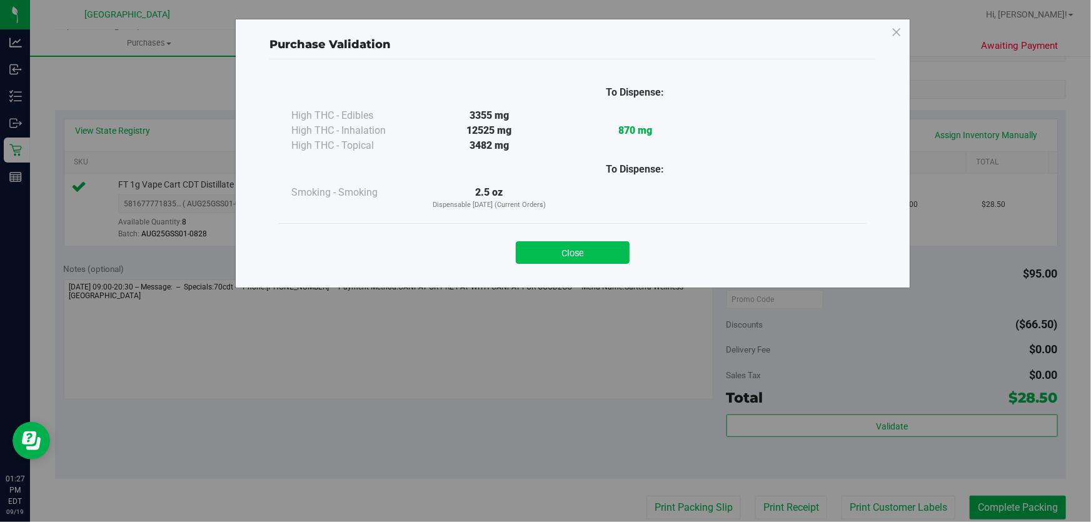
click at [560, 255] on button "Close" at bounding box center [573, 252] width 114 height 23
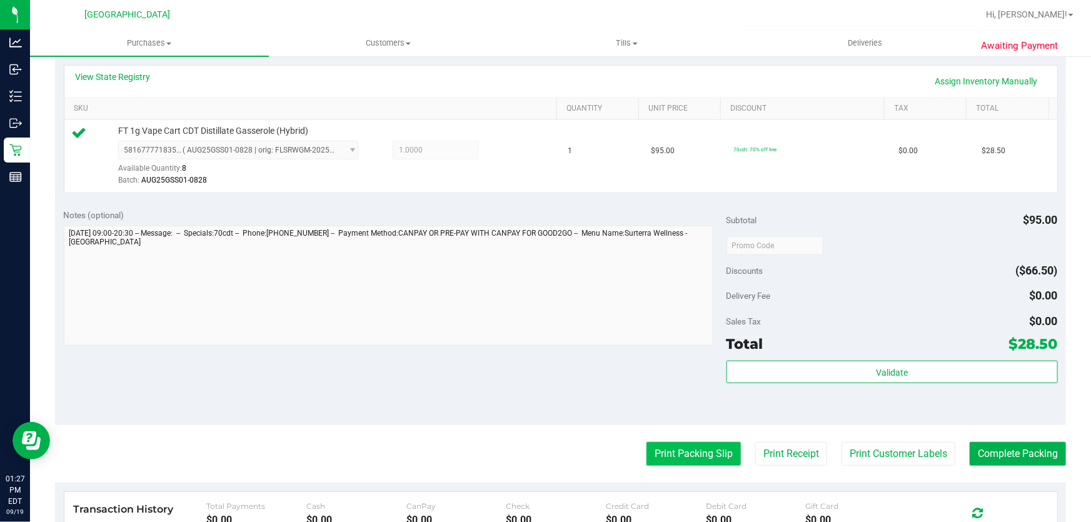
scroll to position [341, 0]
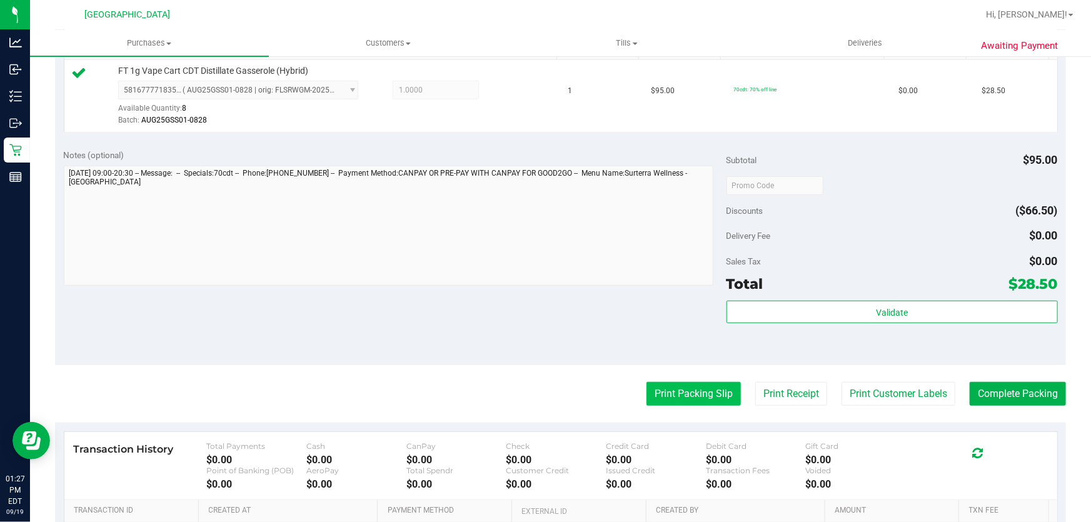
click at [665, 391] on button "Print Packing Slip" at bounding box center [694, 394] width 94 height 24
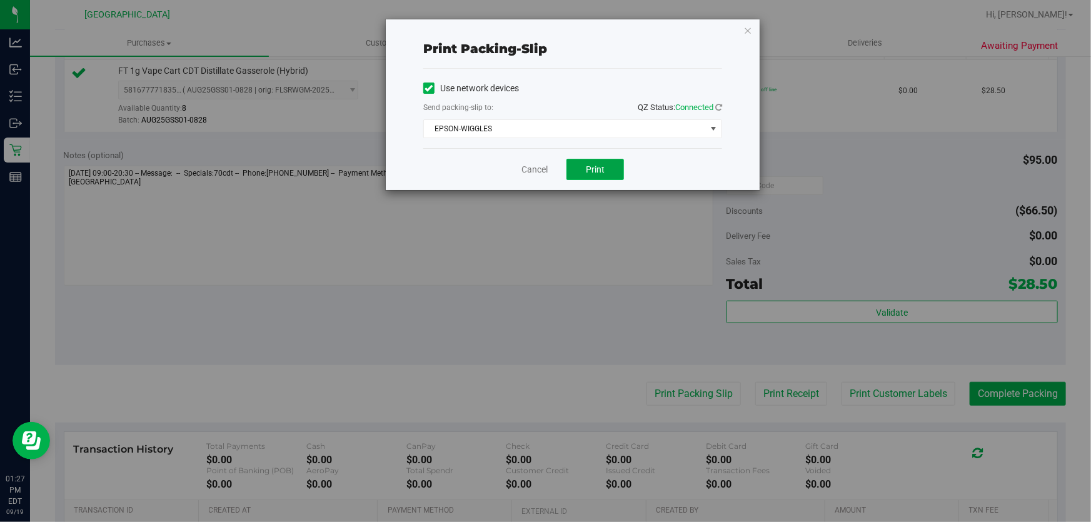
click at [592, 169] on span "Print" at bounding box center [595, 169] width 19 height 10
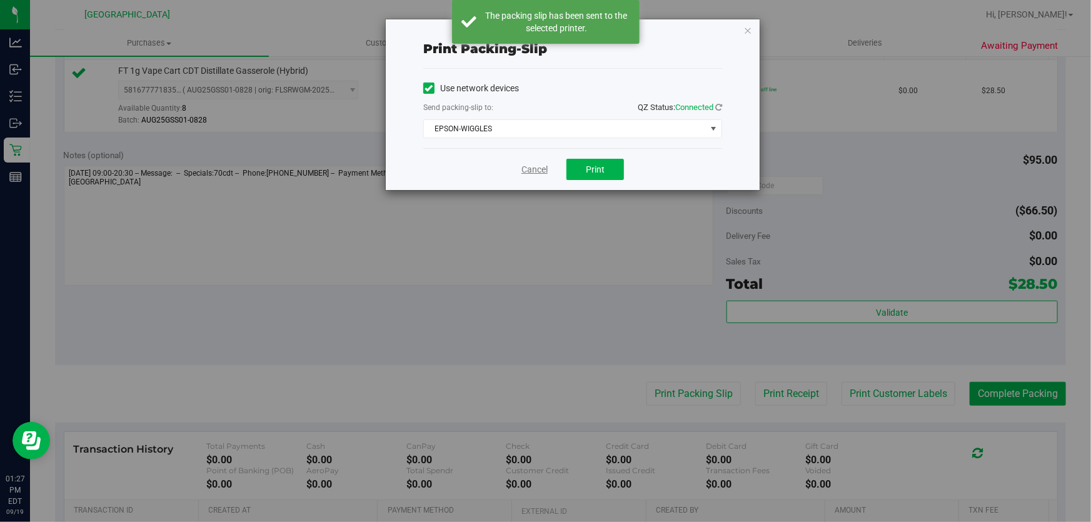
click at [543, 172] on link "Cancel" at bounding box center [534, 169] width 26 height 13
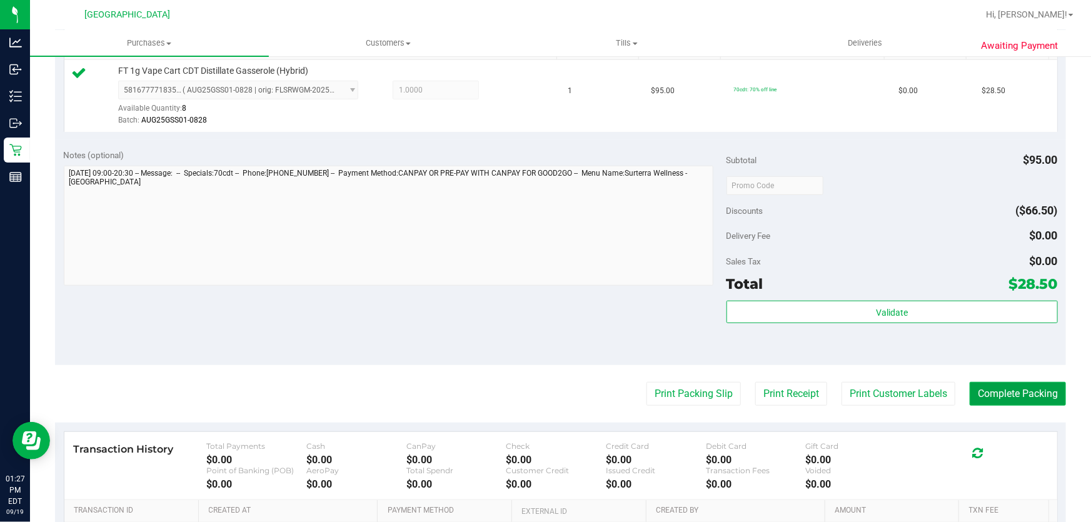
click at [1014, 391] on button "Complete Packing" at bounding box center [1018, 394] width 96 height 24
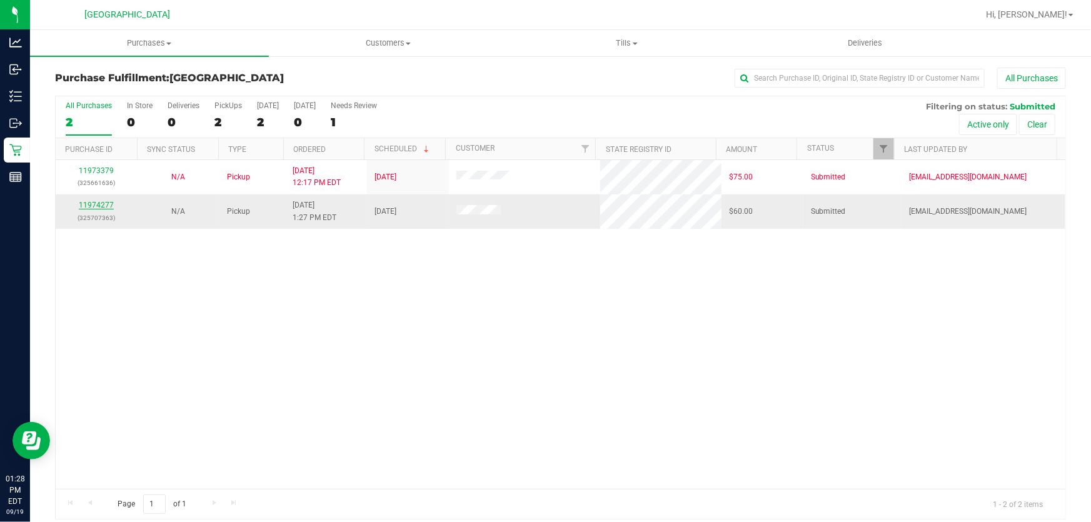
click at [102, 208] on link "11974277" at bounding box center [96, 205] width 35 height 9
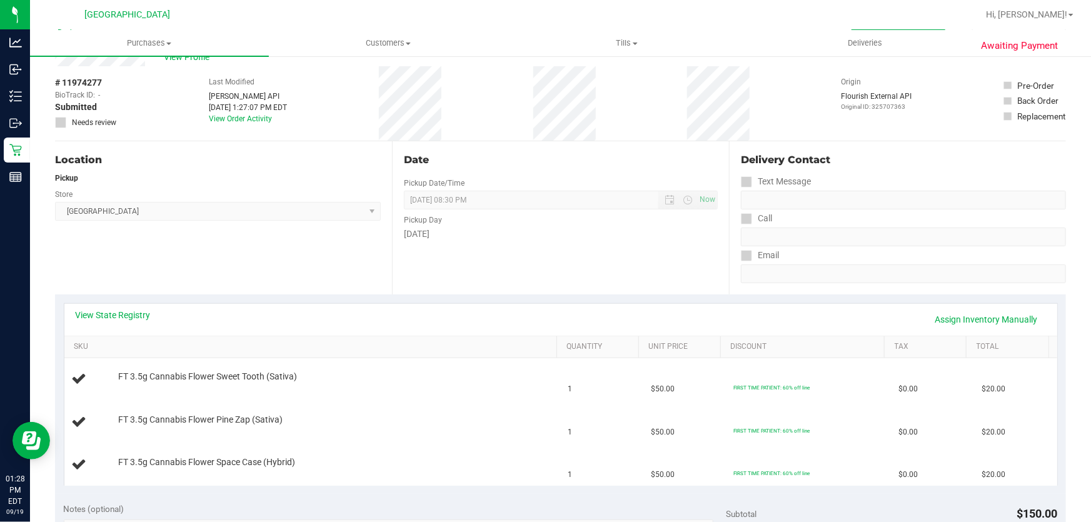
scroll to position [170, 0]
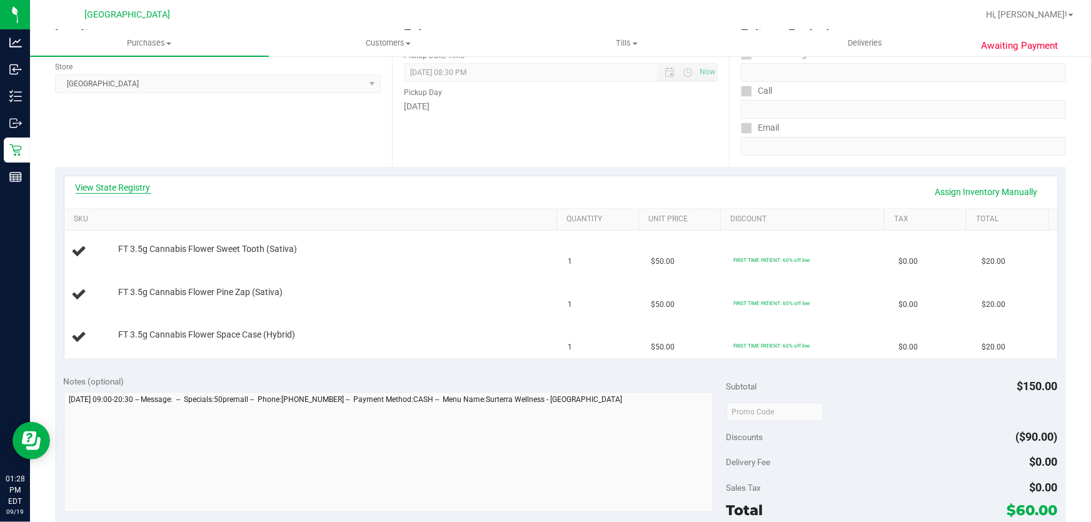
click at [119, 189] on link "View State Registry" at bounding box center [113, 187] width 75 height 13
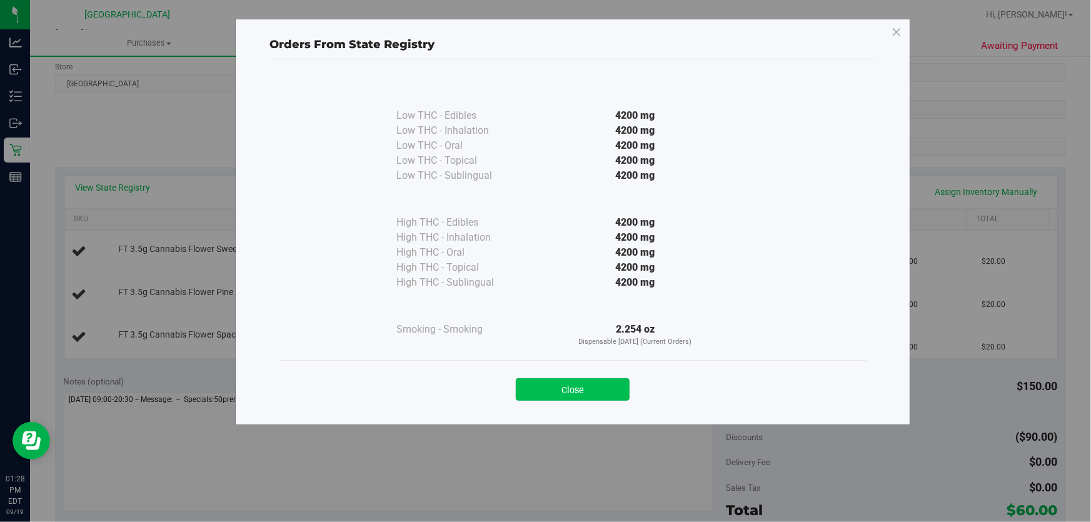
click at [622, 388] on button "Close" at bounding box center [573, 389] width 114 height 23
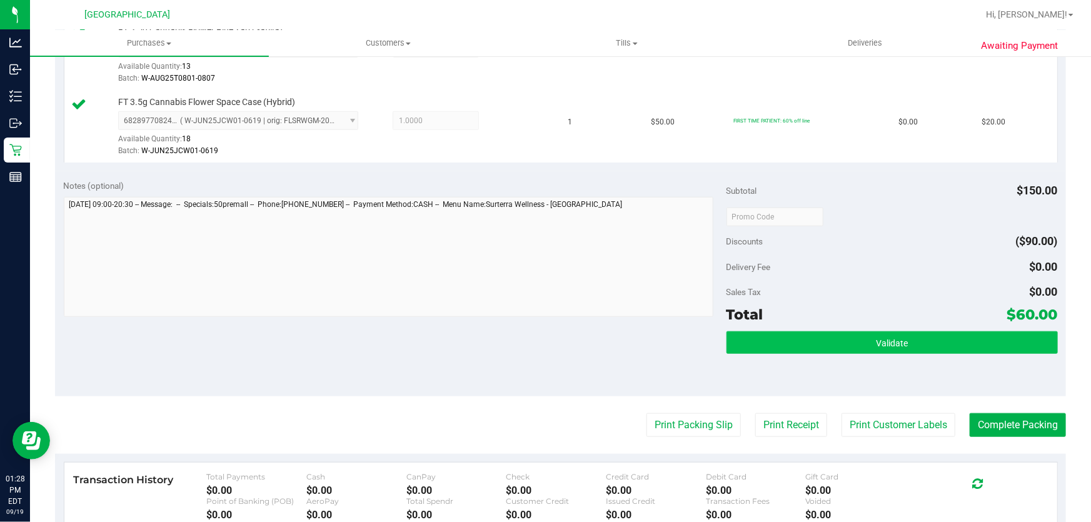
scroll to position [511, 0]
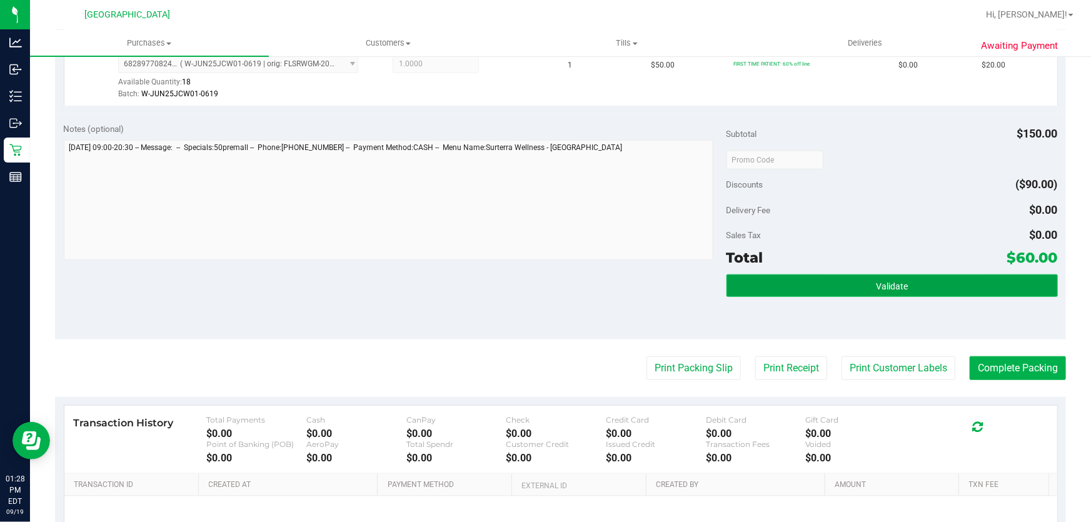
click at [794, 275] on button "Validate" at bounding box center [892, 286] width 331 height 23
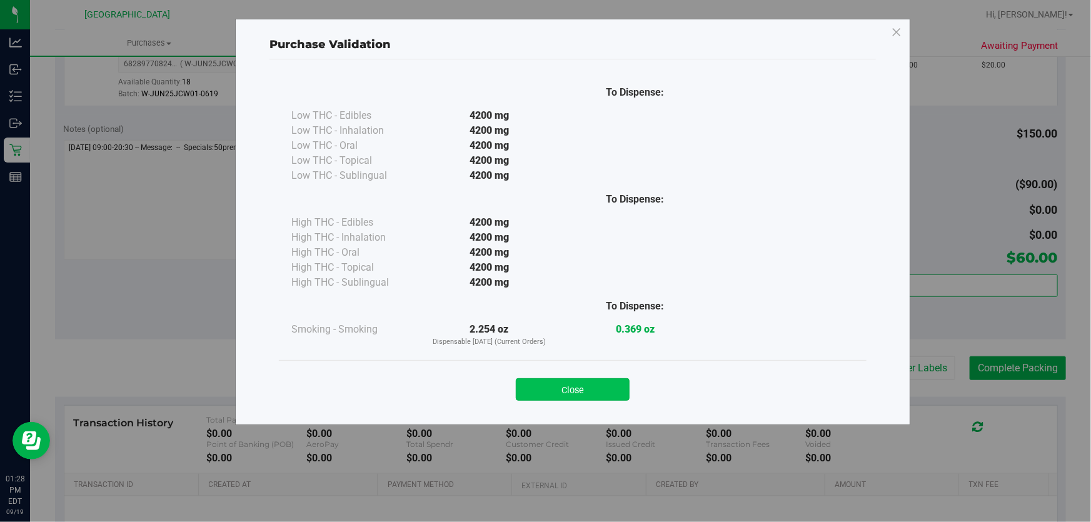
click at [579, 388] on button "Close" at bounding box center [573, 389] width 114 height 23
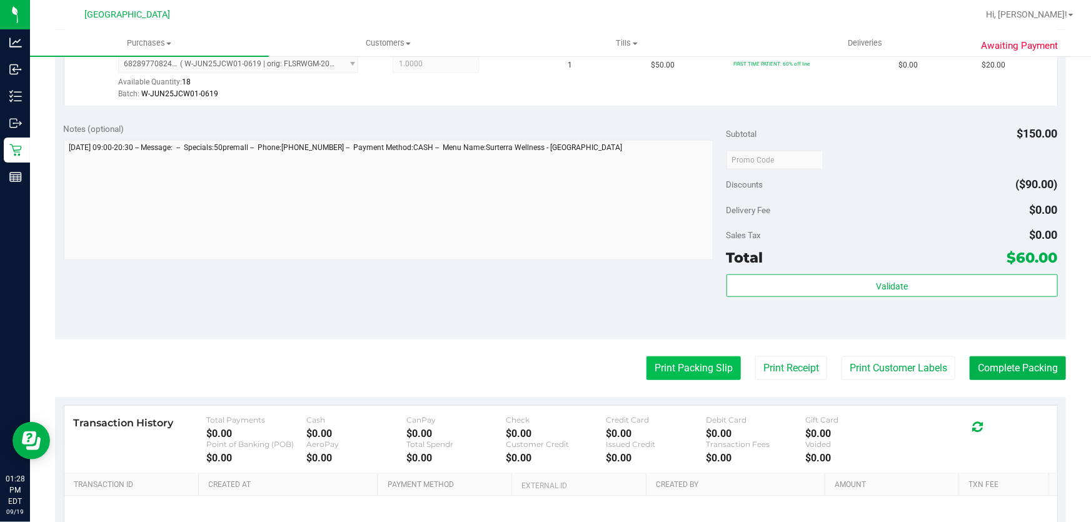
click at [648, 375] on button "Print Packing Slip" at bounding box center [694, 368] width 94 height 24
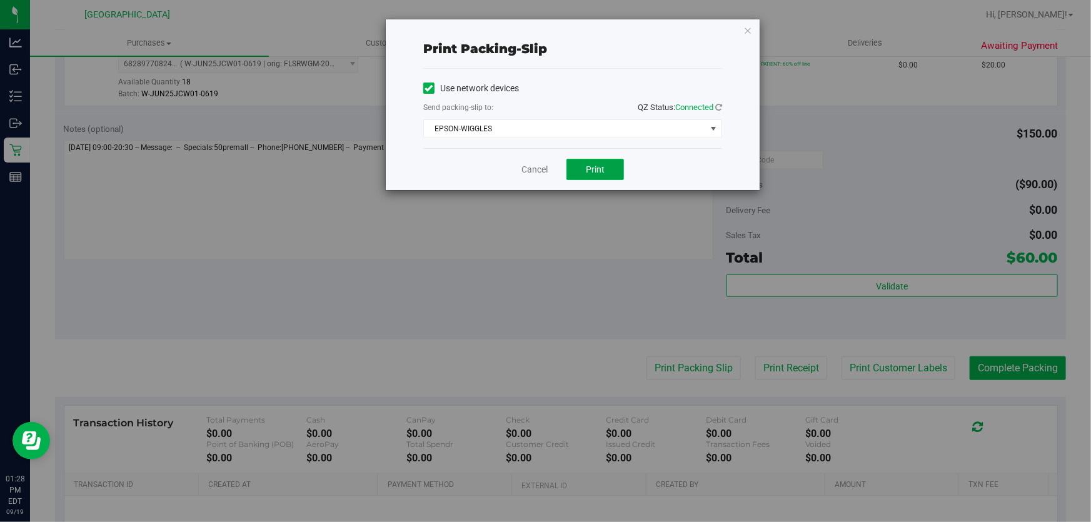
click at [590, 168] on span "Print" at bounding box center [595, 169] width 19 height 10
click at [537, 166] on link "Cancel" at bounding box center [534, 169] width 26 height 13
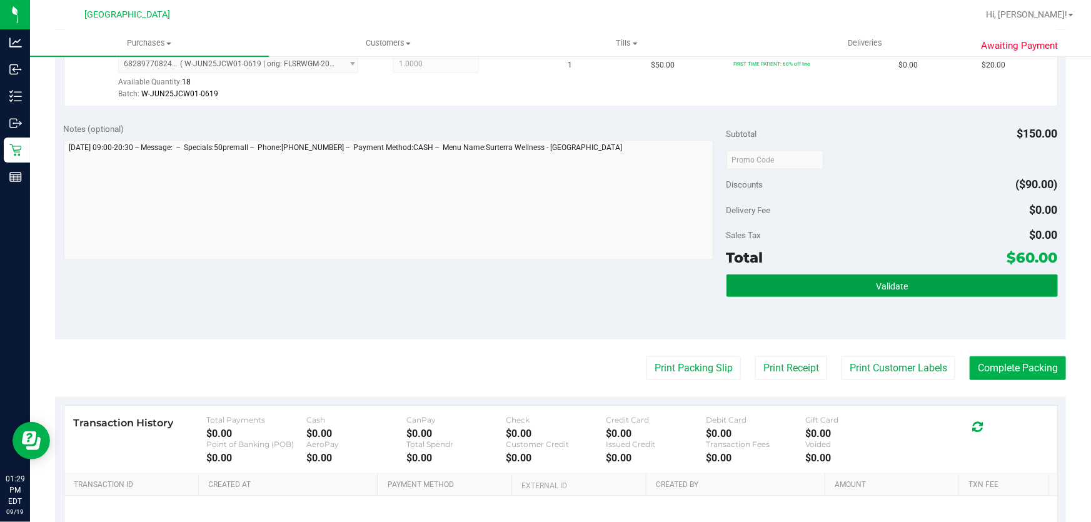
click at [844, 280] on button "Validate" at bounding box center [892, 286] width 331 height 23
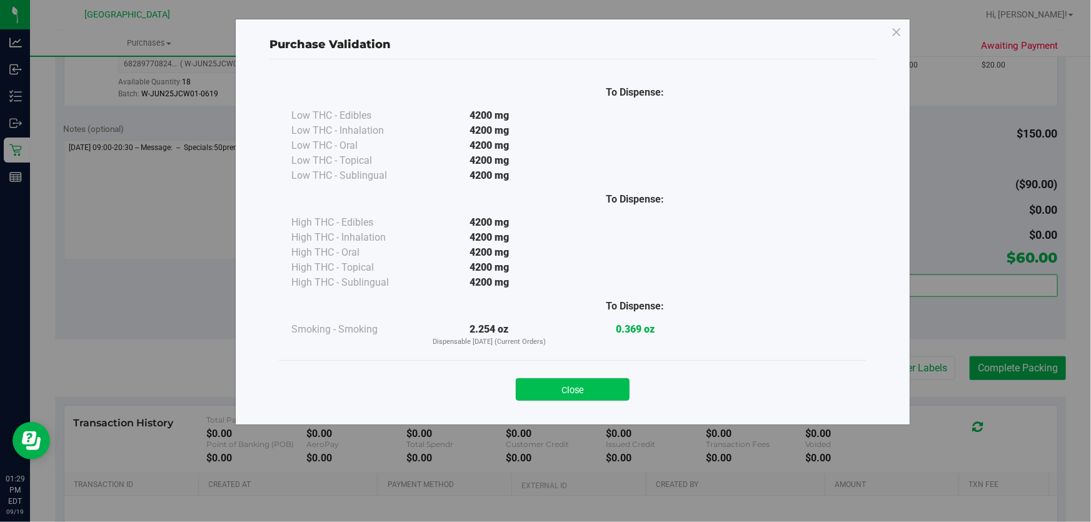
click at [599, 393] on button "Close" at bounding box center [573, 389] width 114 height 23
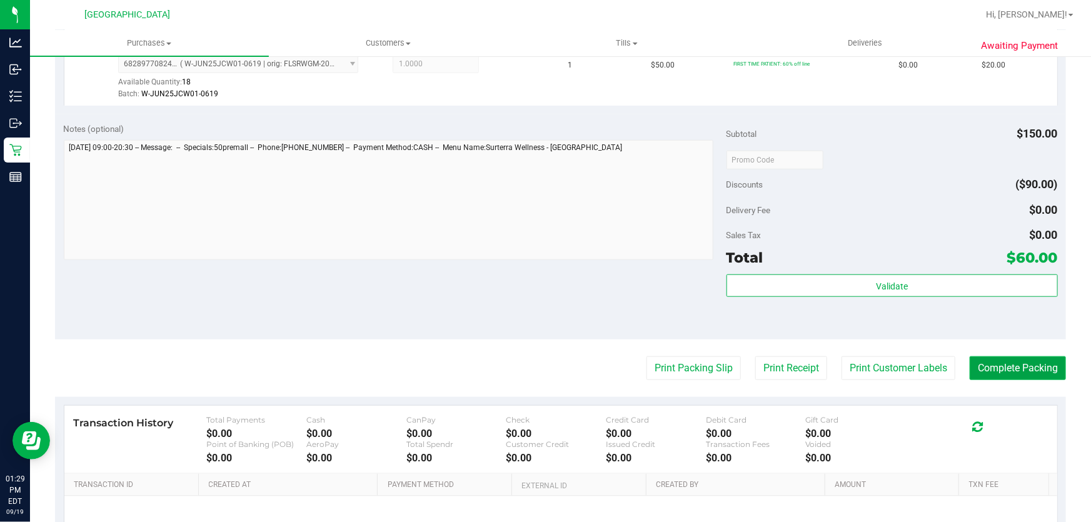
click at [972, 363] on button "Complete Packing" at bounding box center [1018, 368] width 96 height 24
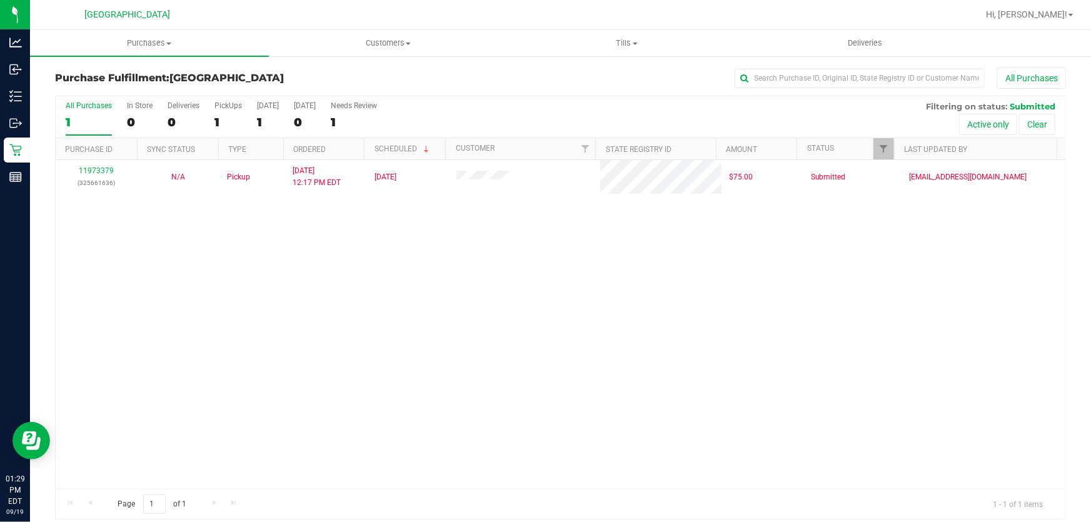
click at [708, 326] on div "11973379 (325661636) N/A Pickup [DATE] 12:17 PM EDT 9/19/2025 $75.00 Submitted …" at bounding box center [561, 324] width 1010 height 329
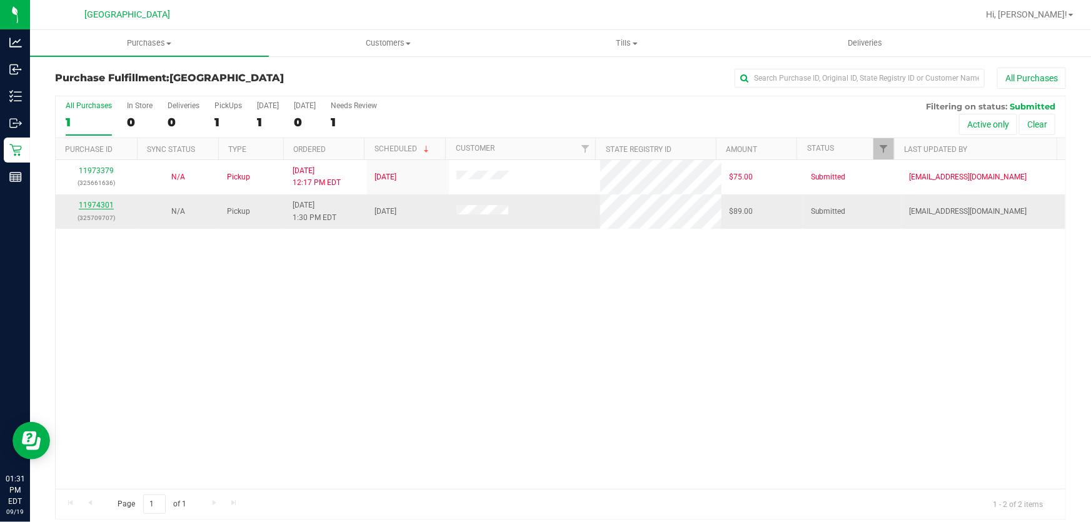
click at [80, 206] on link "11974301" at bounding box center [96, 205] width 35 height 9
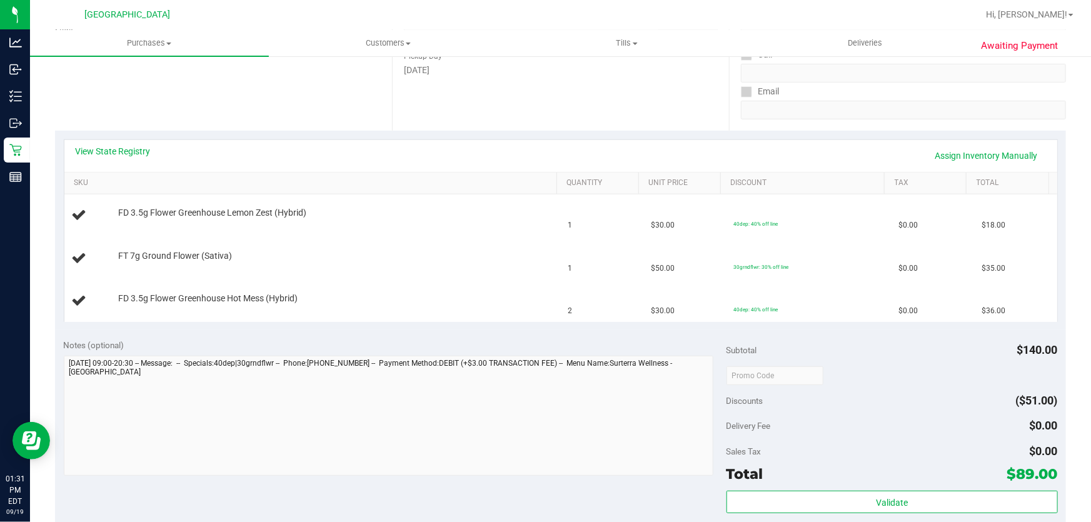
scroll to position [227, 0]
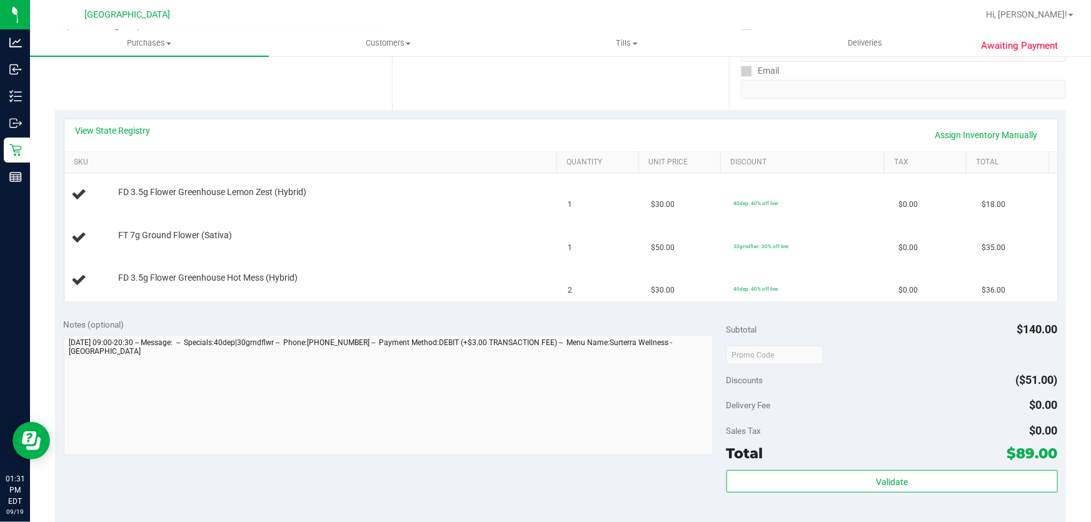
click at [123, 123] on div "View State Registry Assign Inventory Manually" at bounding box center [560, 135] width 993 height 32
click at [135, 129] on link "View State Registry" at bounding box center [113, 130] width 75 height 13
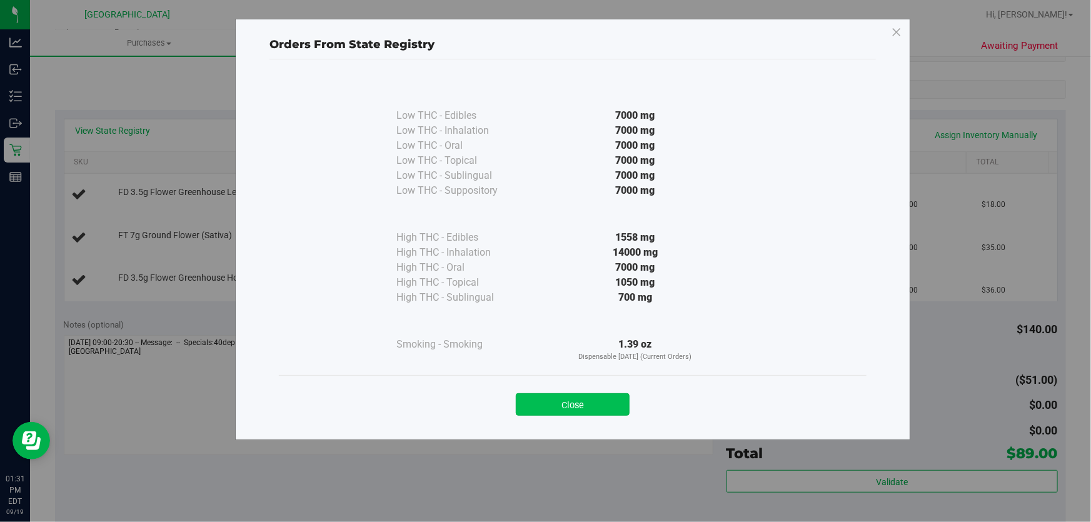
click at [573, 406] on button "Close" at bounding box center [573, 404] width 114 height 23
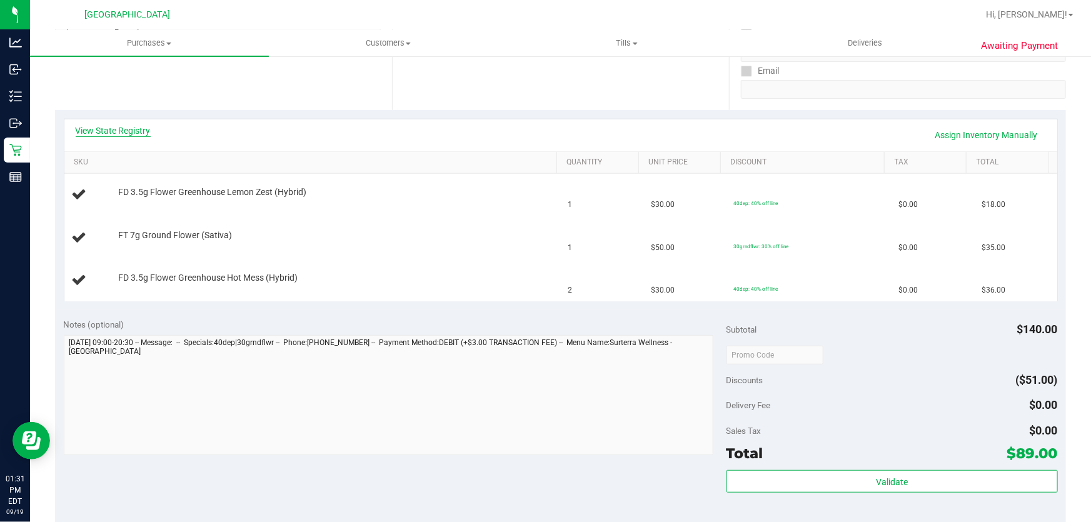
click at [125, 128] on link "View State Registry" at bounding box center [113, 130] width 75 height 13
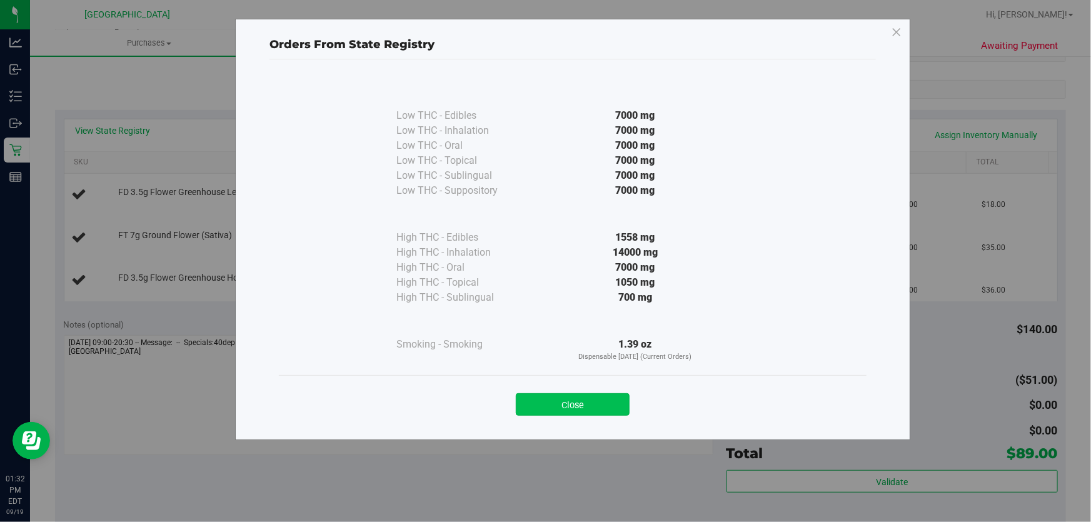
click at [606, 401] on button "Close" at bounding box center [573, 404] width 114 height 23
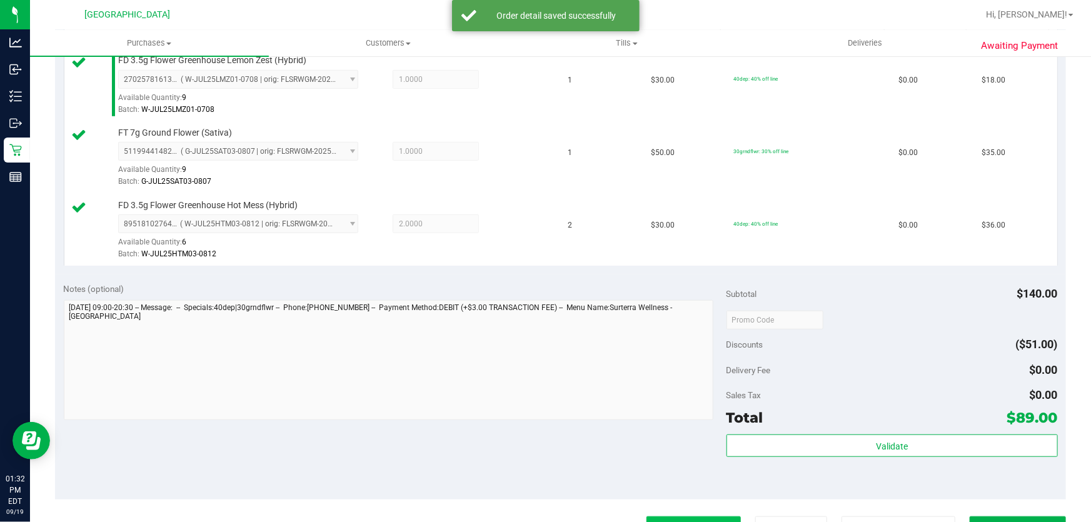
scroll to position [511, 0]
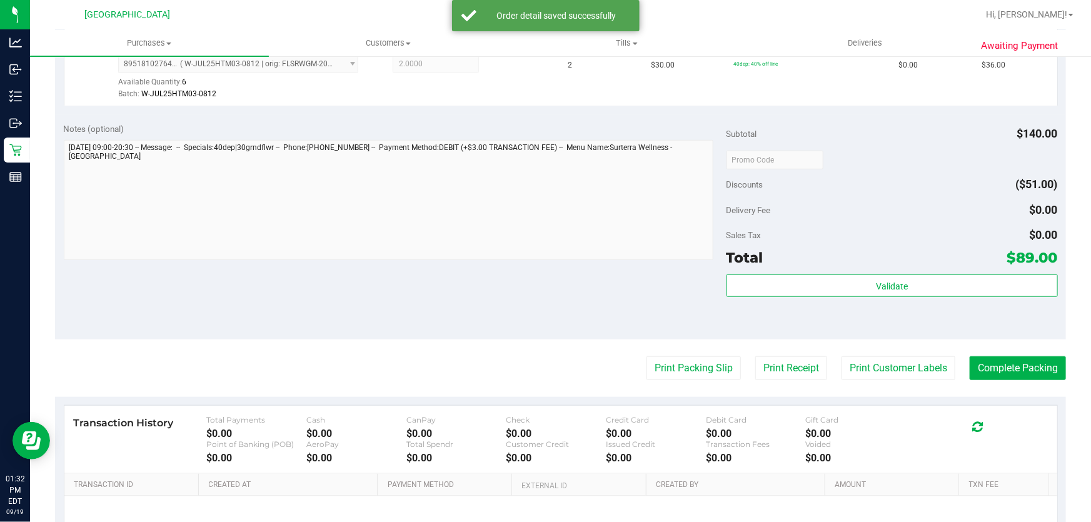
click at [832, 271] on div "Subtotal $140.00 Discounts ($51.00) Delivery Fee $0.00 Sales Tax $0.00 Total $8…" at bounding box center [892, 227] width 331 height 208
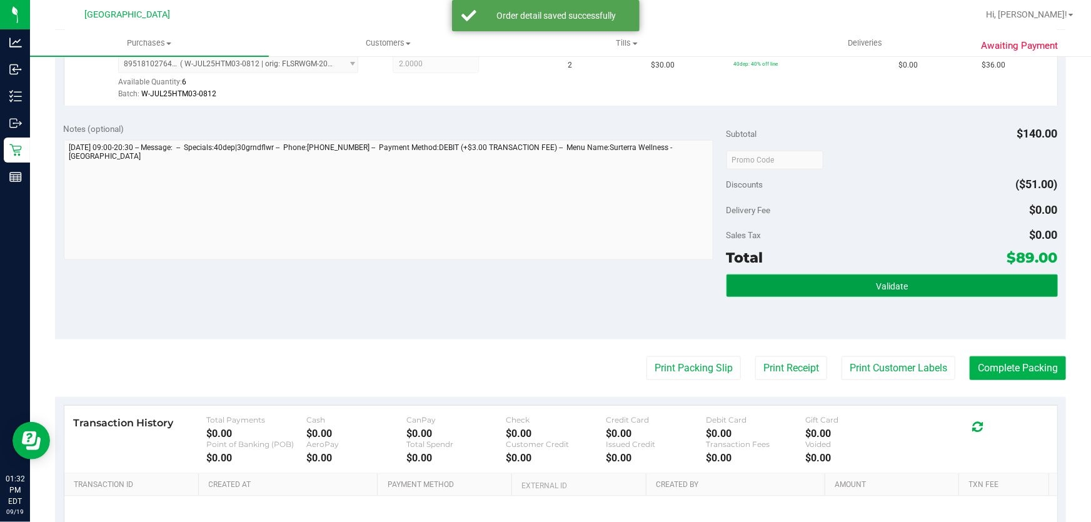
click at [835, 278] on button "Validate" at bounding box center [892, 286] width 331 height 23
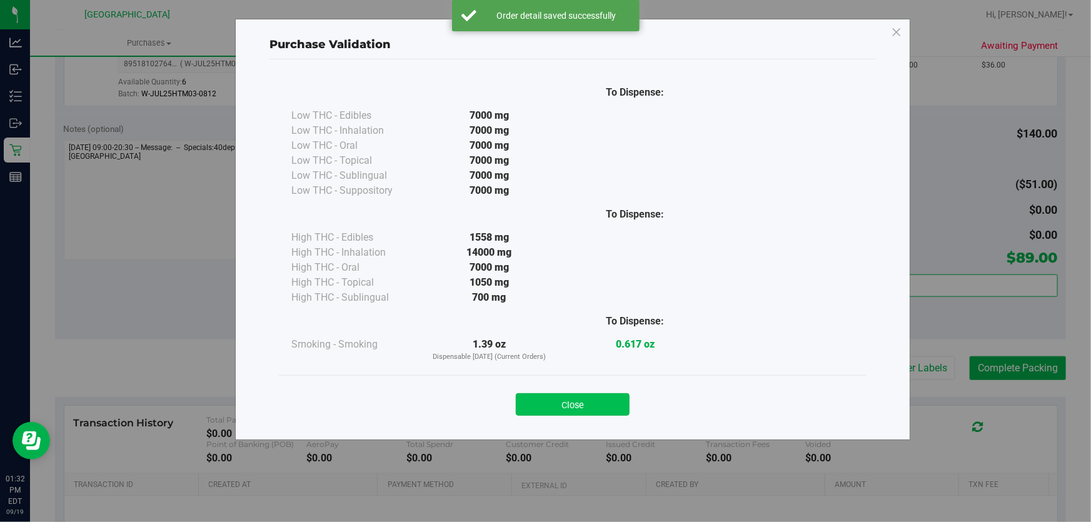
click at [587, 403] on button "Close" at bounding box center [573, 404] width 114 height 23
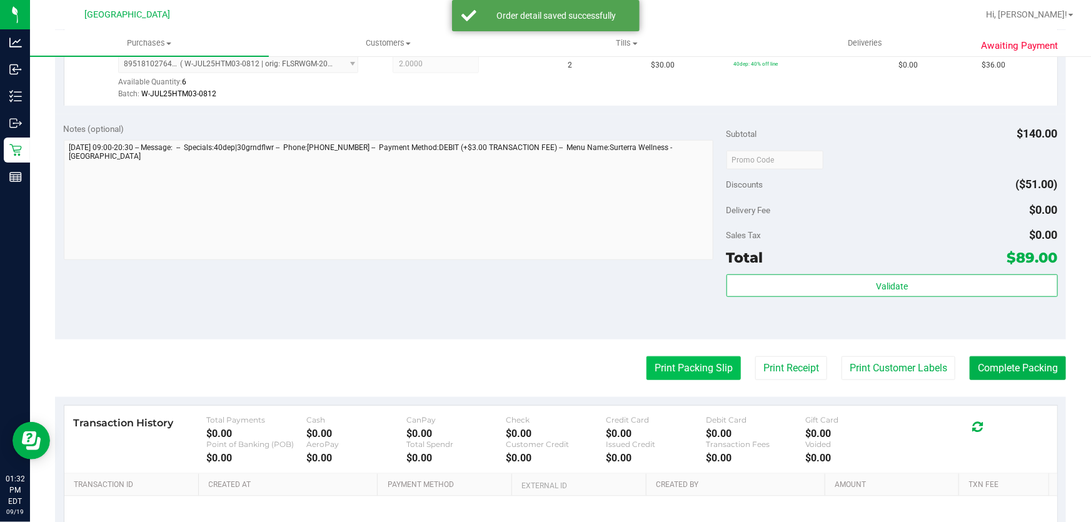
click at [657, 366] on button "Print Packing Slip" at bounding box center [694, 368] width 94 height 24
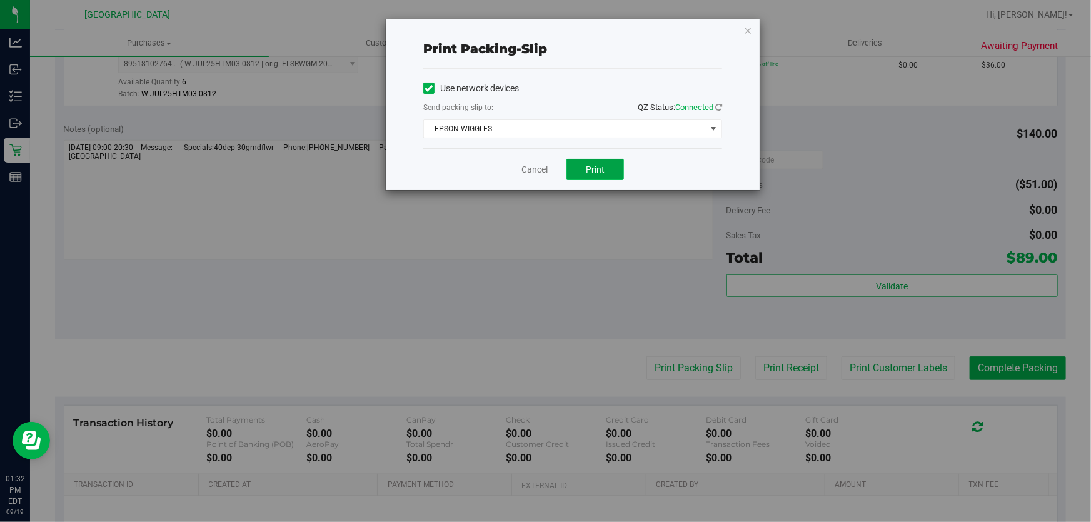
click at [588, 179] on button "Print" at bounding box center [596, 169] width 58 height 21
drag, startPoint x: 524, startPoint y: 173, endPoint x: 725, endPoint y: 229, distance: 208.5
click at [525, 173] on link "Cancel" at bounding box center [534, 169] width 26 height 13
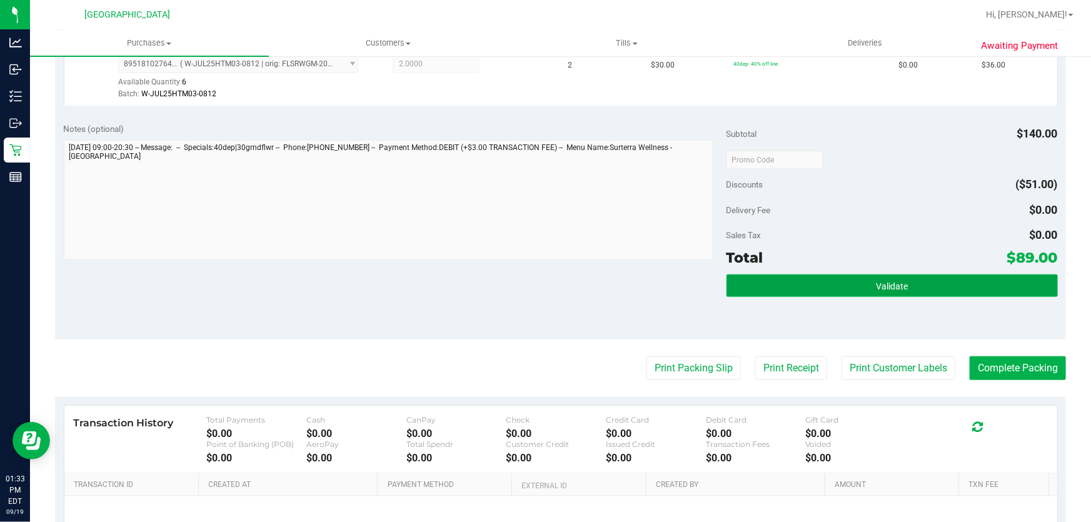
click at [944, 280] on button "Validate" at bounding box center [892, 286] width 331 height 23
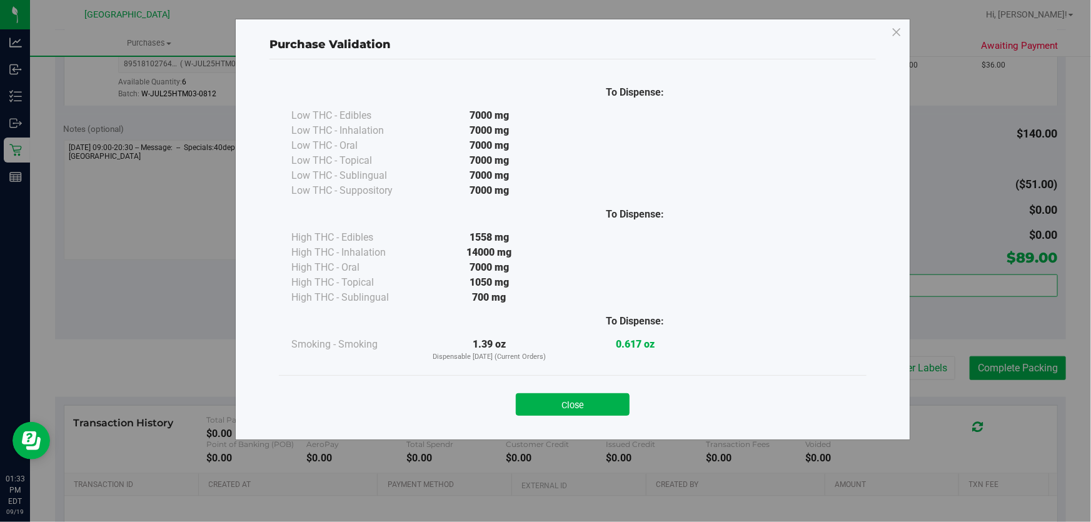
click at [600, 405] on button "Close" at bounding box center [573, 404] width 114 height 23
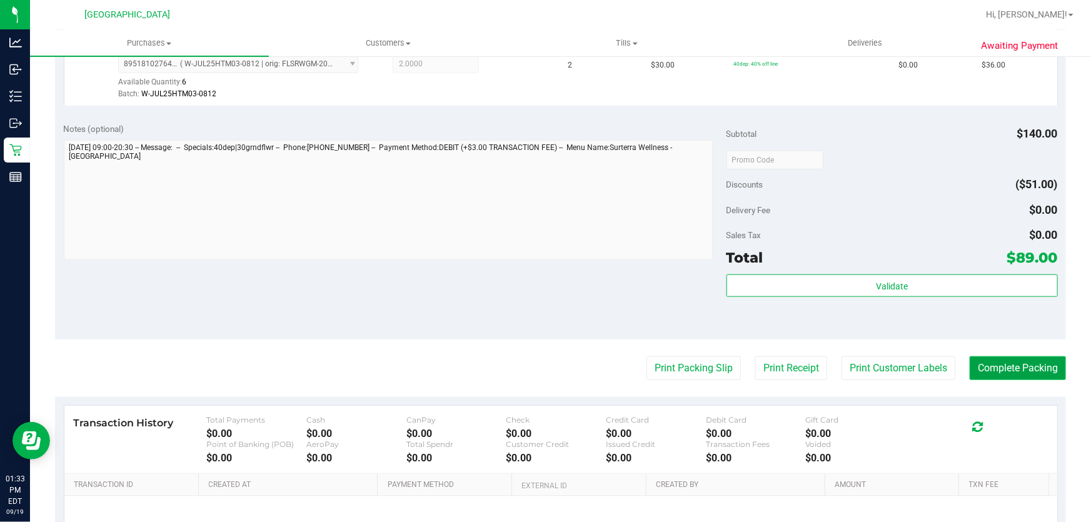
click at [982, 363] on button "Complete Packing" at bounding box center [1018, 368] width 96 height 24
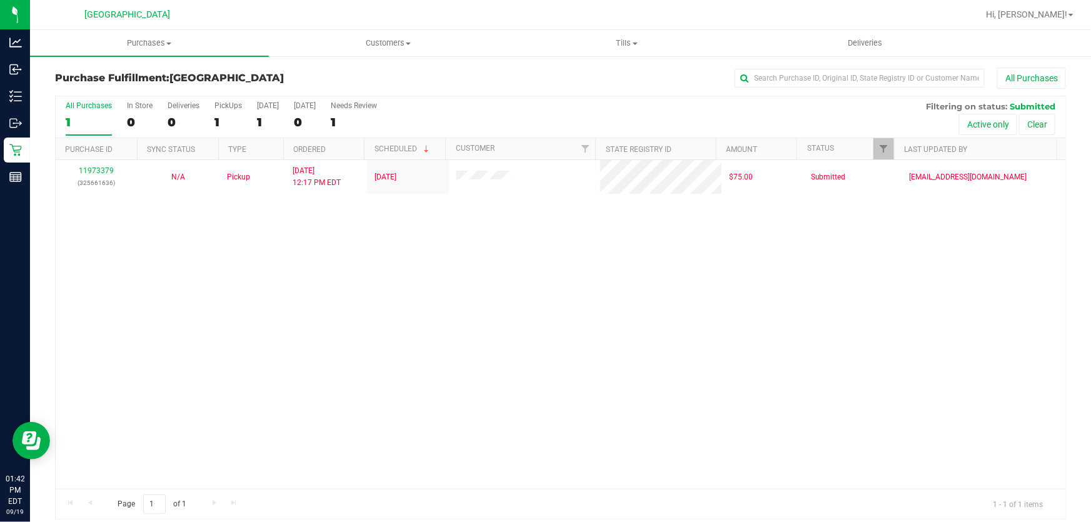
click at [982, 363] on div "11973379 (325661636) N/A Pickup [DATE] 12:17 PM EDT 9/19/2025 $75.00 Submitted …" at bounding box center [561, 324] width 1010 height 329
click at [209, 275] on div "11973379 (325661636) N/A Pickup [DATE] 12:17 PM EDT 9/19/2025 $75.00 Submitted …" at bounding box center [561, 324] width 1010 height 329
click at [306, 411] on div "11973379 (325661636) N/A Pickup [DATE] 12:17 PM EDT 9/19/2025 $75.00 Submitted …" at bounding box center [561, 324] width 1010 height 329
click at [405, 336] on div "11973379 (325661636) N/A Pickup [DATE] 12:17 PM EDT 9/19/2025 $75.00 Submitted …" at bounding box center [561, 324] width 1010 height 329
